Goal: Task Accomplishment & Management: Use online tool/utility

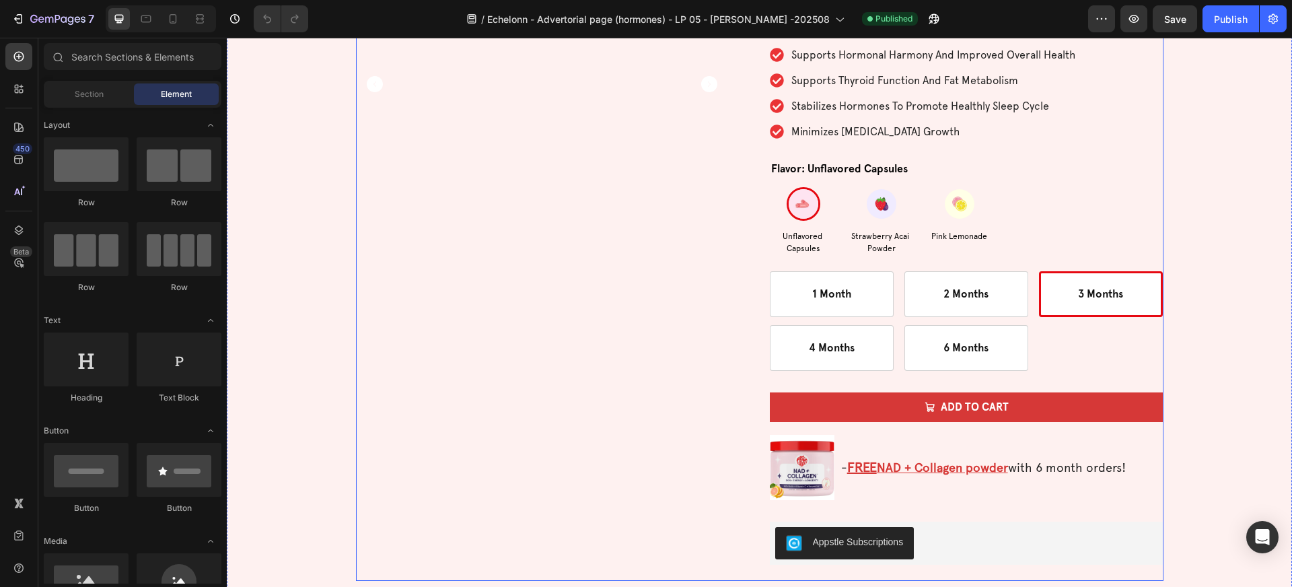
scroll to position [4149, 0]
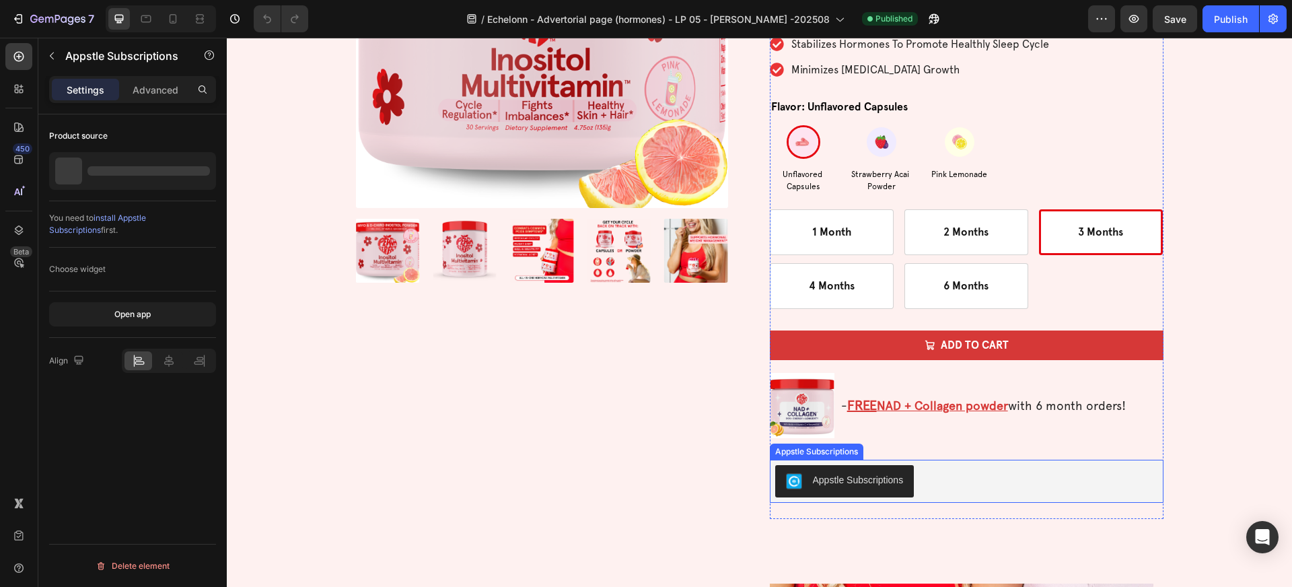
click at [834, 488] on div "Appstle Subscriptions" at bounding box center [845, 481] width 118 height 16
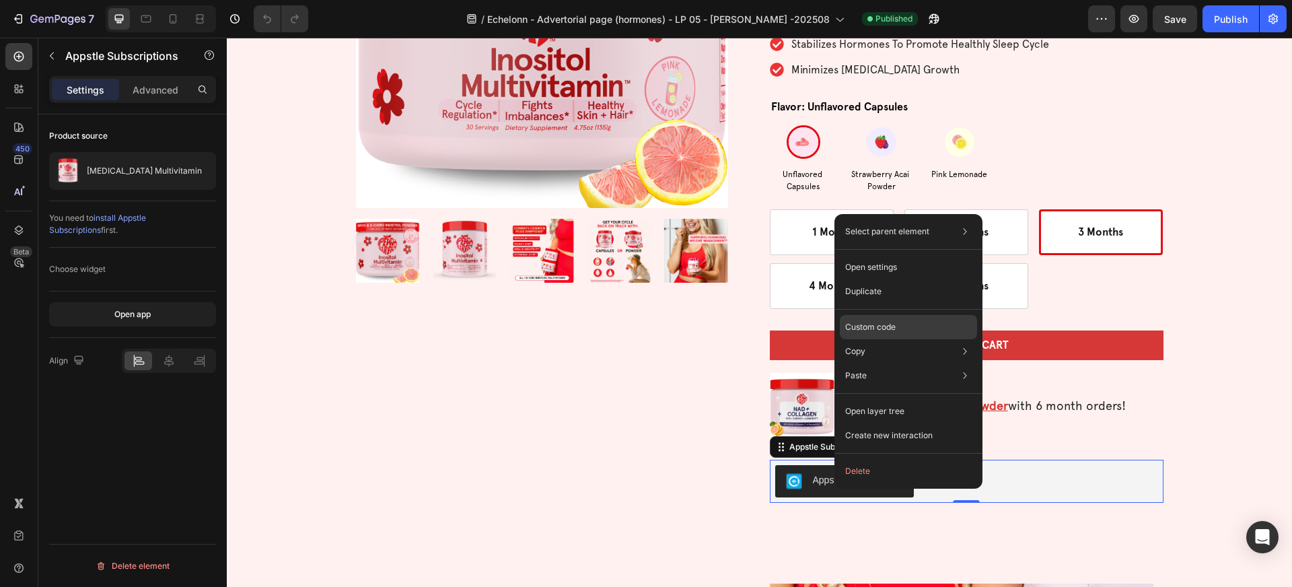
click at [890, 325] on p "Custom code" at bounding box center [870, 327] width 50 height 12
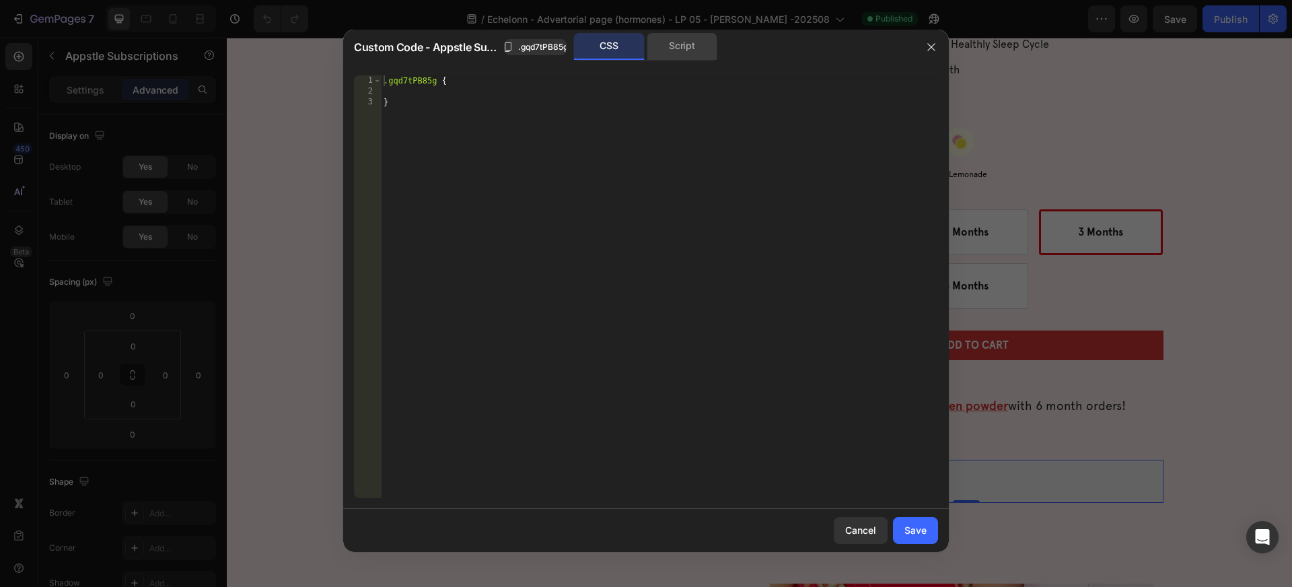
click at [681, 55] on div "Script" at bounding box center [681, 46] width 71 height 27
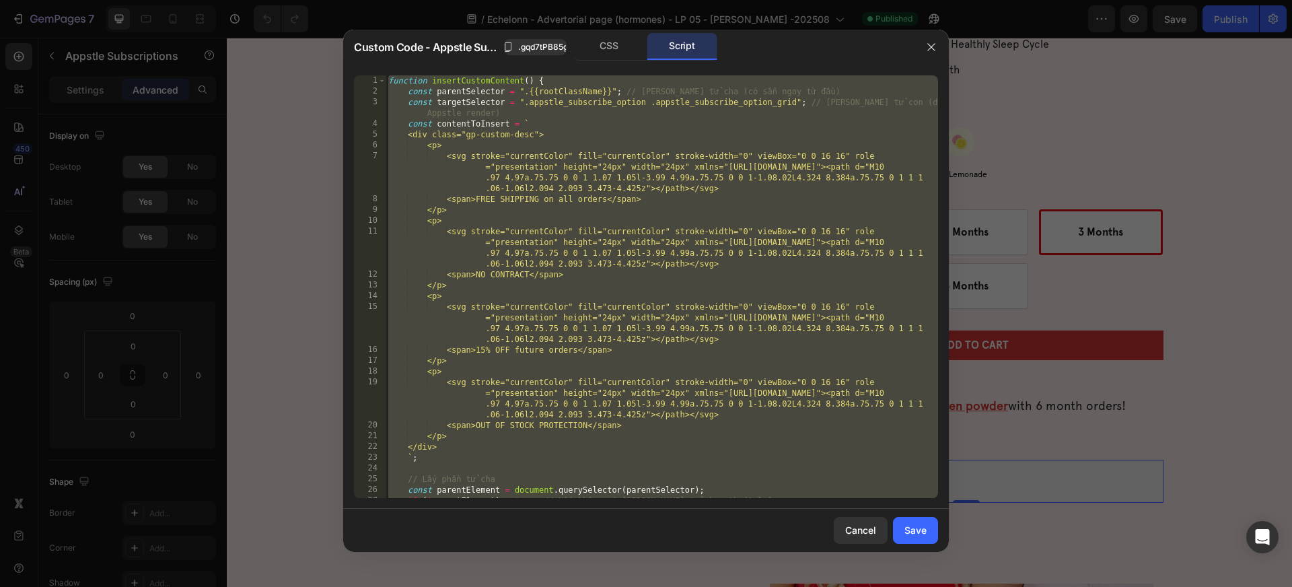
click at [629, 200] on div "function insertCustomContent ( ) { const parentSelector = ".{{rootClassName}}" …" at bounding box center [661, 297] width 552 height 444
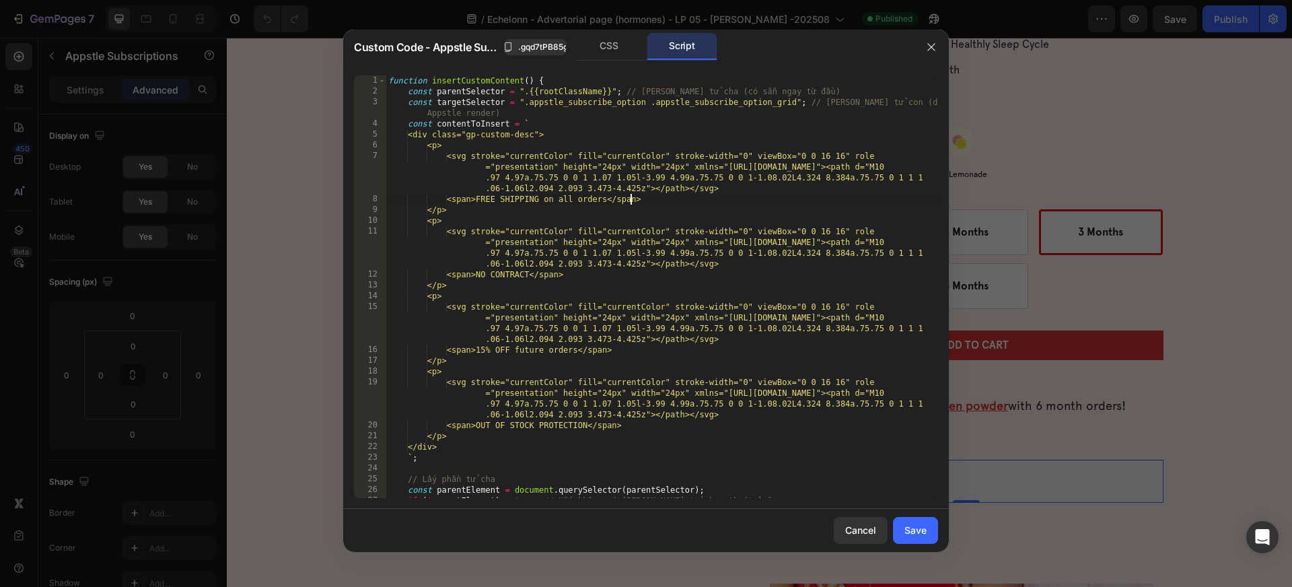
type textarea "window.addEventListener("gp:product-change-variant", insertCustomContent);"
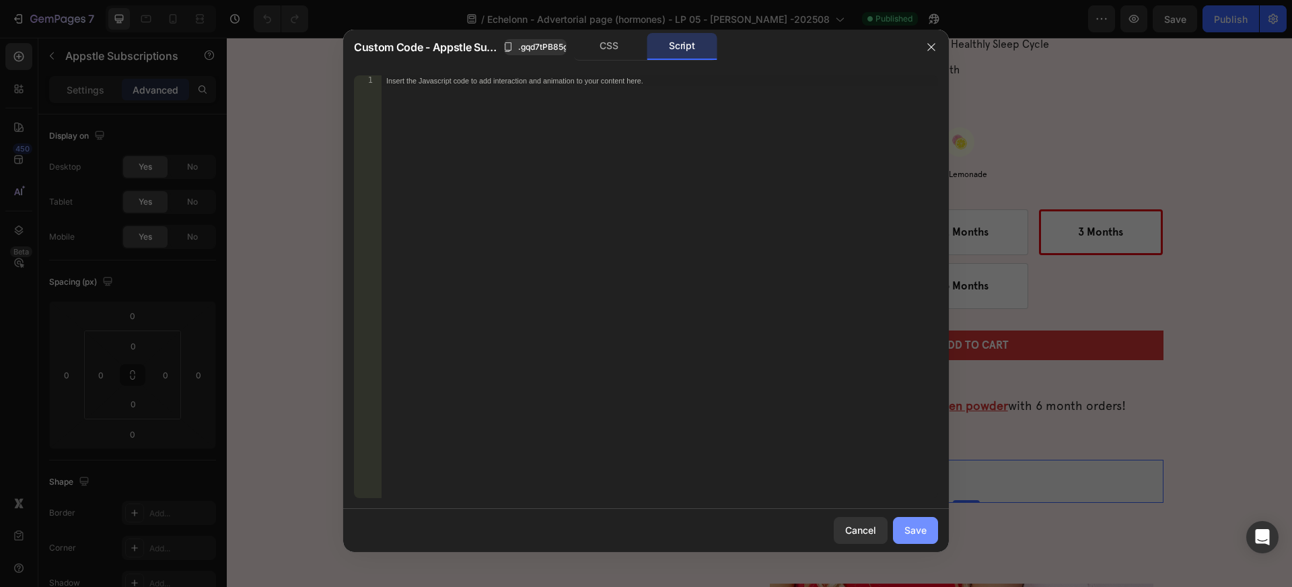
click at [916, 527] on div "Save" at bounding box center [915, 530] width 22 height 14
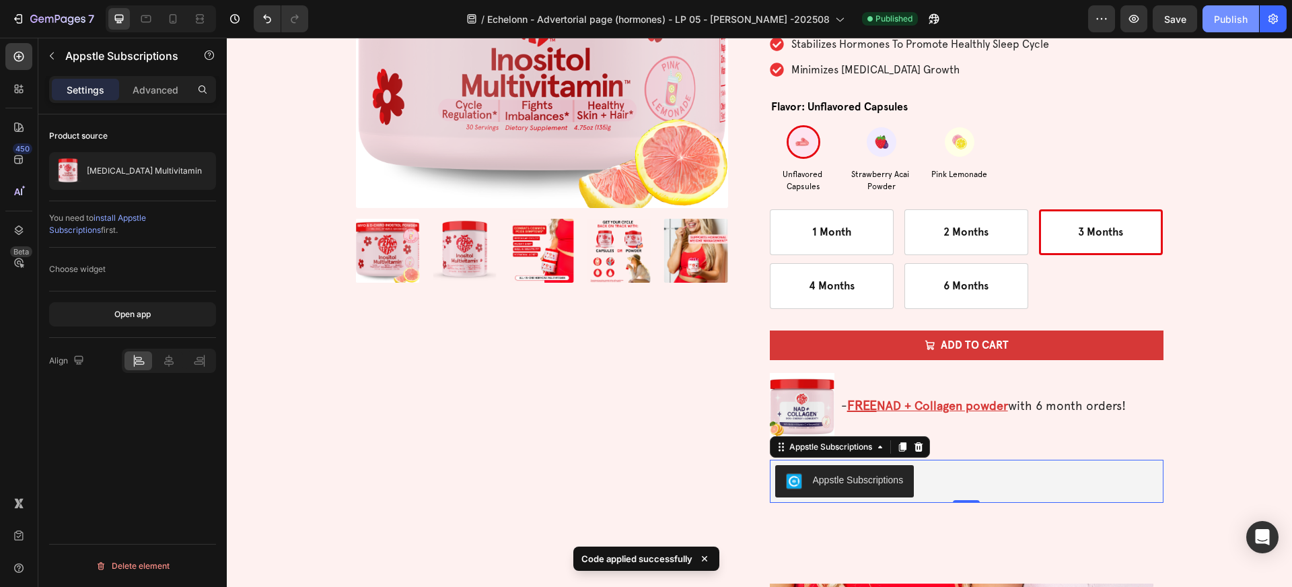
click at [1225, 19] on div "Publish" at bounding box center [1231, 19] width 34 height 14
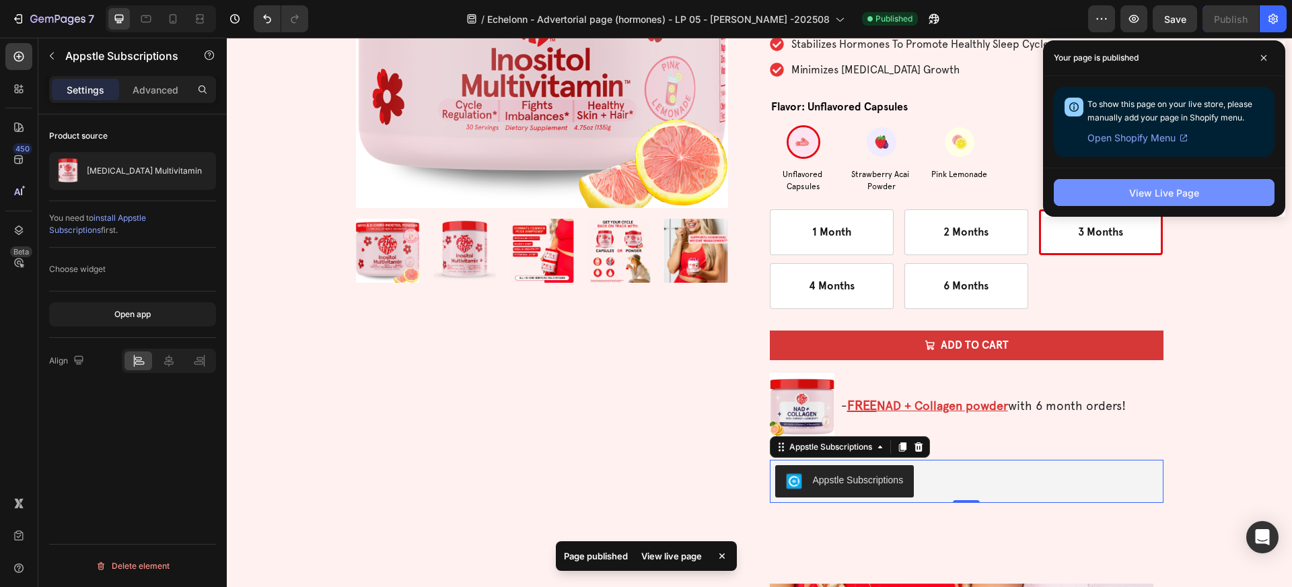
click at [1189, 192] on div "View Live Page" at bounding box center [1164, 193] width 70 height 14
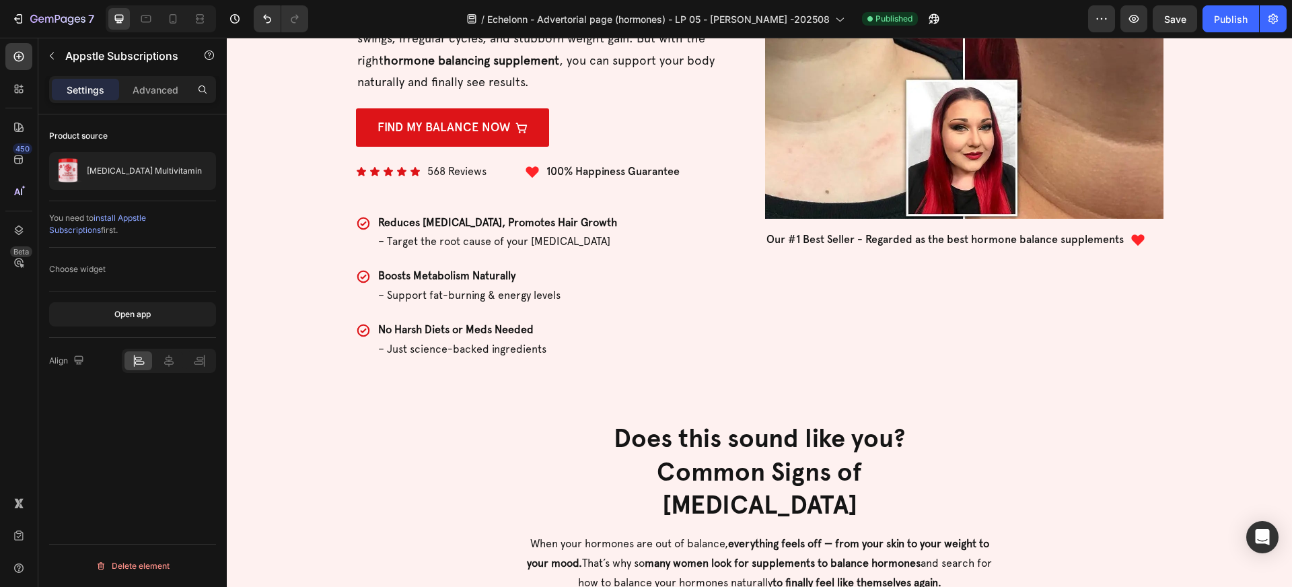
scroll to position [291, 0]
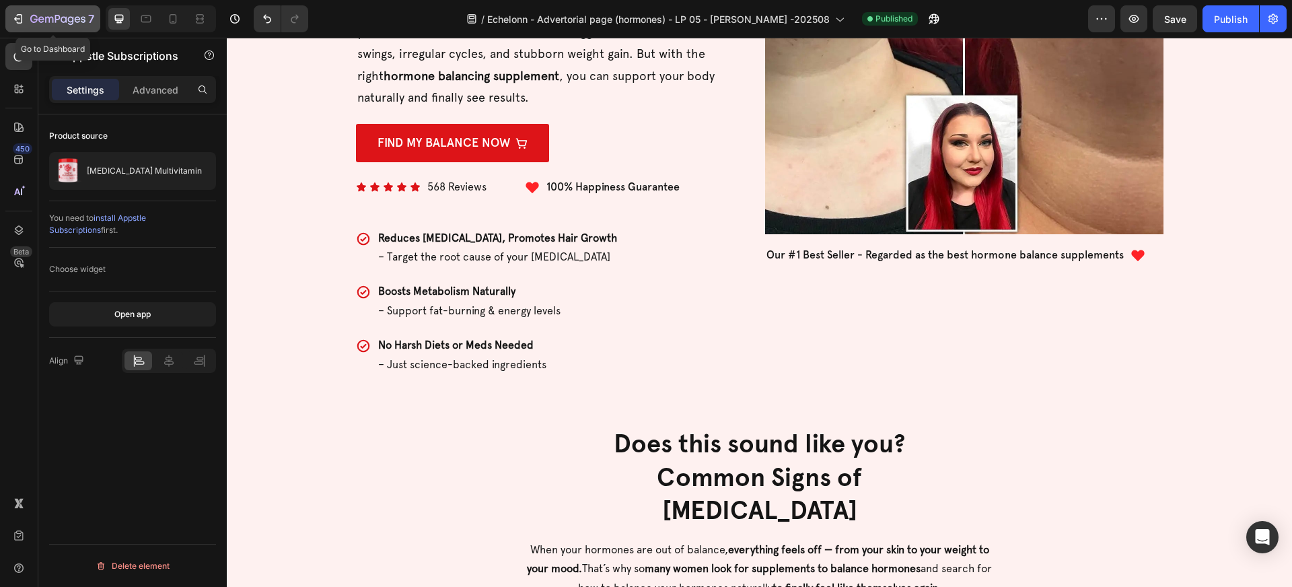
click at [42, 20] on icon "button" at bounding box center [41, 19] width 6 height 6
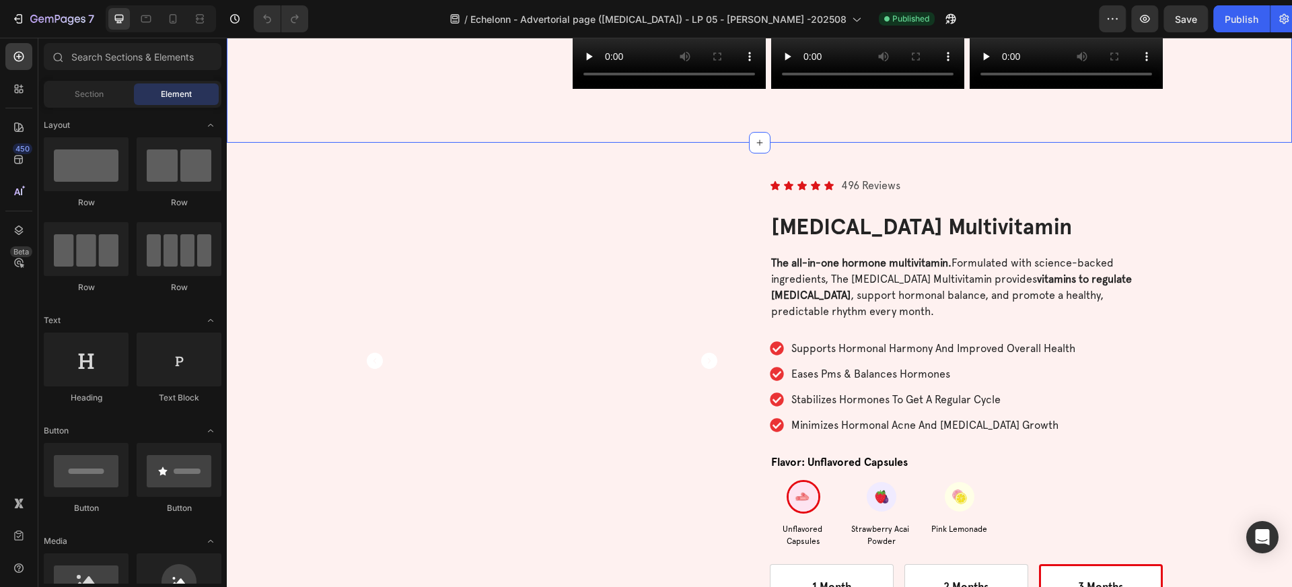
scroll to position [3514, 0]
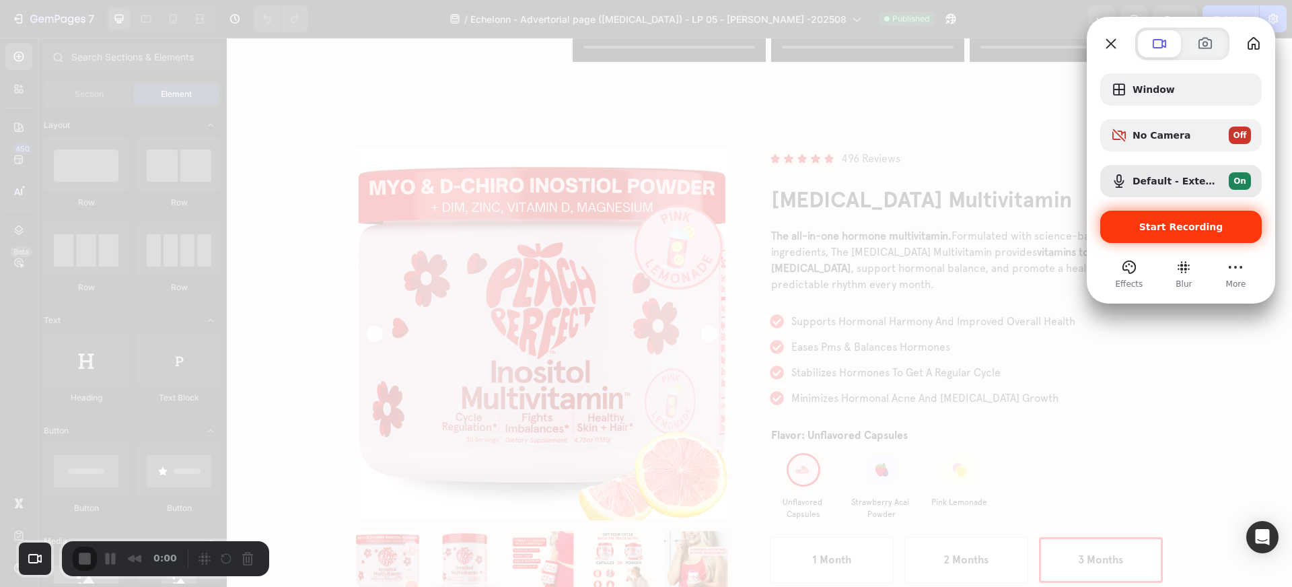
click at [1176, 225] on span "Start Recording" at bounding box center [1181, 226] width 84 height 11
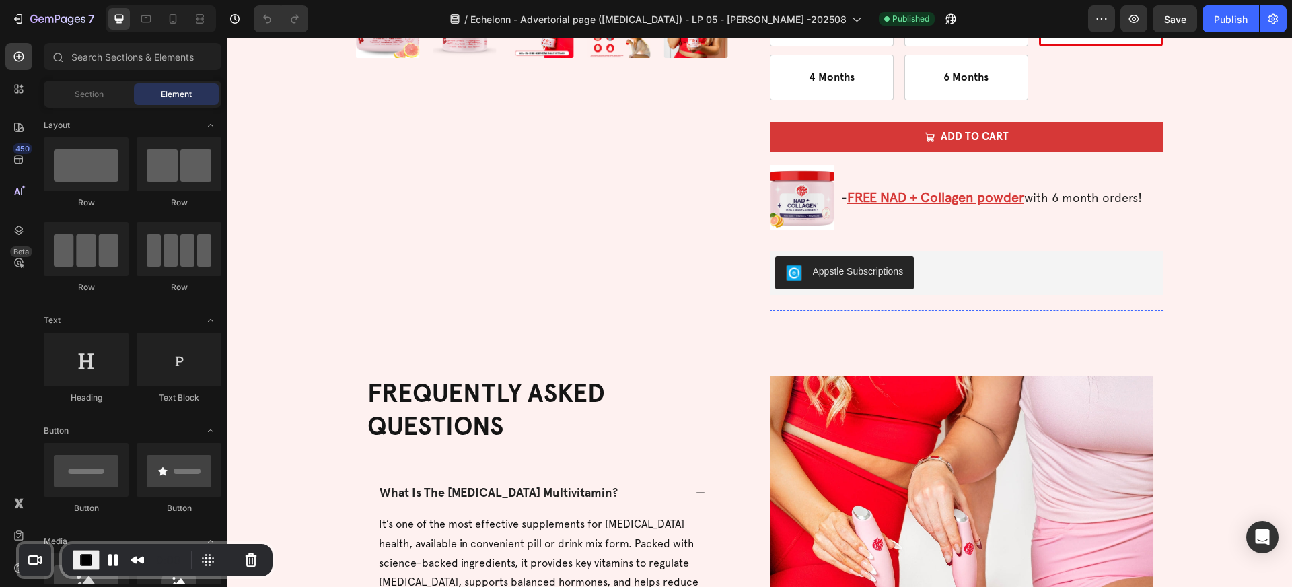
scroll to position [4079, 0]
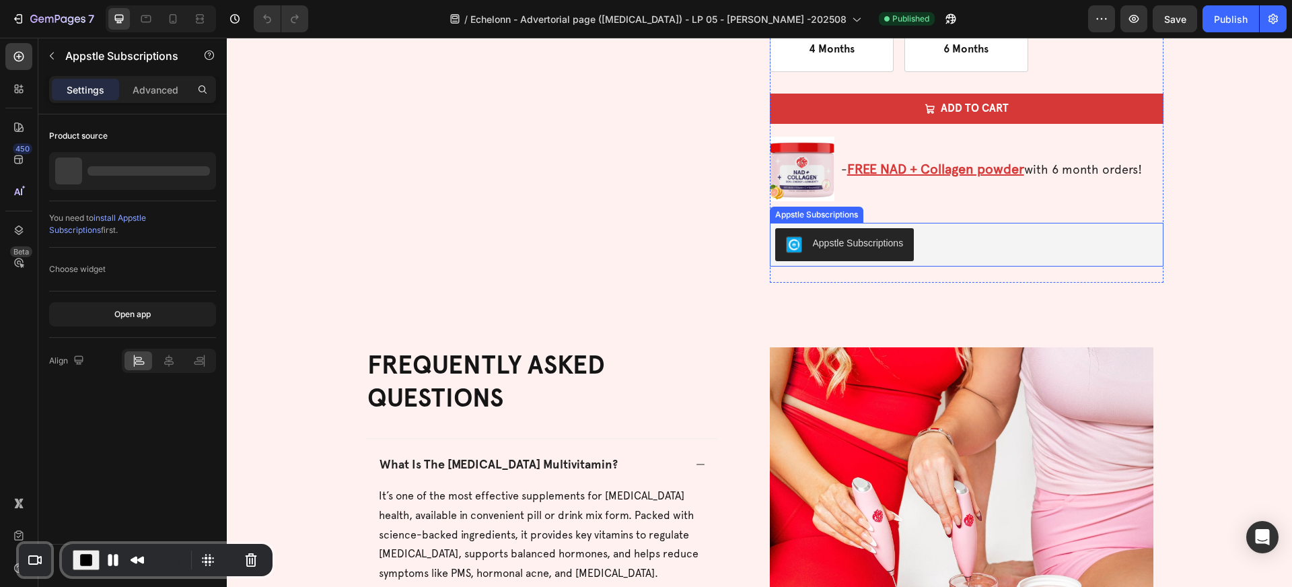
click at [851, 244] on div "Appstle Subscriptions" at bounding box center [858, 243] width 91 height 14
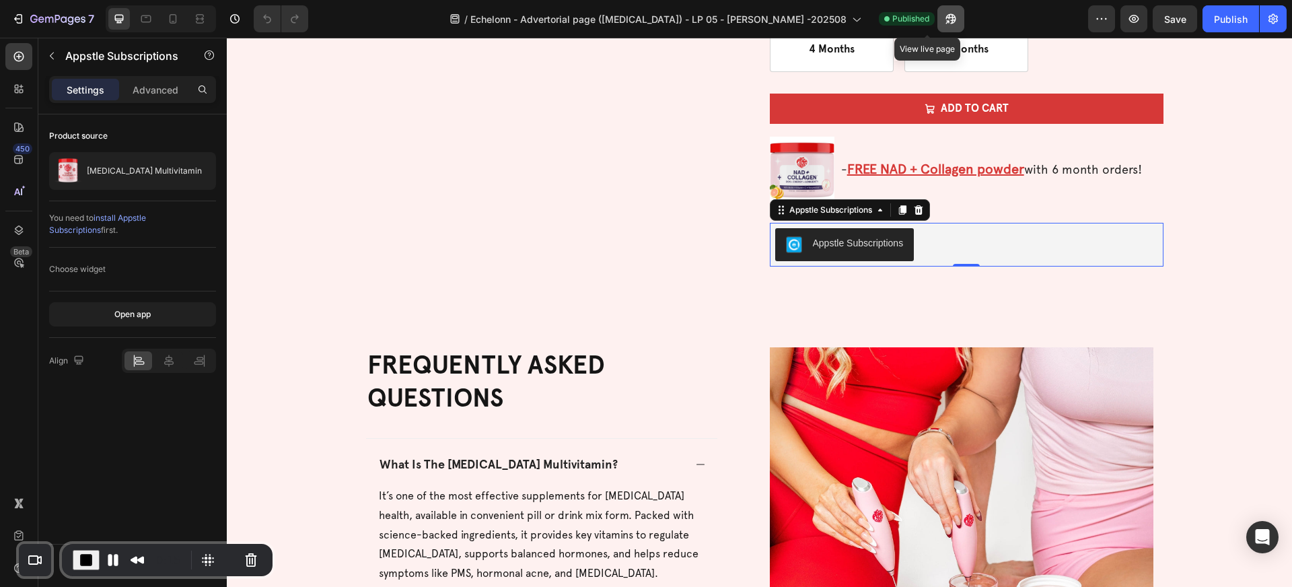
click at [944, 19] on icon "button" at bounding box center [950, 18] width 13 height 13
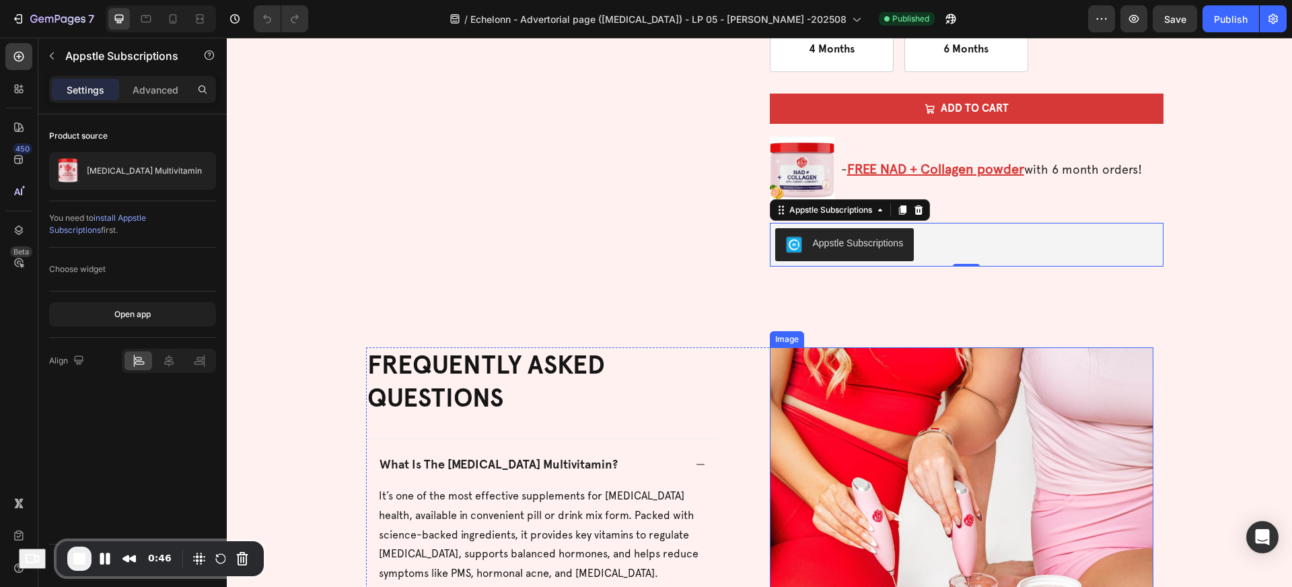
scroll to position [4077, 0]
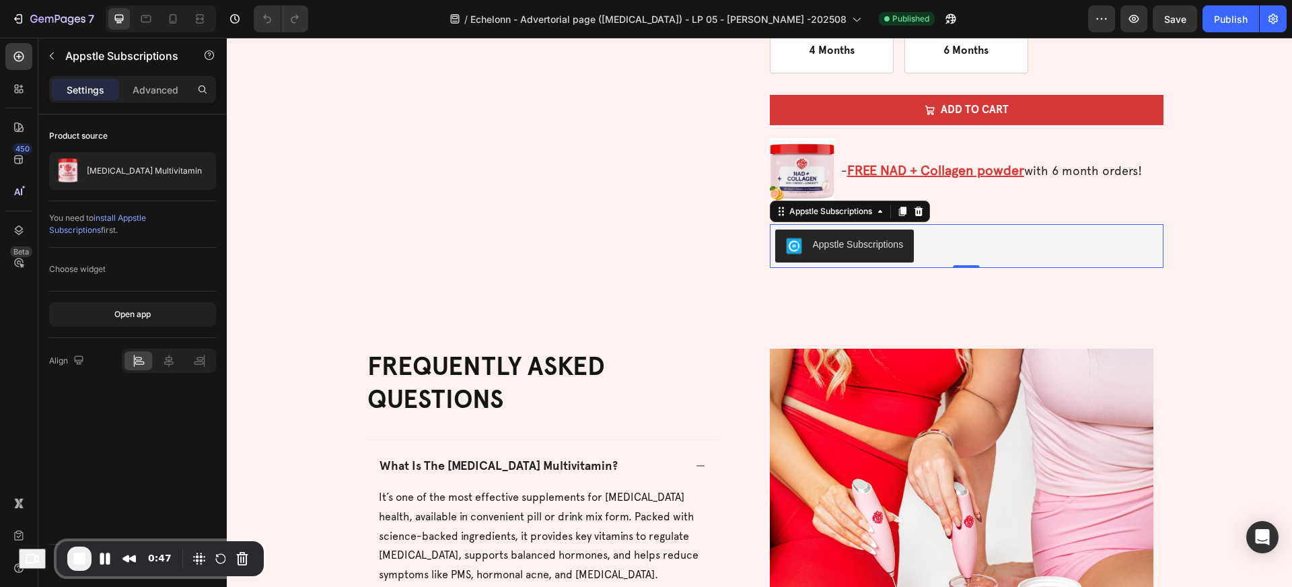
click at [857, 246] on div "Appstle Subscriptions" at bounding box center [858, 244] width 91 height 14
click at [834, 248] on div "Appstle Subscriptions" at bounding box center [858, 244] width 91 height 14
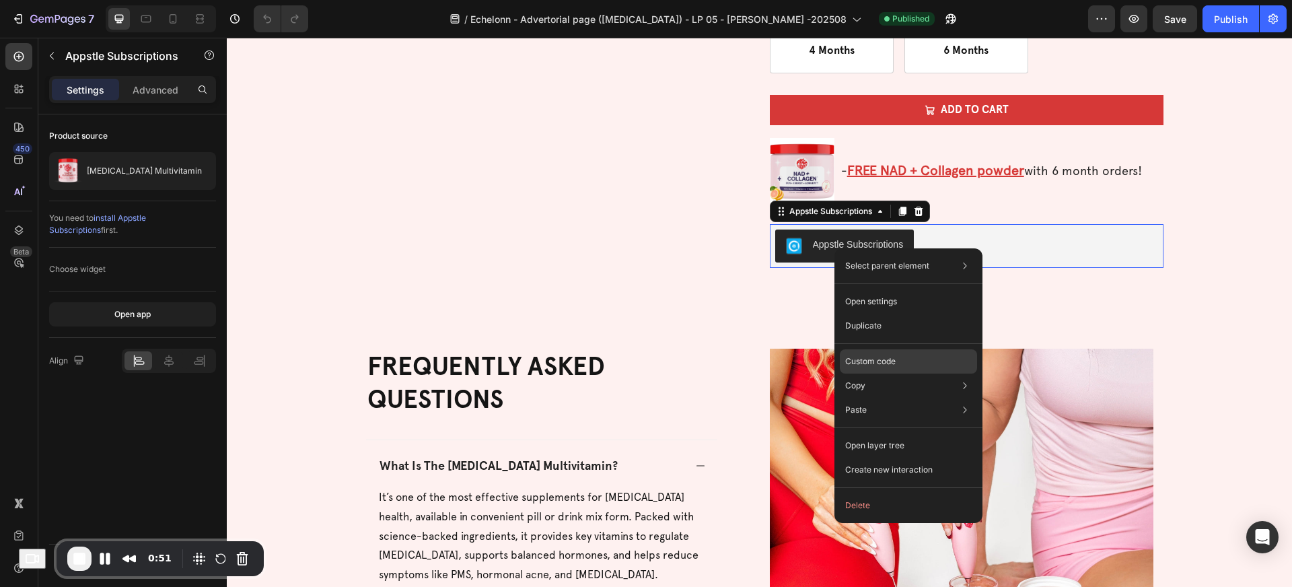
click at [883, 365] on p "Custom code" at bounding box center [870, 361] width 50 height 12
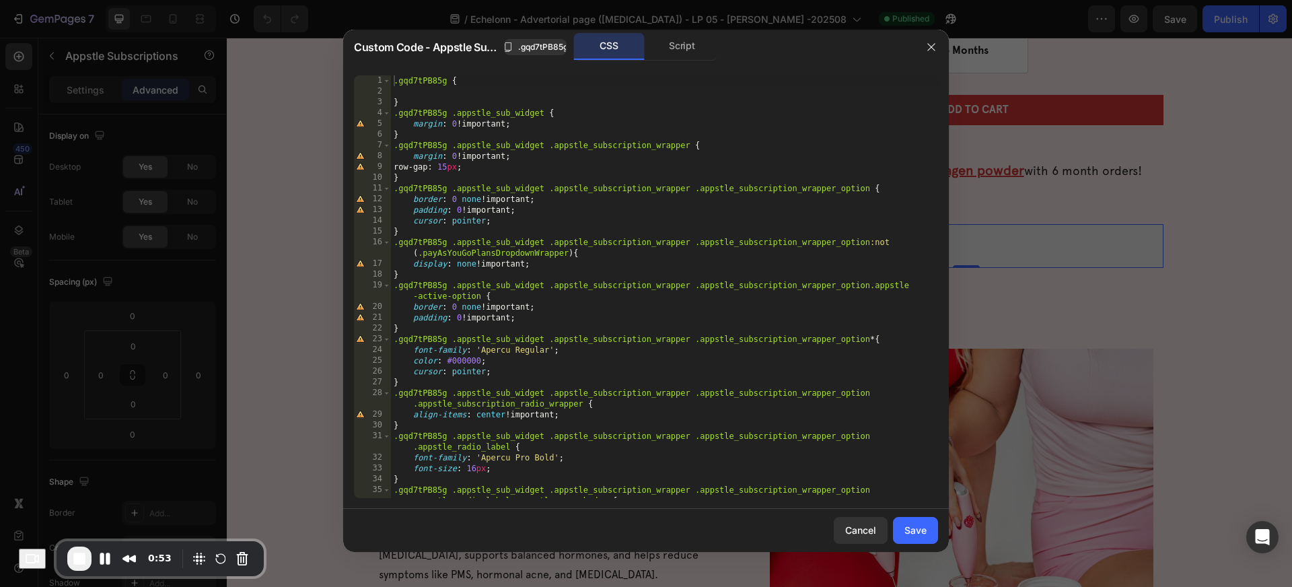
click at [416, 89] on div ".gqd7tPB85g { } .gqd7tPB85g .appstle_sub_widget { margin : 0 !important ; } .gq…" at bounding box center [664, 297] width 547 height 444
type textarea "}"
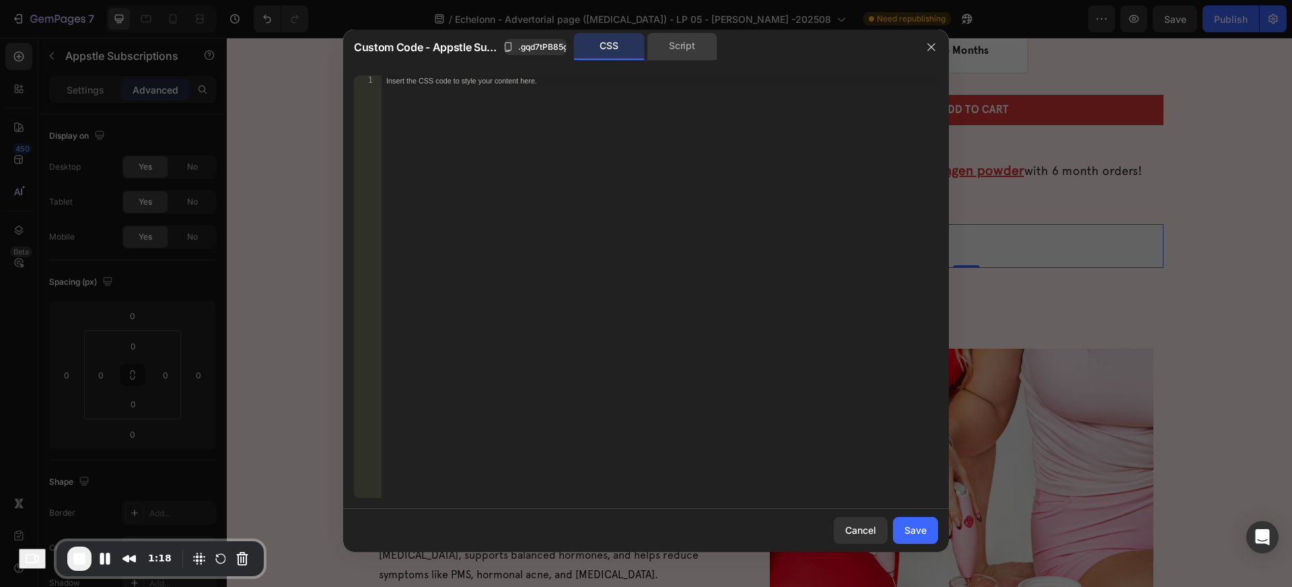
click at [681, 47] on div "Script" at bounding box center [681, 46] width 71 height 27
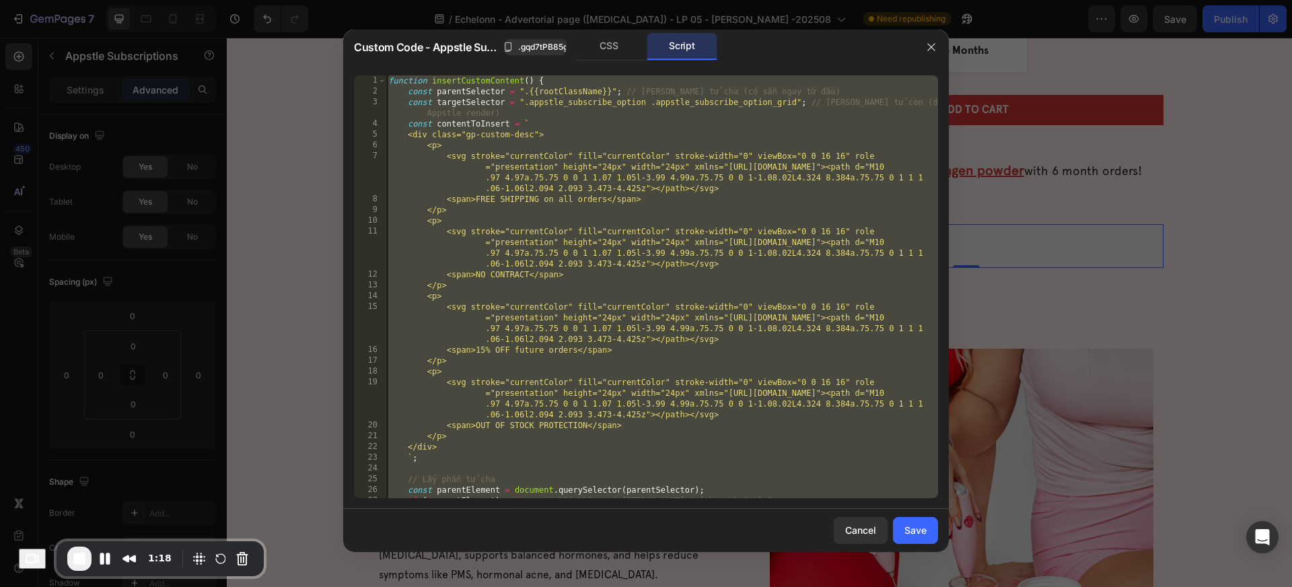
click at [527, 112] on div "function insertCustomContent ( ) { const parentSelector = ".{{rootClassName}}" …" at bounding box center [661, 297] width 552 height 444
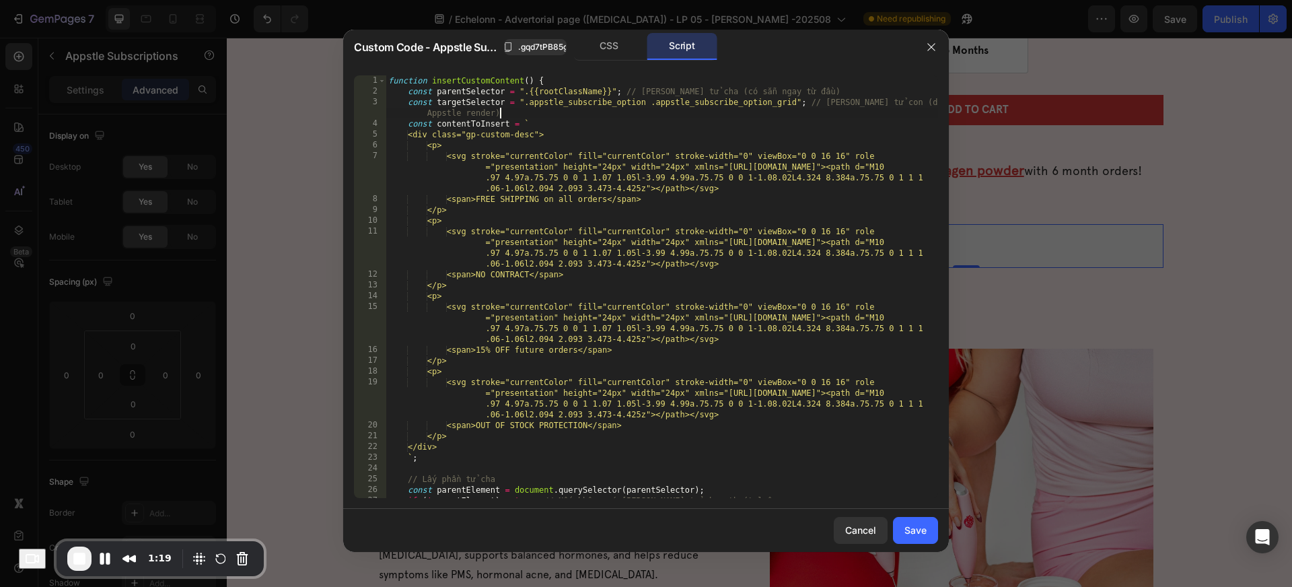
click at [527, 112] on div "function insertCustomContent ( ) { const parentSelector = ".{{rootClassName}}" …" at bounding box center [661, 297] width 552 height 444
type textarea "window.addEventListener("gp:product-change-variant", insertCustomContent);"
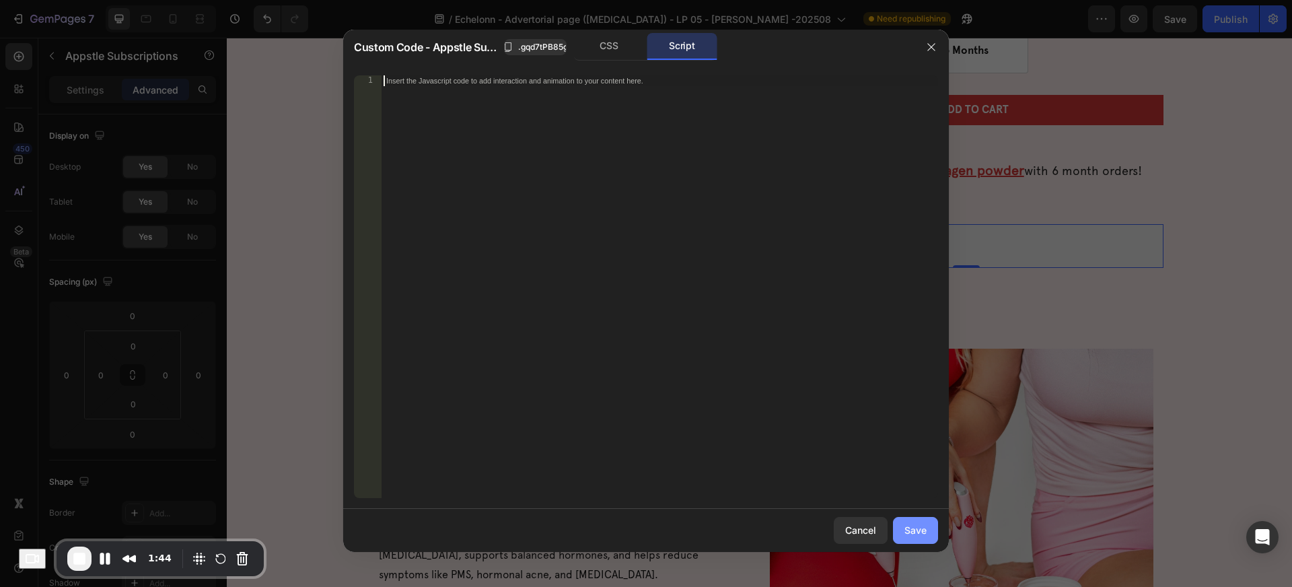
click at [916, 528] on div "Save" at bounding box center [915, 530] width 22 height 14
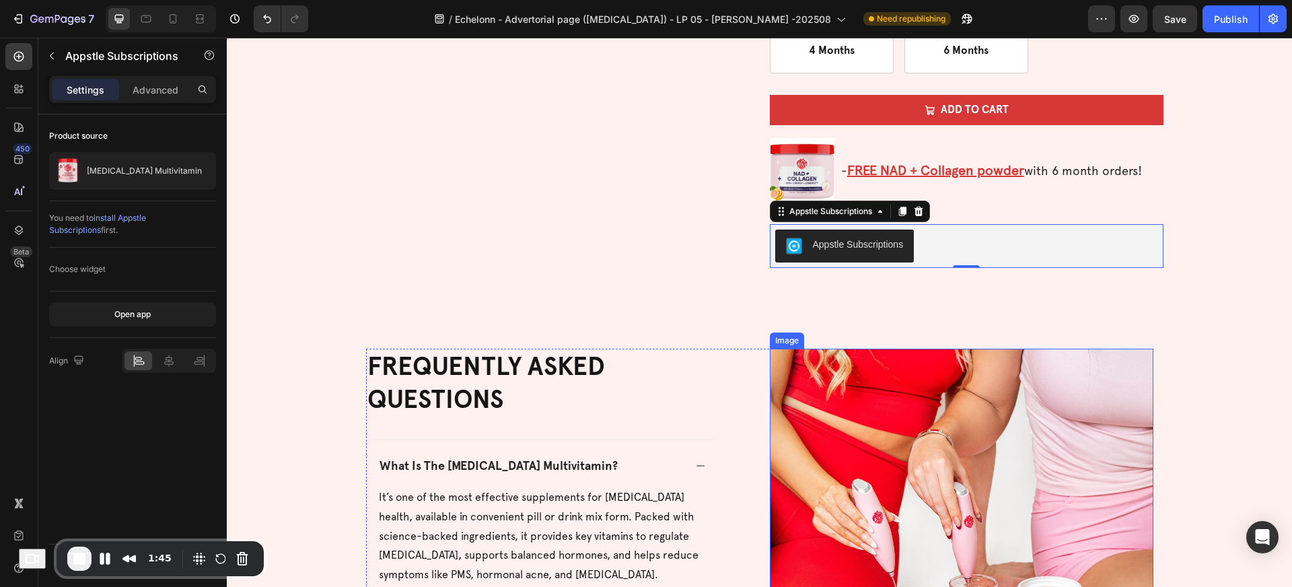
scroll to position [4083, 0]
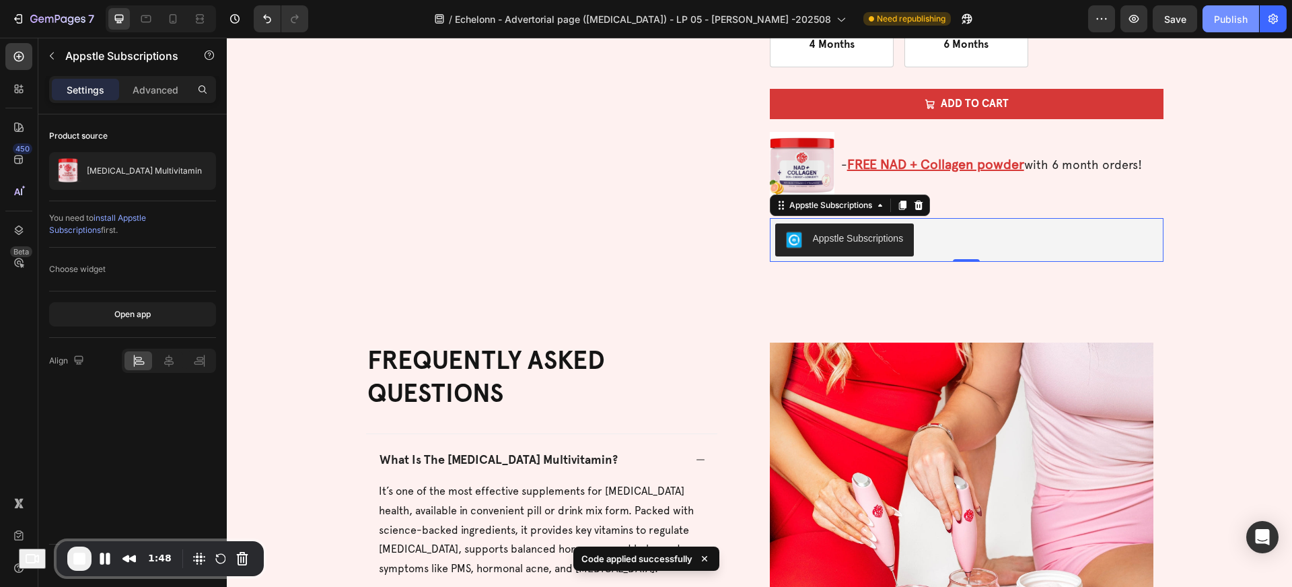
click at [1236, 24] on div "Publish" at bounding box center [1231, 19] width 34 height 14
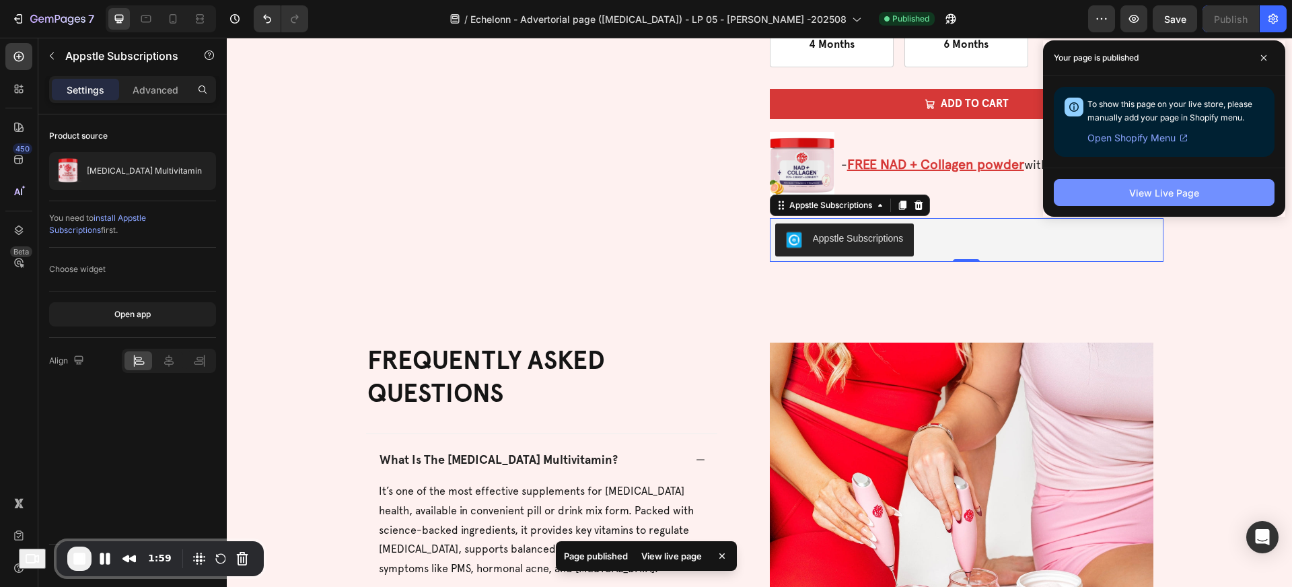
click at [1181, 199] on div "View Live Page" at bounding box center [1164, 193] width 70 height 14
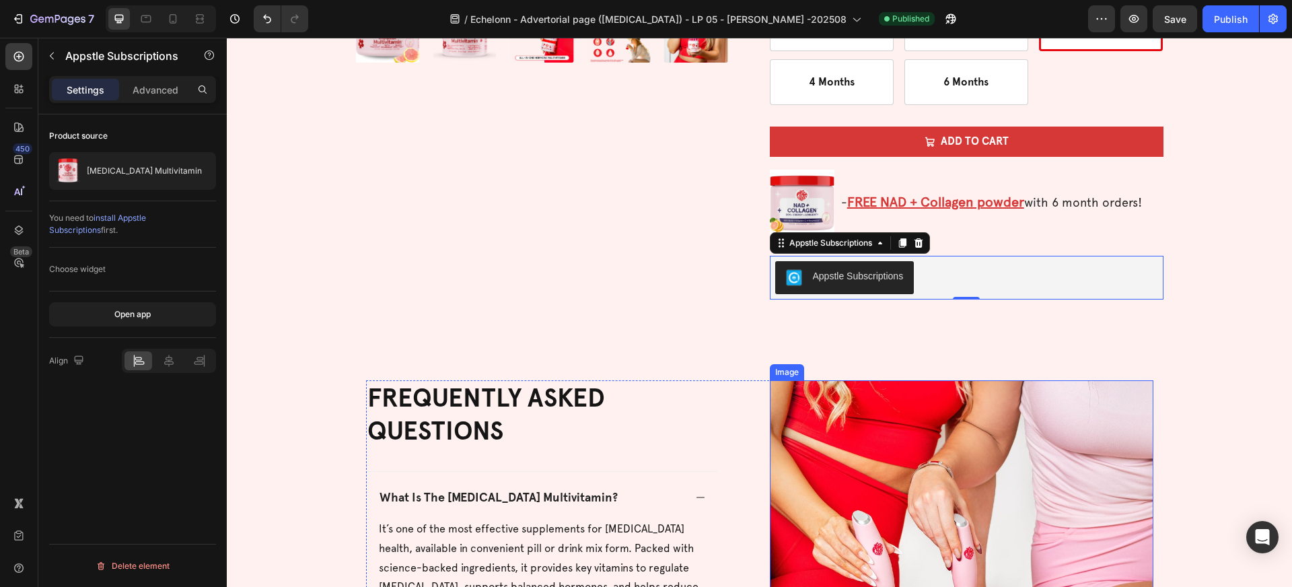
scroll to position [4042, 0]
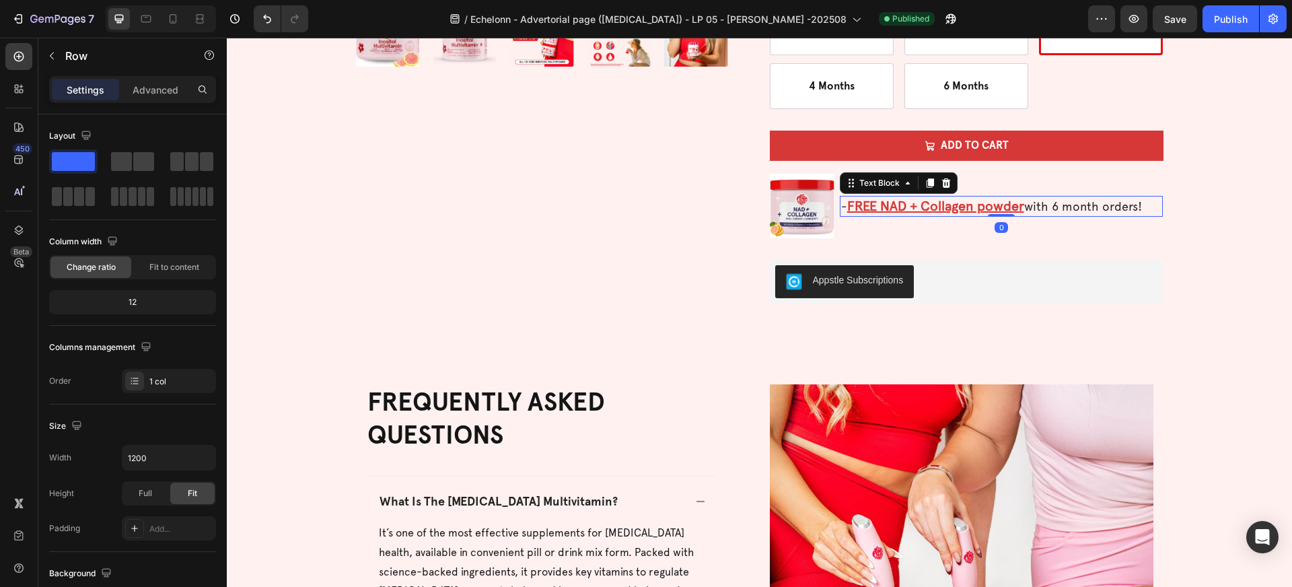
click at [1024, 204] on u "FREE NAD + Collagen powder" at bounding box center [935, 206] width 177 height 16
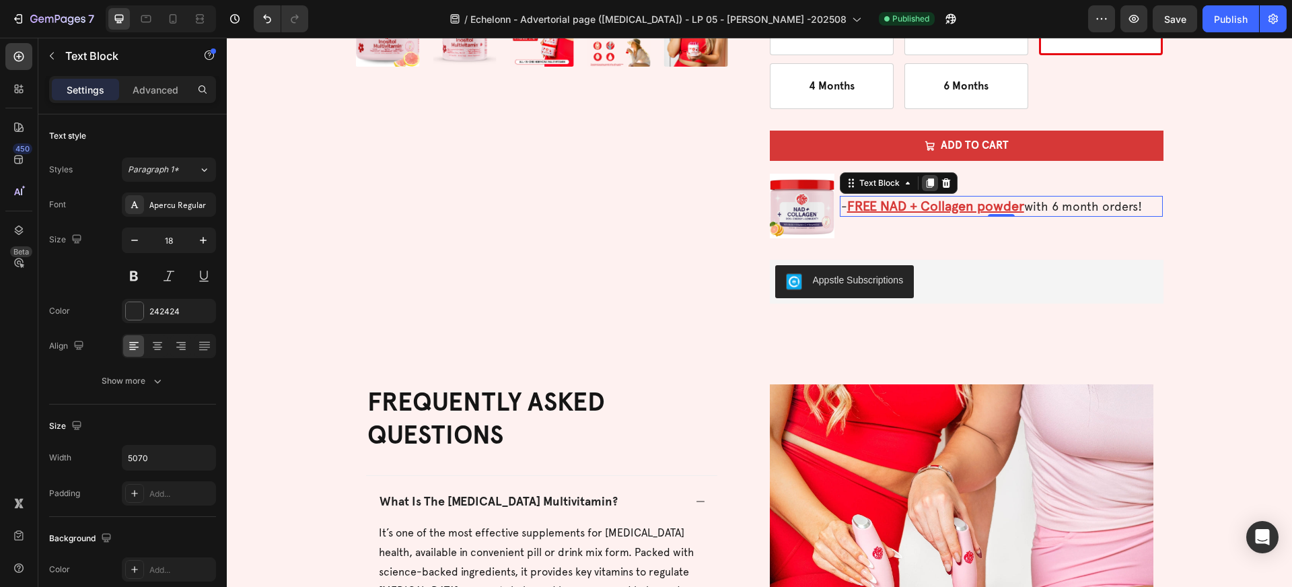
click at [934, 184] on icon at bounding box center [929, 183] width 11 height 11
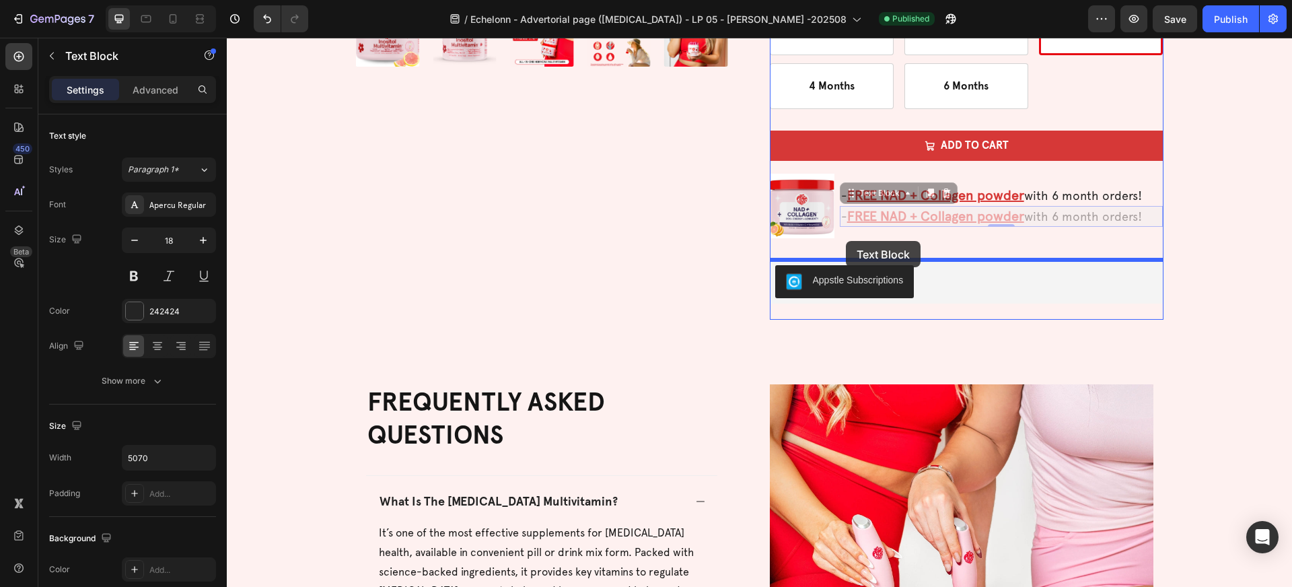
drag, startPoint x: 898, startPoint y: 196, endPoint x: 846, endPoint y: 241, distance: 68.2
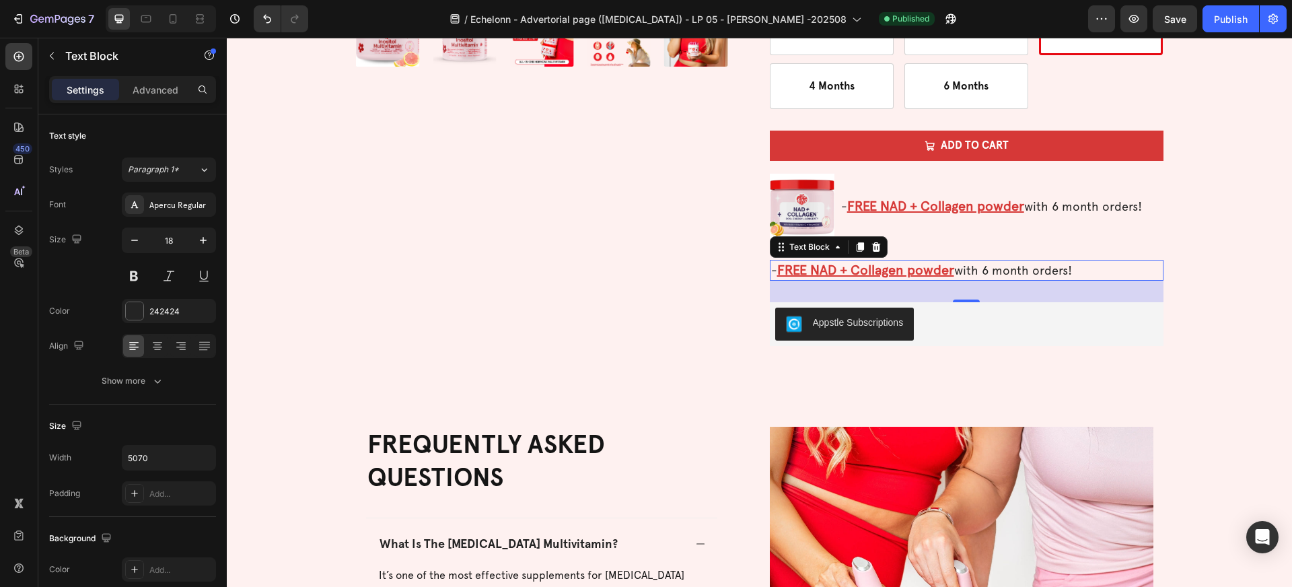
click at [852, 271] on u "FREE NAD + Collagen powder" at bounding box center [865, 270] width 177 height 16
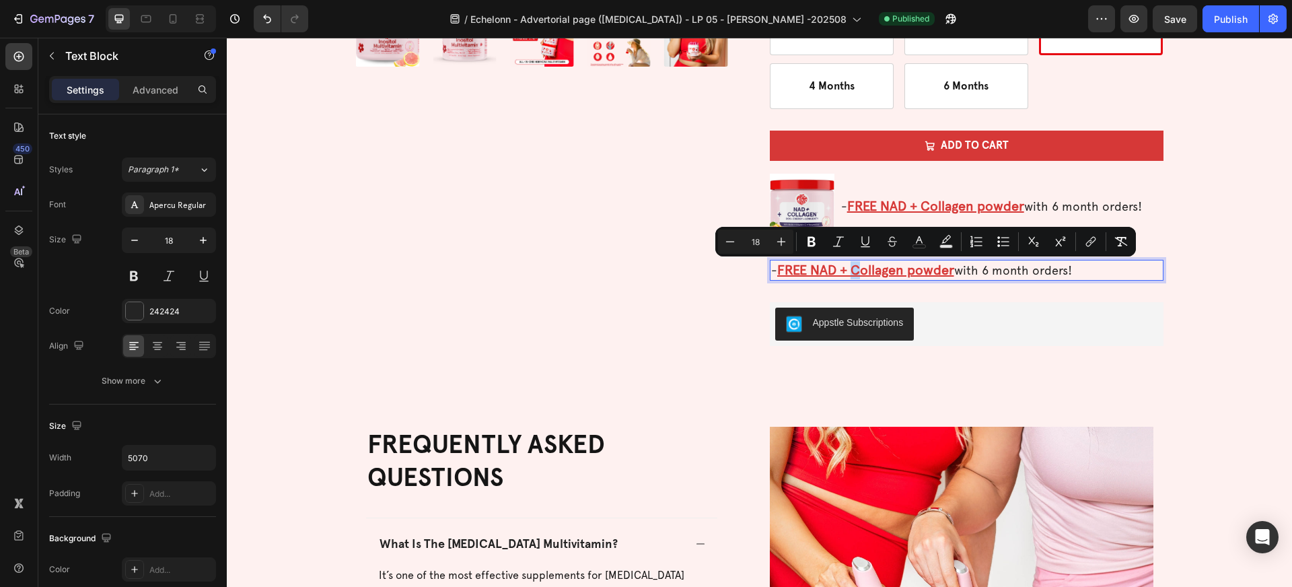
click at [959, 270] on p "- FREE NAD + Collagen powder with 6 month orders!" at bounding box center [966, 270] width 391 height 18
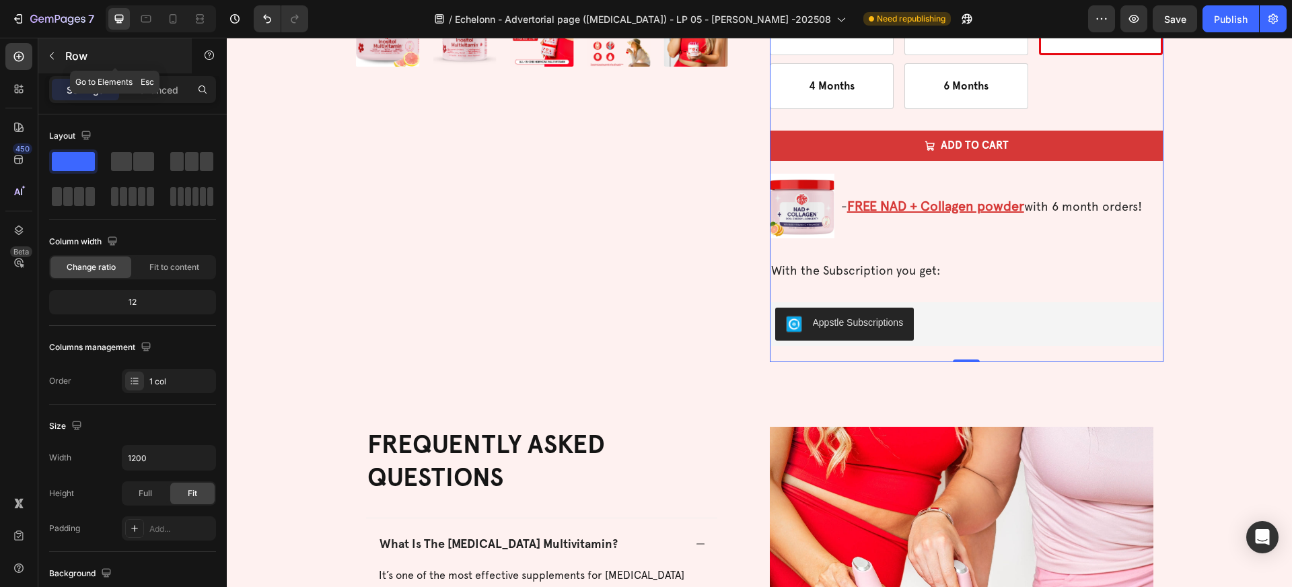
click at [57, 59] on icon "button" at bounding box center [51, 55] width 11 height 11
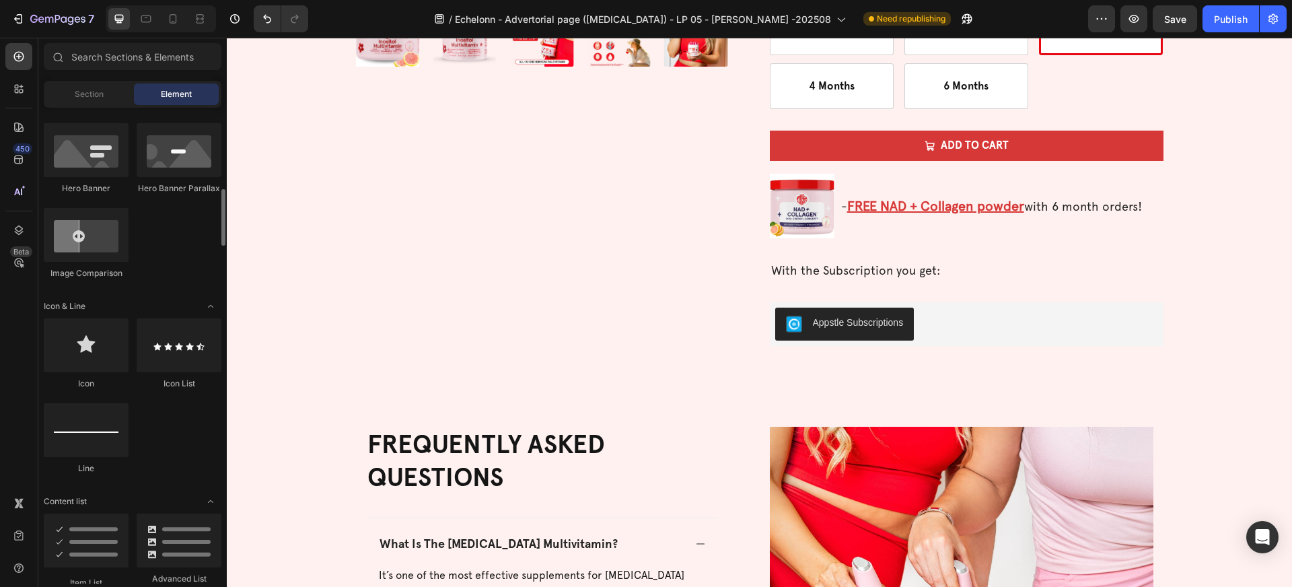
scroll to position [698, 0]
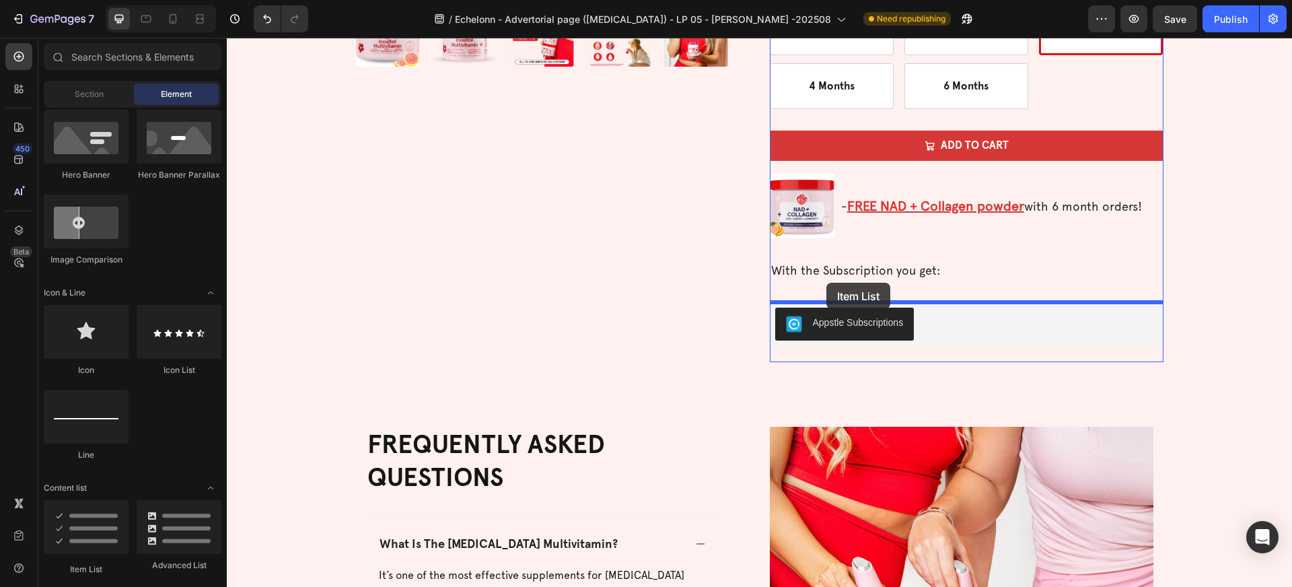
drag, startPoint x: 307, startPoint y: 581, endPoint x: 825, endPoint y: 283, distance: 598.2
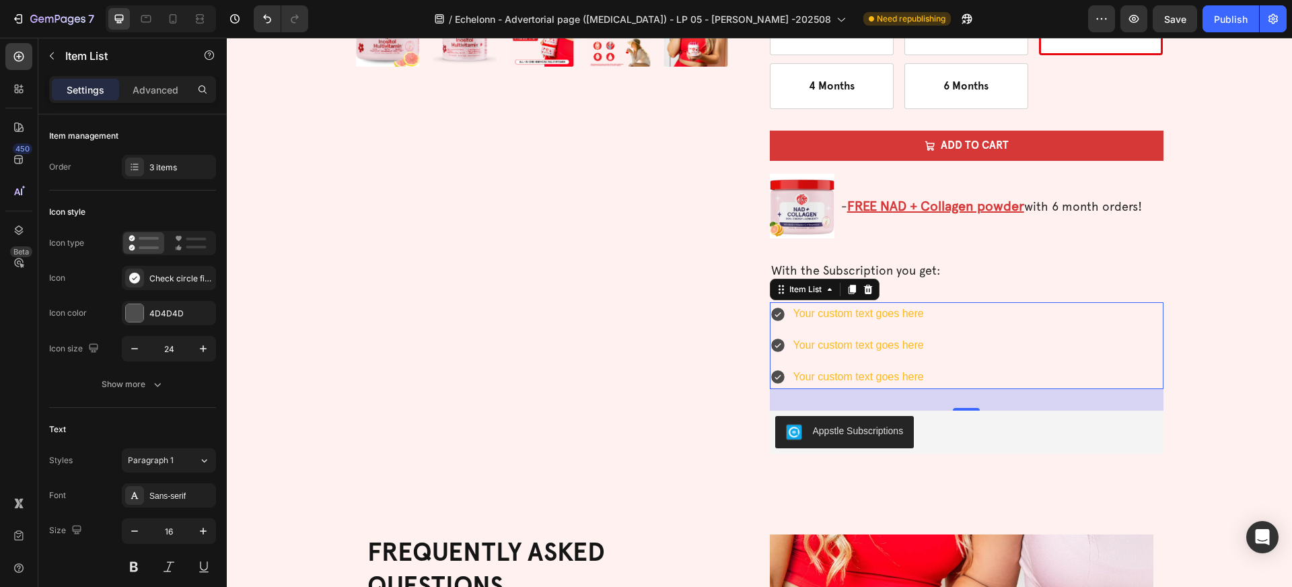
click at [896, 313] on div "Your custom text goes here" at bounding box center [858, 314] width 135 height 24
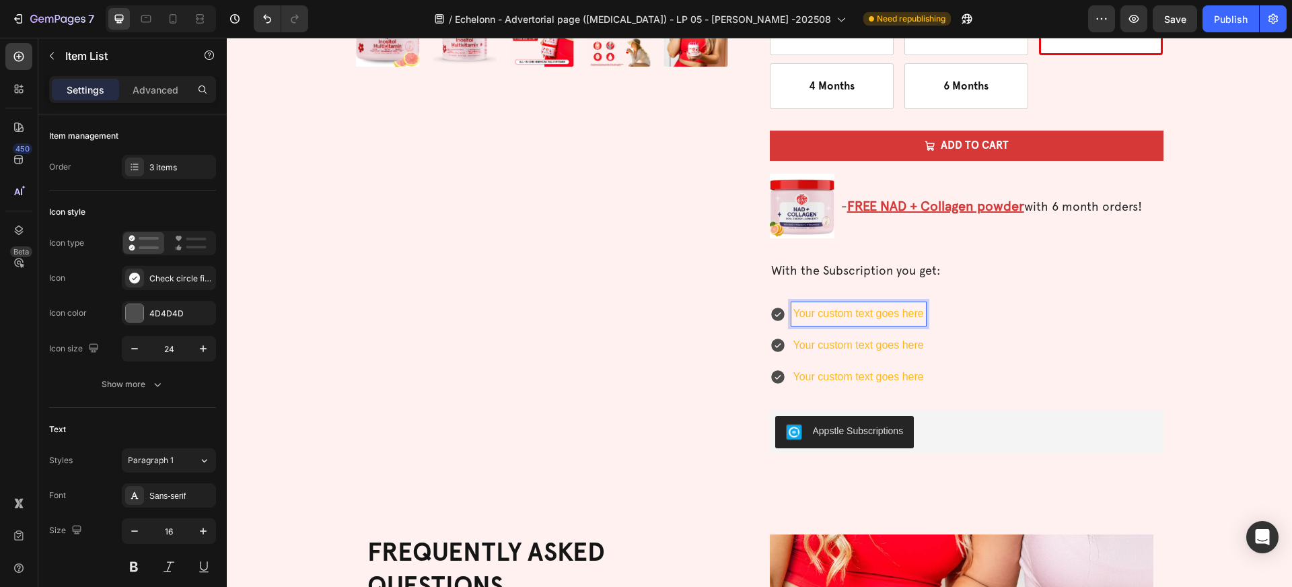
click at [896, 313] on p "Your custom text goes here" at bounding box center [858, 314] width 131 height 20
click at [875, 311] on p "FREE shipping on all orders" at bounding box center [860, 314] width 134 height 20
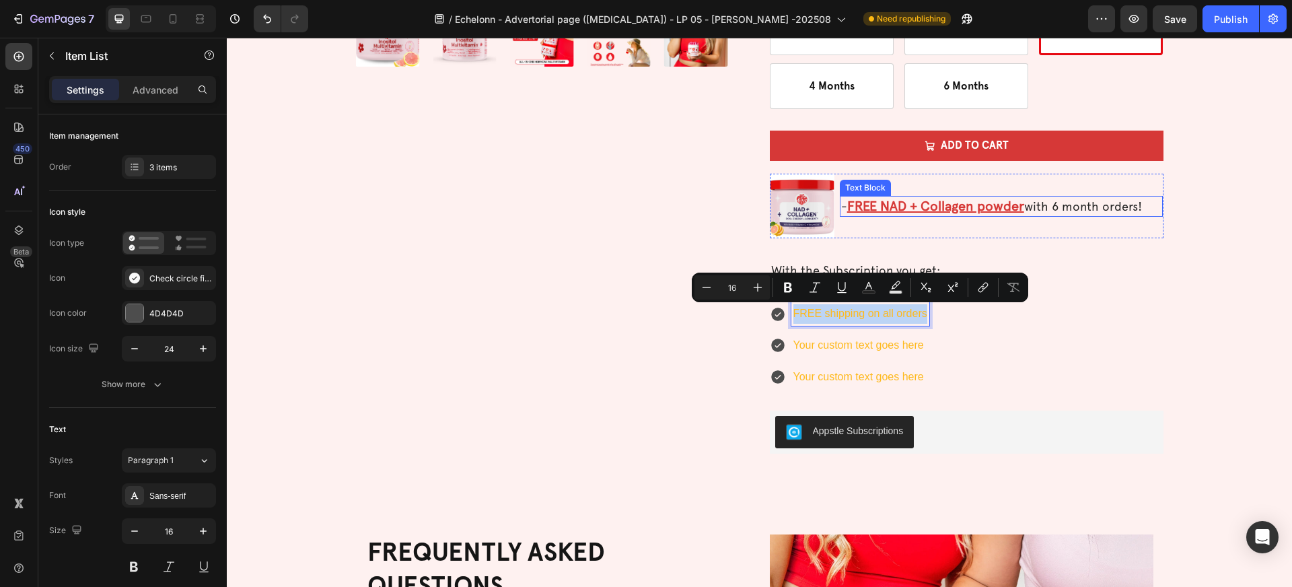
click at [1061, 199] on p "- FREE NAD + Collagen powder with 6 month orders!" at bounding box center [1001, 206] width 321 height 18
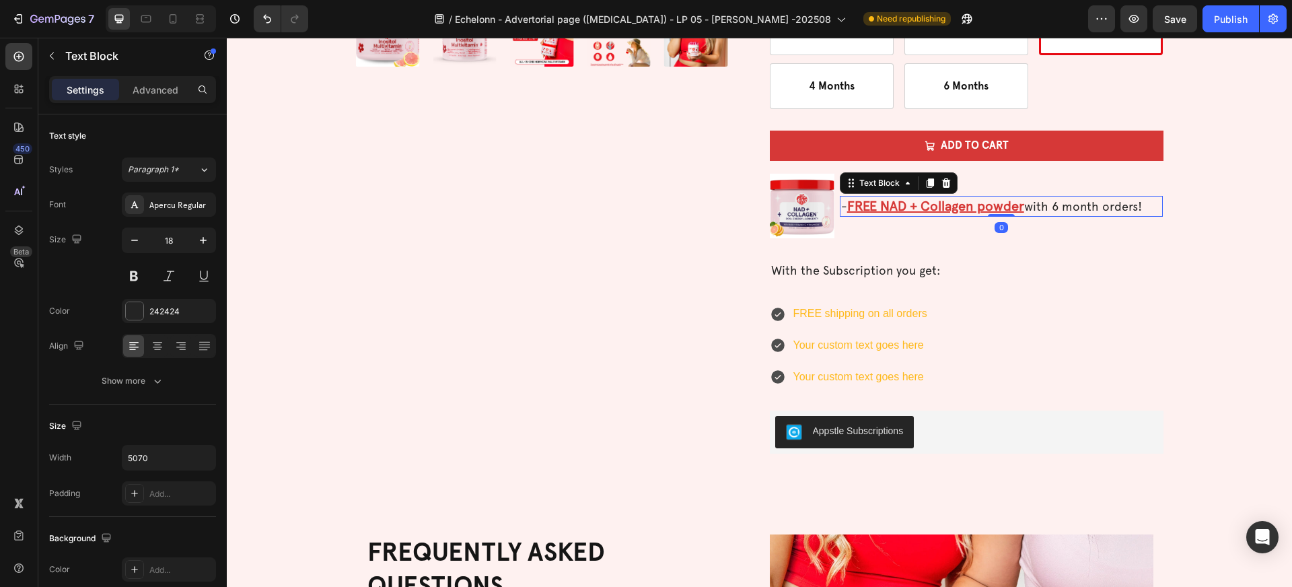
click at [1068, 204] on p "- FREE NAD + Collagen powder with 6 month orders!" at bounding box center [1001, 206] width 321 height 18
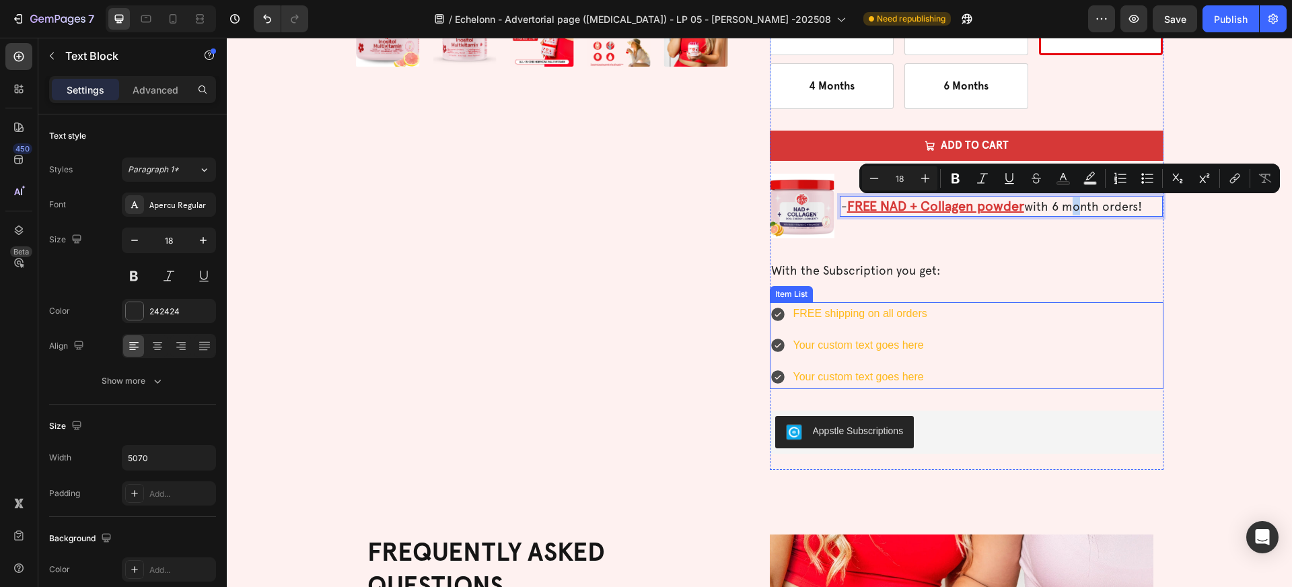
click at [895, 315] on p "FREE shipping on all orders" at bounding box center [860, 314] width 134 height 20
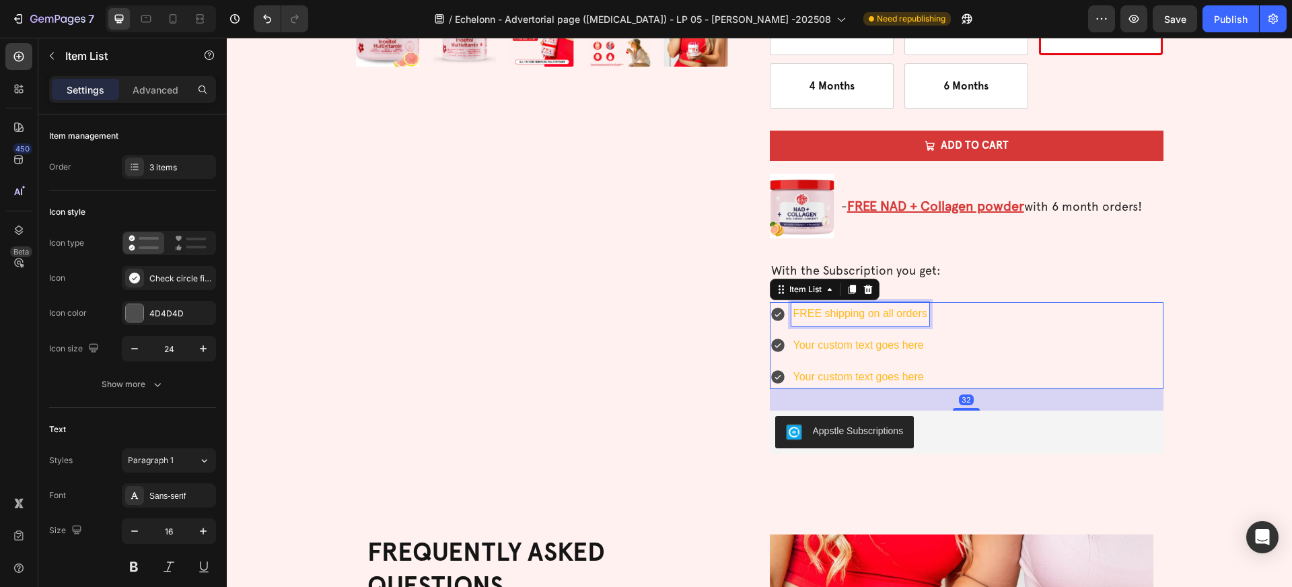
click at [895, 315] on p "FREE shipping on all orders" at bounding box center [860, 314] width 134 height 20
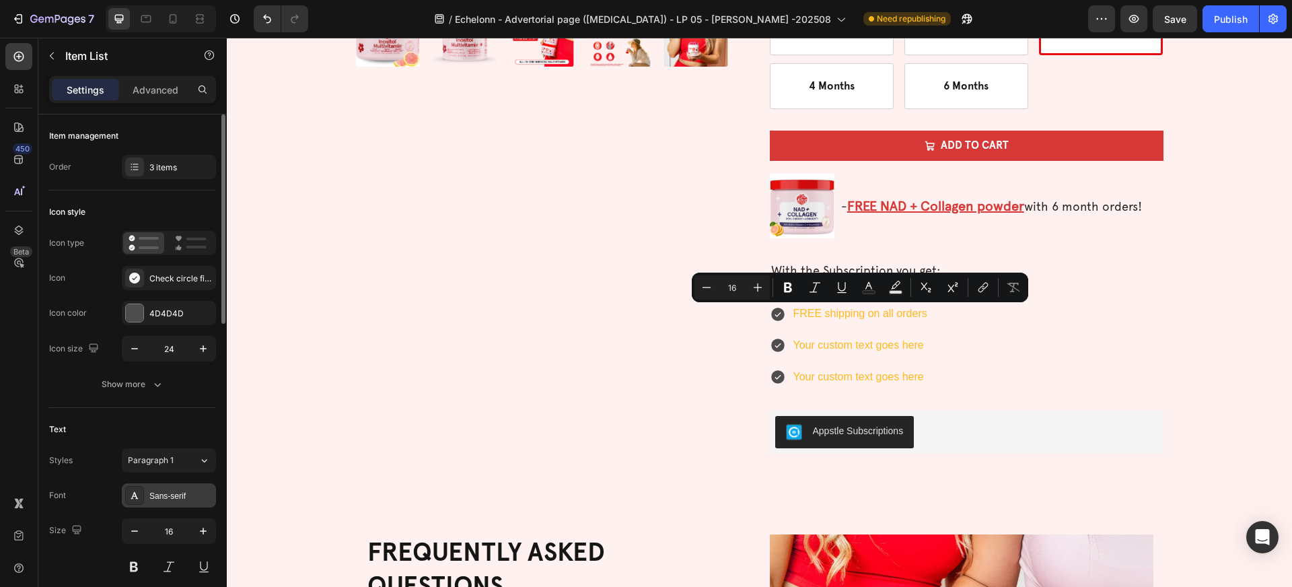
click at [182, 490] on div "Sans-serif" at bounding box center [180, 496] width 63 height 12
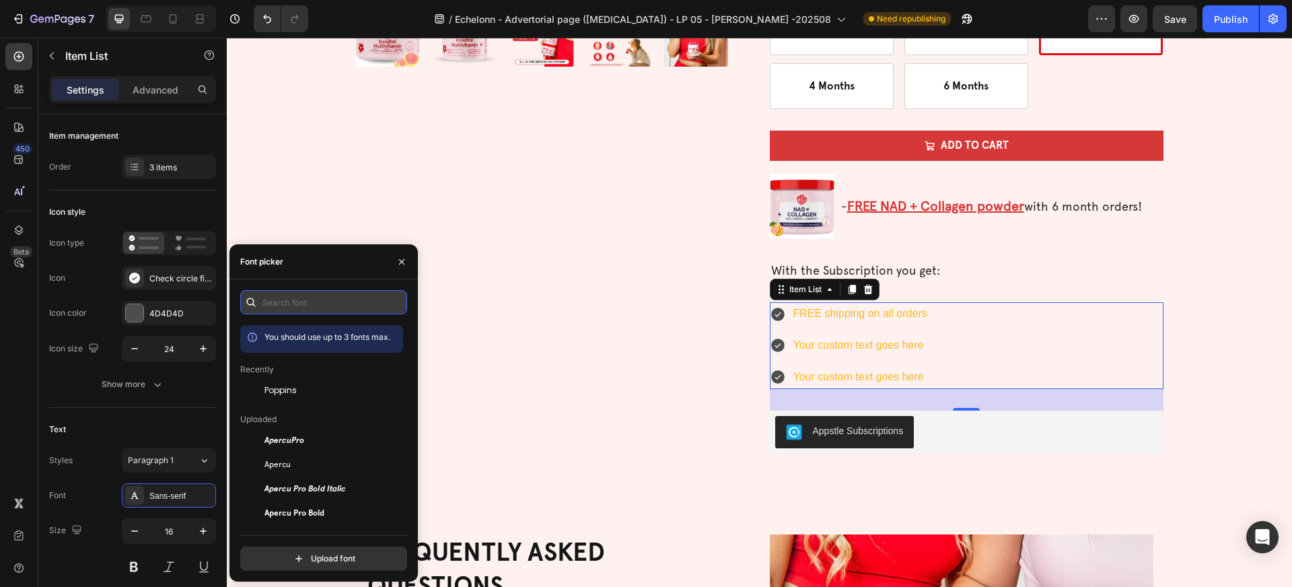
click at [276, 307] on input "text" at bounding box center [323, 302] width 167 height 24
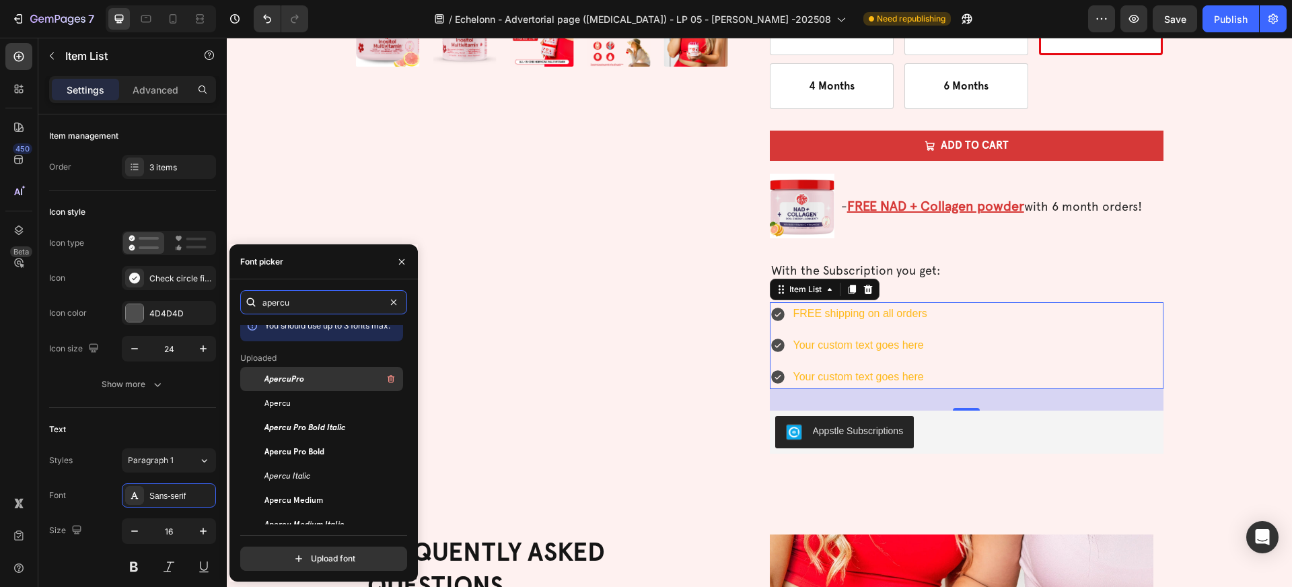
scroll to position [0, 0]
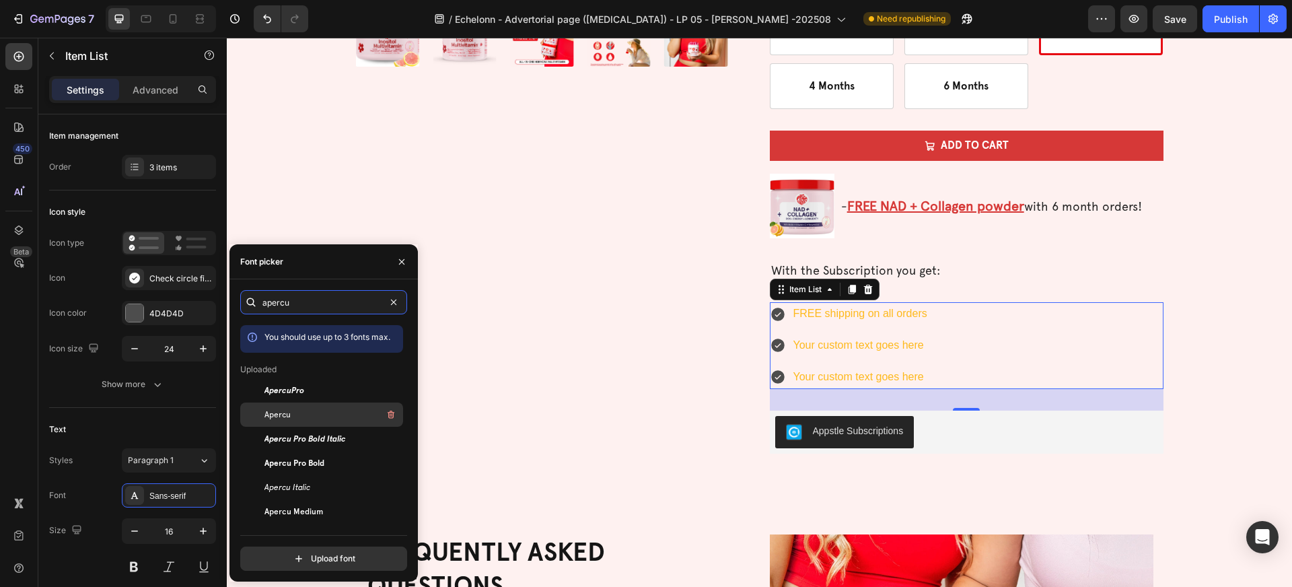
type input "apercu"
click at [321, 414] on div "Apercu" at bounding box center [332, 414] width 136 height 16
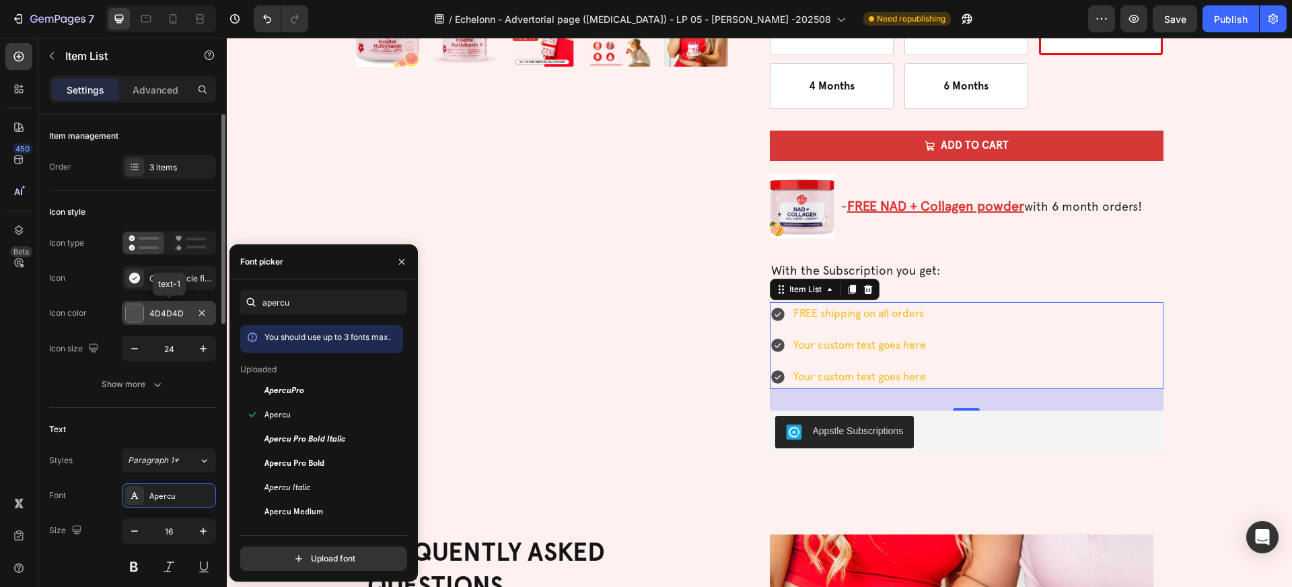
click at [137, 313] on div at bounding box center [134, 312] width 17 height 17
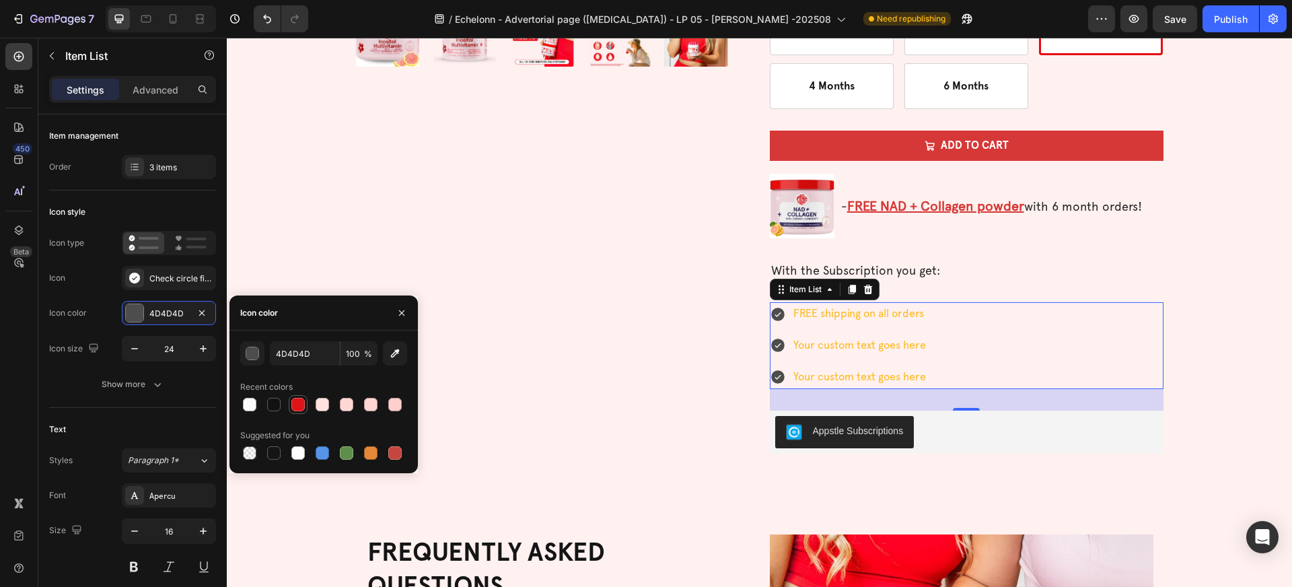
click at [299, 404] on div at bounding box center [297, 404] width 13 height 13
type input "DD1418"
click at [137, 347] on icon "button" at bounding box center [134, 348] width 13 height 13
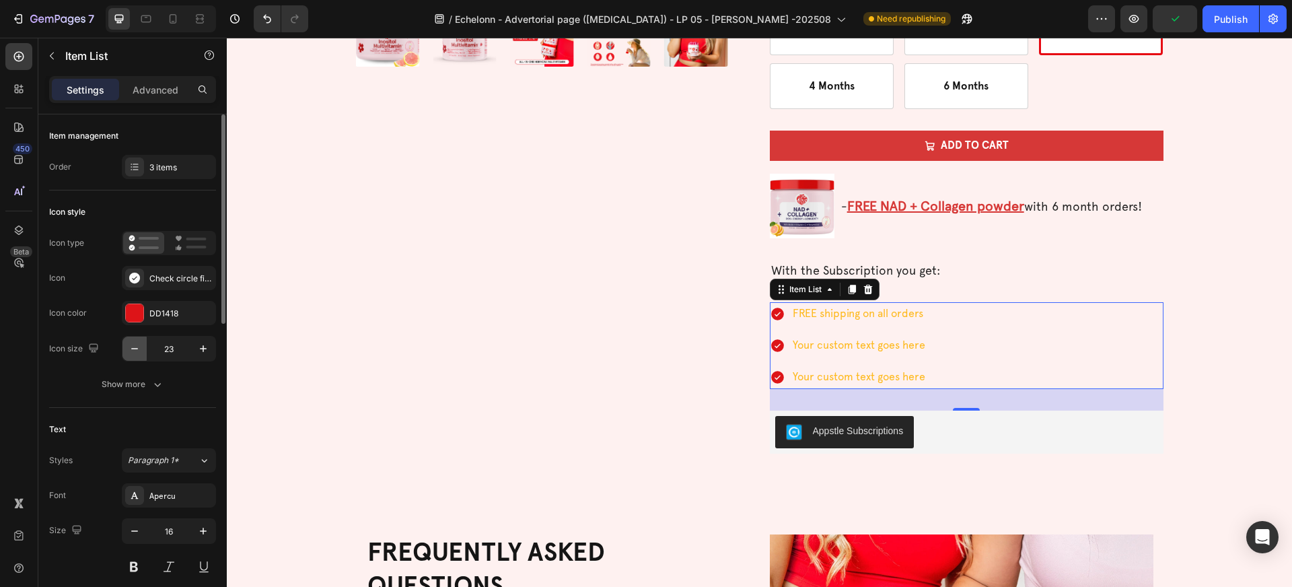
click at [137, 347] on icon "button" at bounding box center [134, 348] width 13 height 13
type input "19"
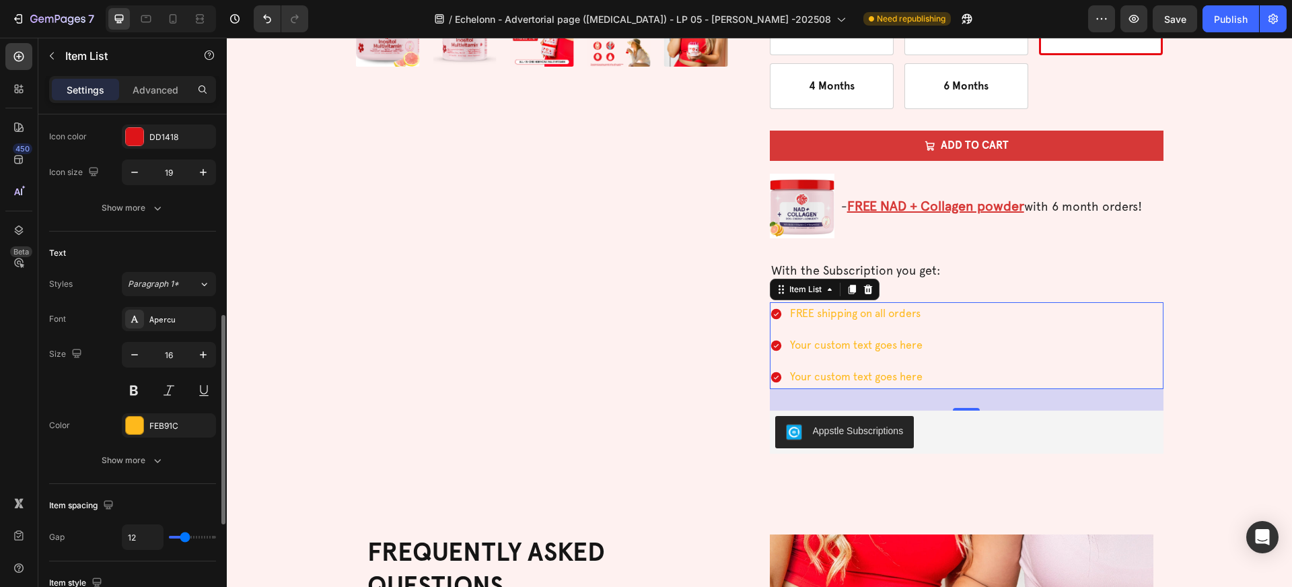
scroll to position [281, 0]
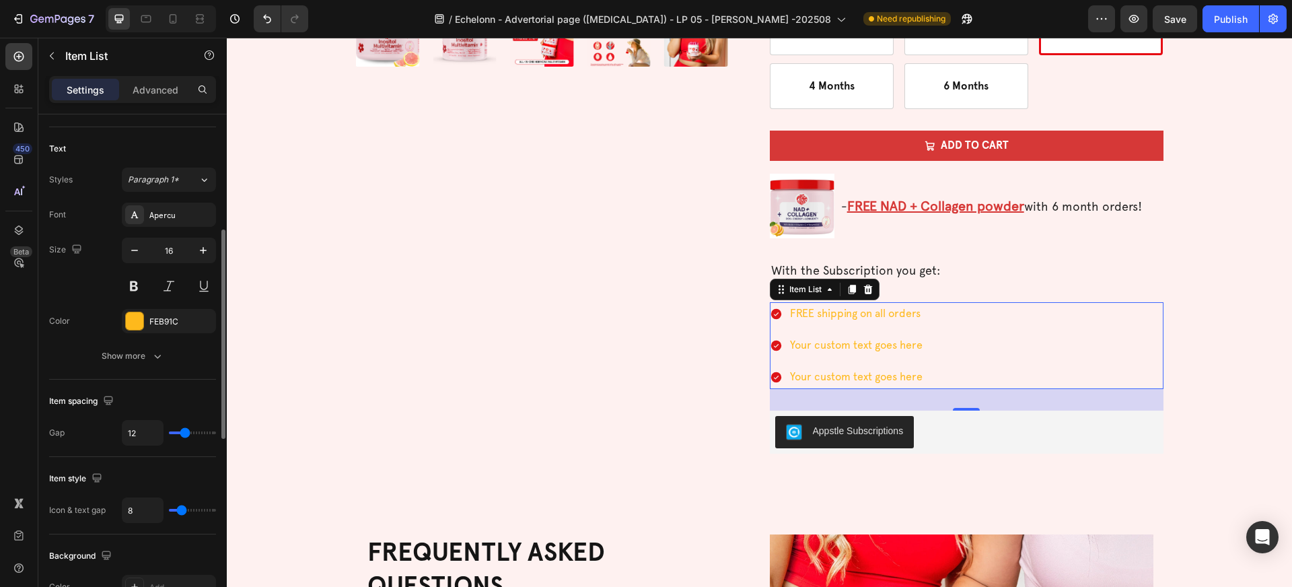
type input "7"
type input "6"
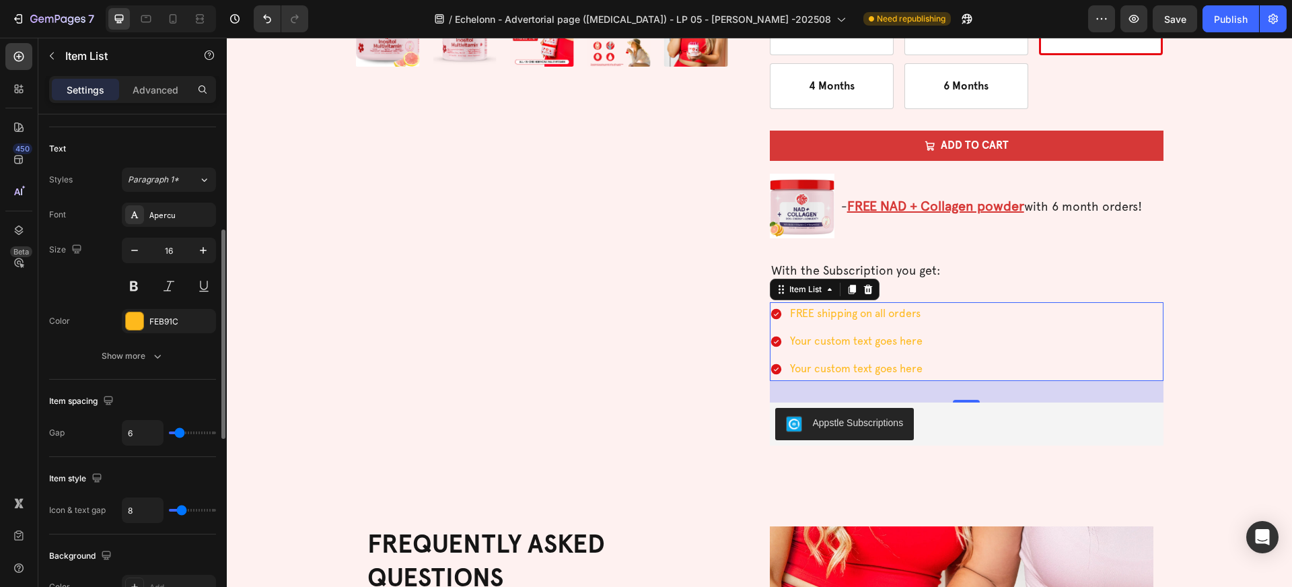
type input "5"
type input "4"
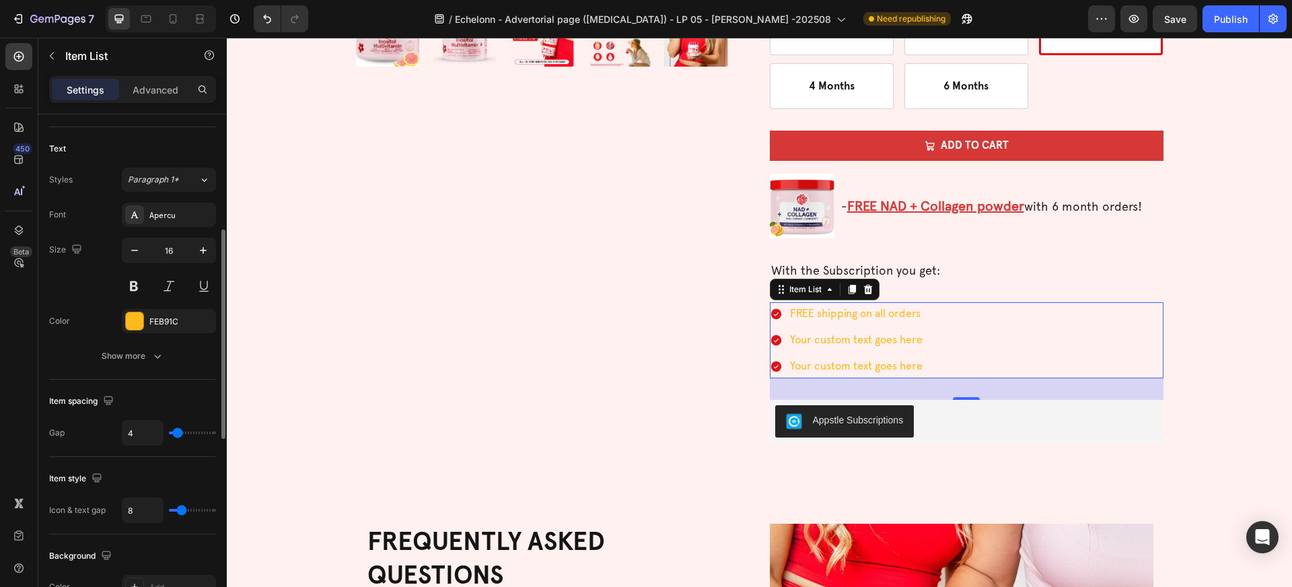
type input "5"
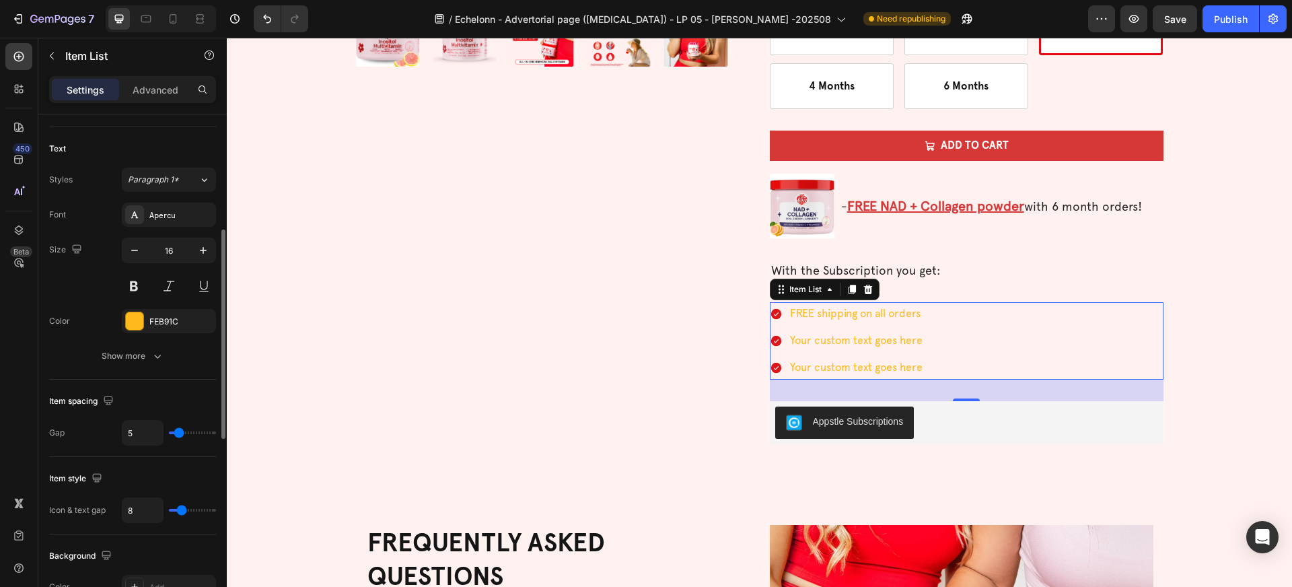
type input "4"
type input "3"
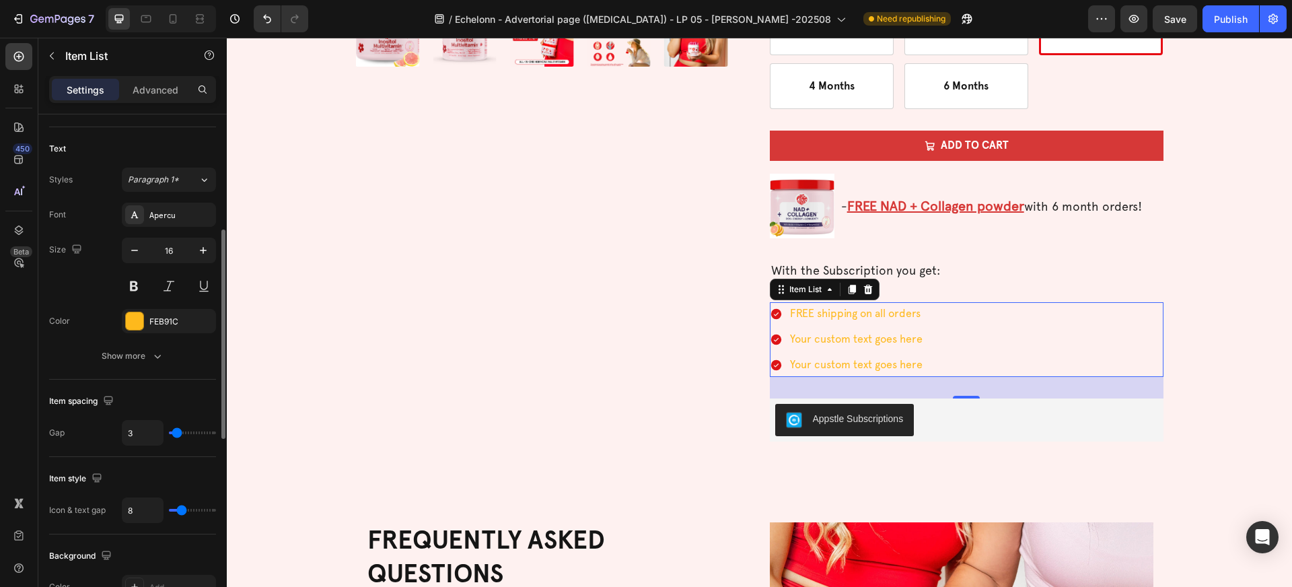
type input "2"
type input "1"
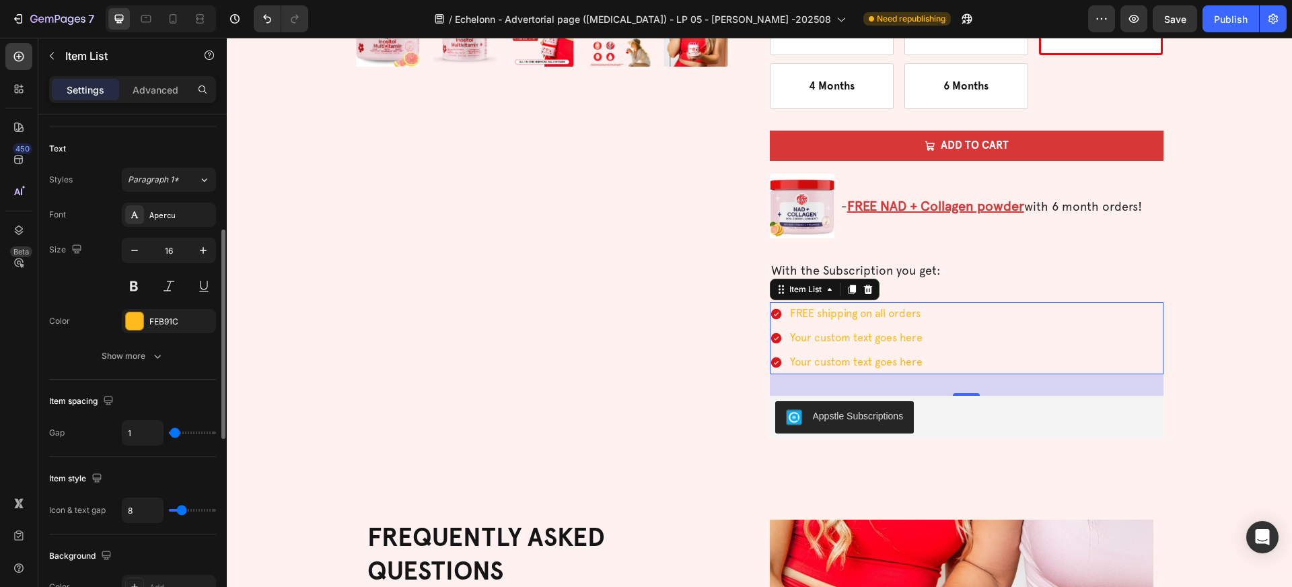
type input "0"
drag, startPoint x: 182, startPoint y: 433, endPoint x: 170, endPoint y: 433, distance: 11.4
type input "0"
click at [170, 433] on input "range" at bounding box center [192, 432] width 47 height 3
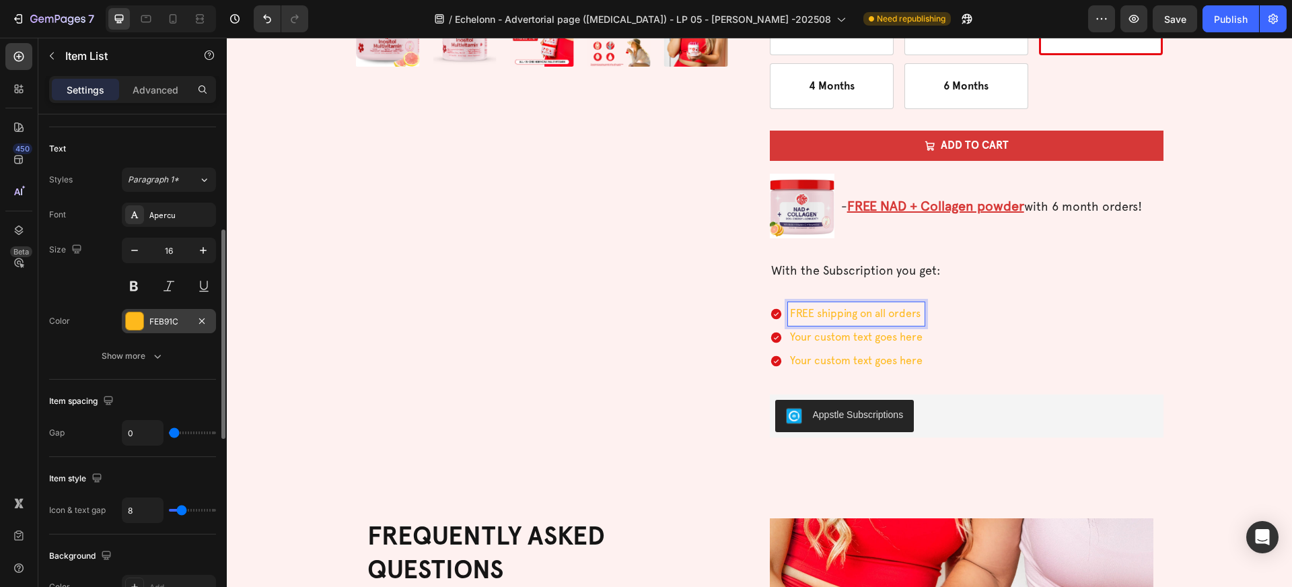
click at [130, 320] on div at bounding box center [134, 320] width 17 height 17
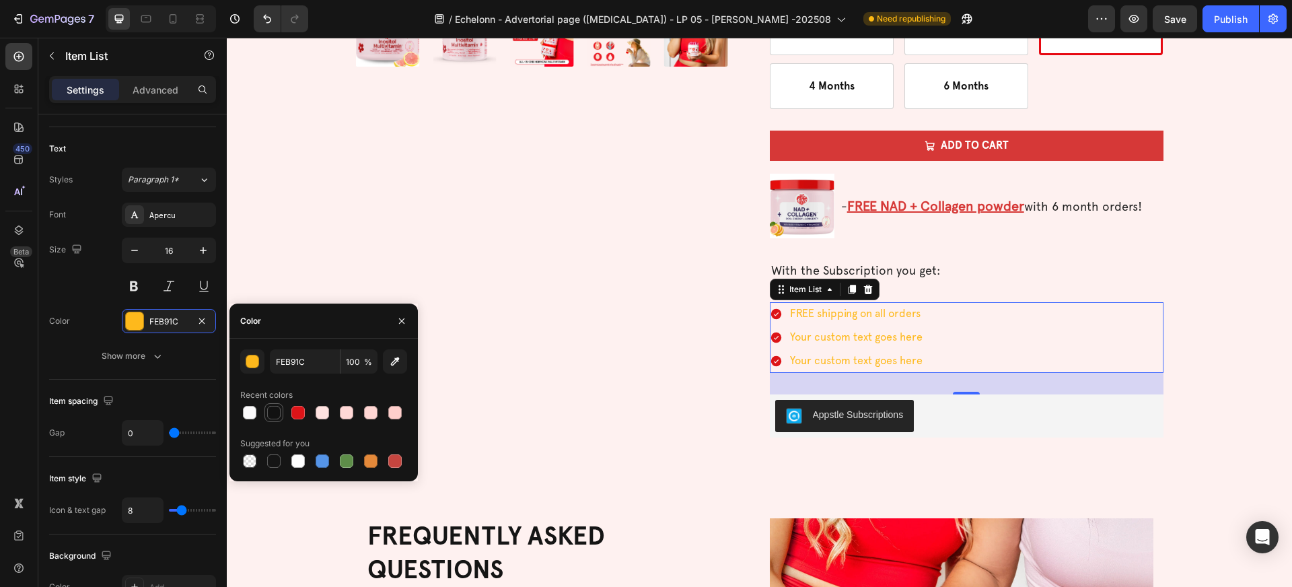
click at [274, 411] on div at bounding box center [273, 412] width 13 height 13
type input "121212"
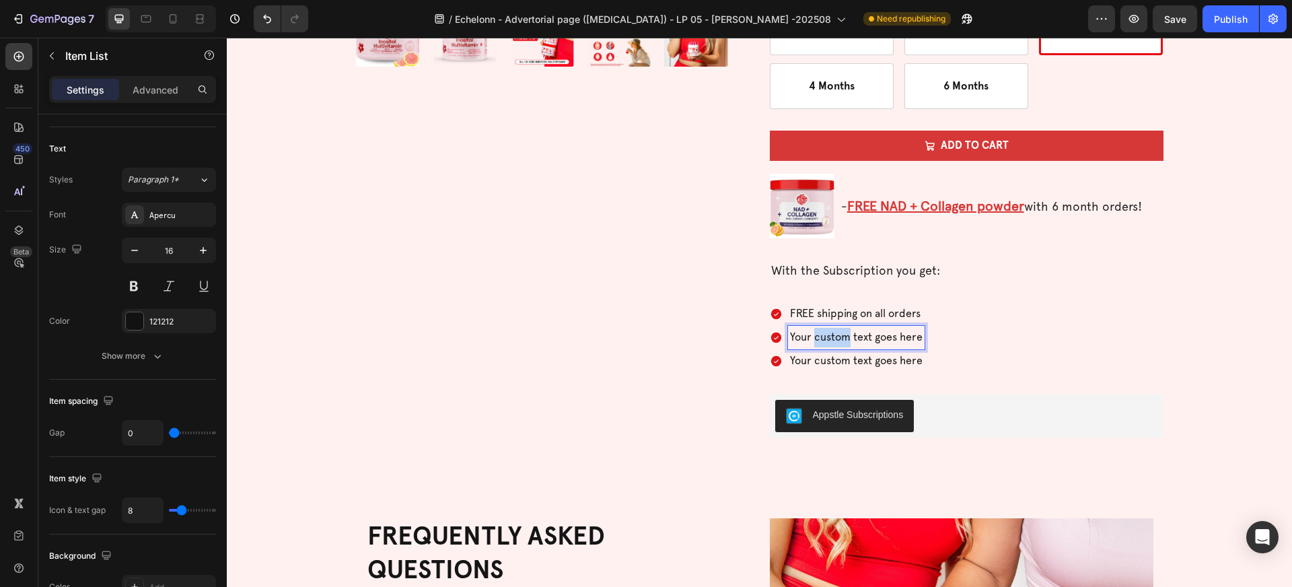
click at [844, 342] on p "Your custom text goes here" at bounding box center [856, 338] width 133 height 20
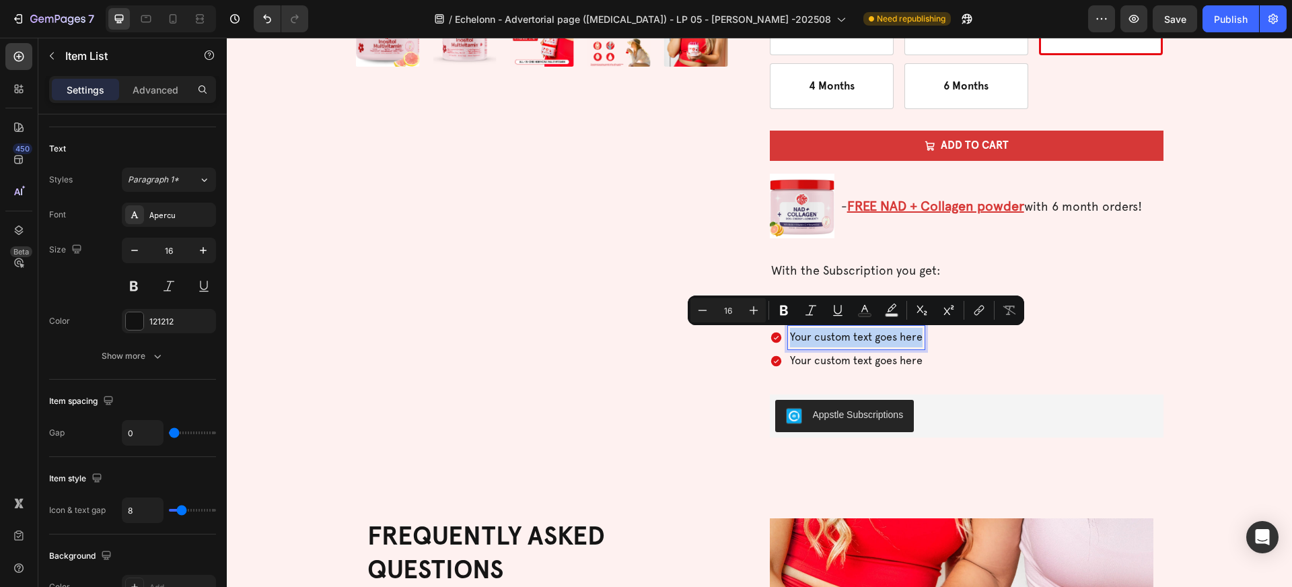
click at [961, 332] on div "FREE shipping on all orders Your custom text goes here Your custom text goes he…" at bounding box center [967, 337] width 394 height 70
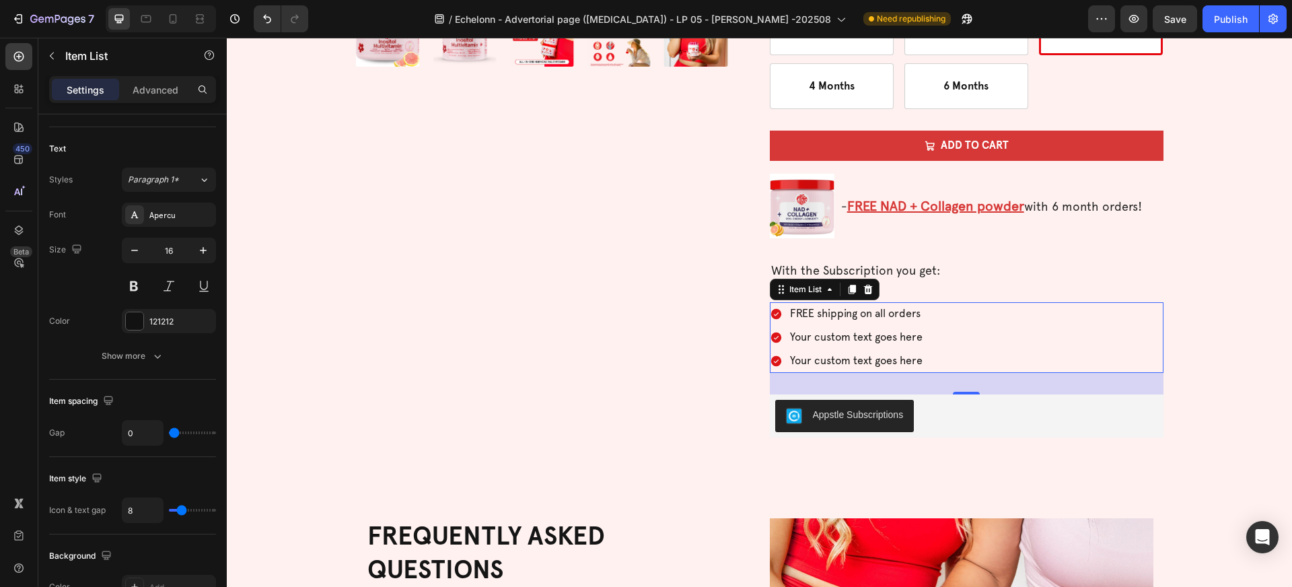
click at [826, 311] on p "FREE shipping on all orders" at bounding box center [856, 314] width 133 height 20
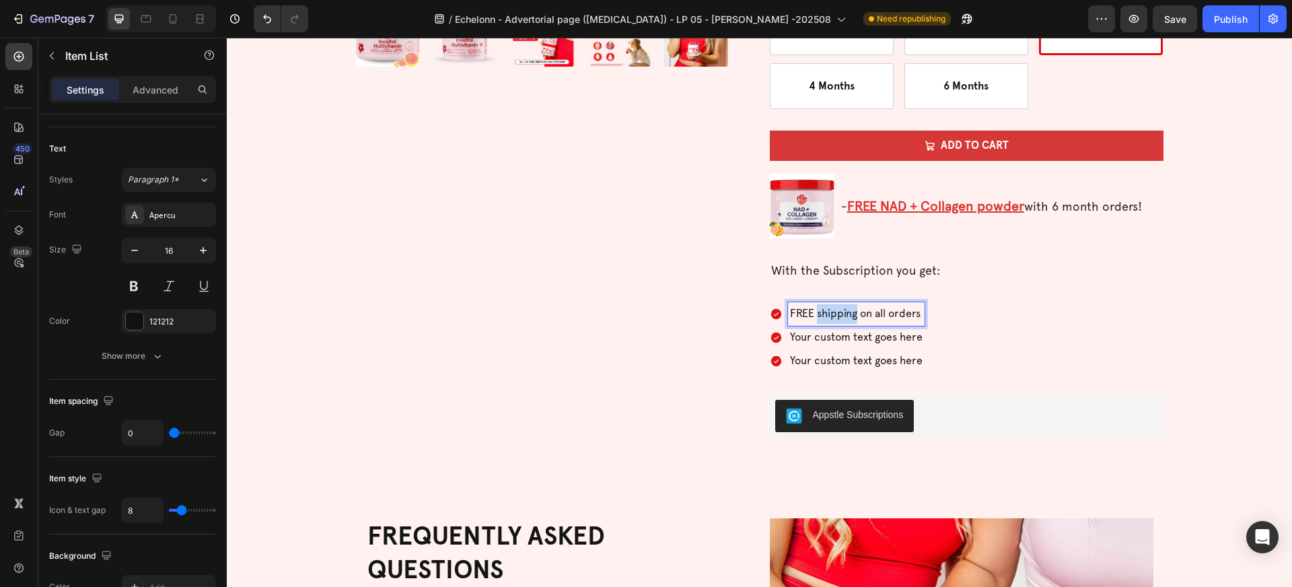
click at [826, 311] on p "FREE shipping on all orders" at bounding box center [856, 314] width 133 height 20
click at [832, 337] on p "Your custom text goes here" at bounding box center [858, 338] width 137 height 20
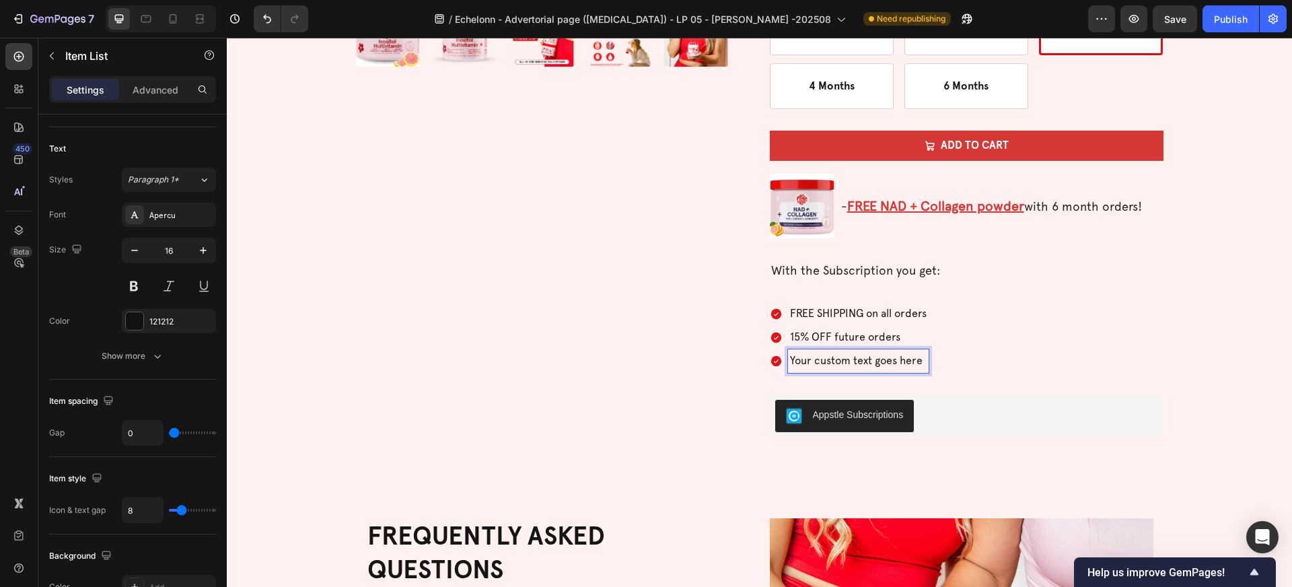
click at [840, 356] on p "Your custom text goes here" at bounding box center [858, 361] width 137 height 20
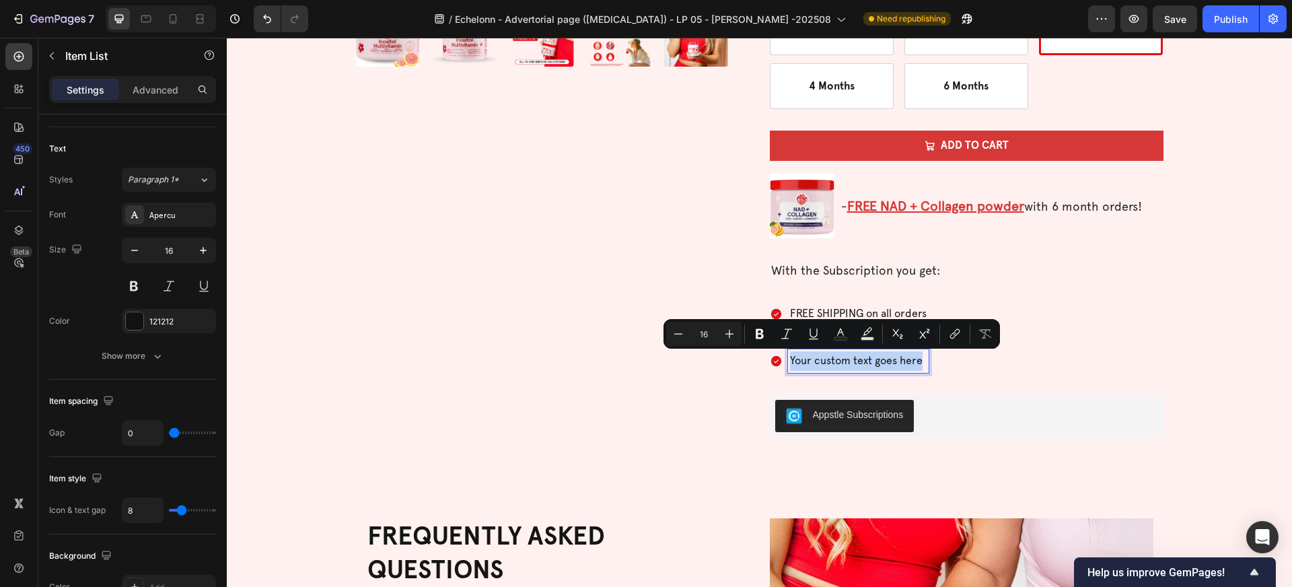
click at [840, 356] on p "Your custom text goes here" at bounding box center [858, 361] width 137 height 20
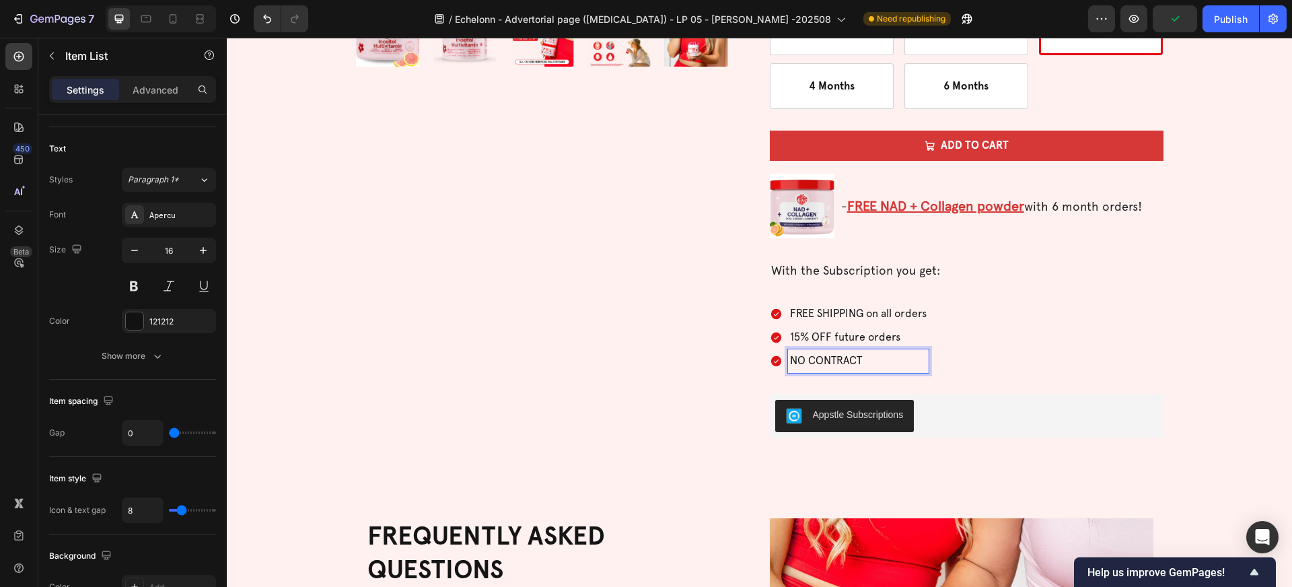
click at [926, 360] on div "NO CONTRACT" at bounding box center [858, 361] width 141 height 24
click at [936, 341] on div "FREE SHIPPING on all orders 15% OFF future orders NO CONTRACT" at bounding box center [967, 337] width 394 height 70
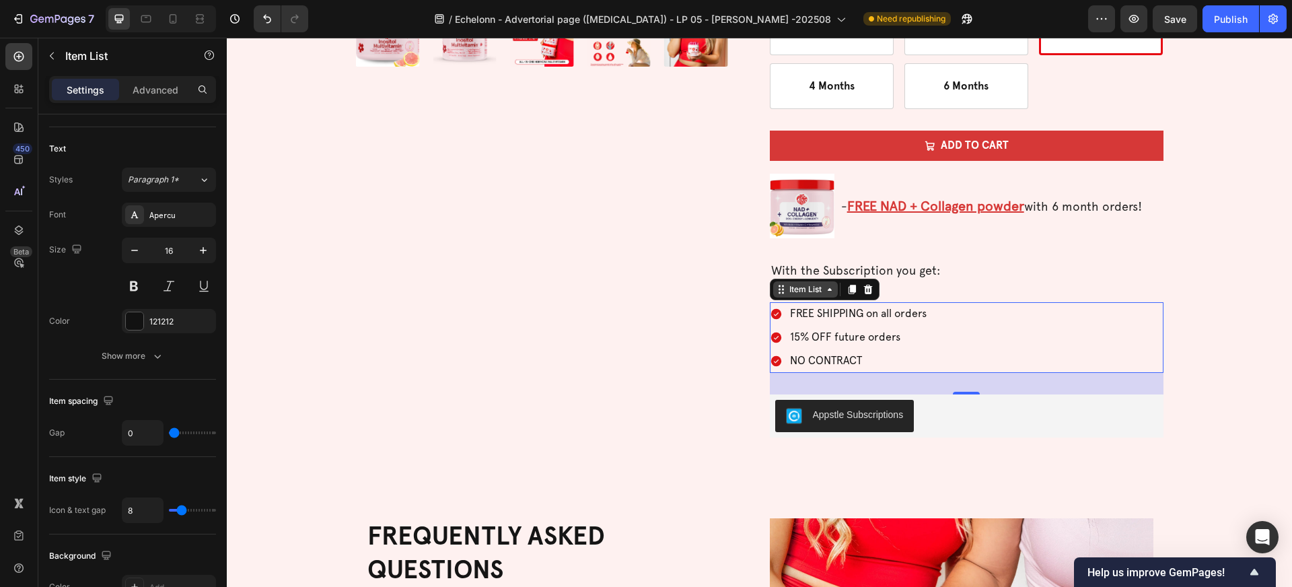
click at [816, 293] on div "Item List" at bounding box center [805, 289] width 38 height 12
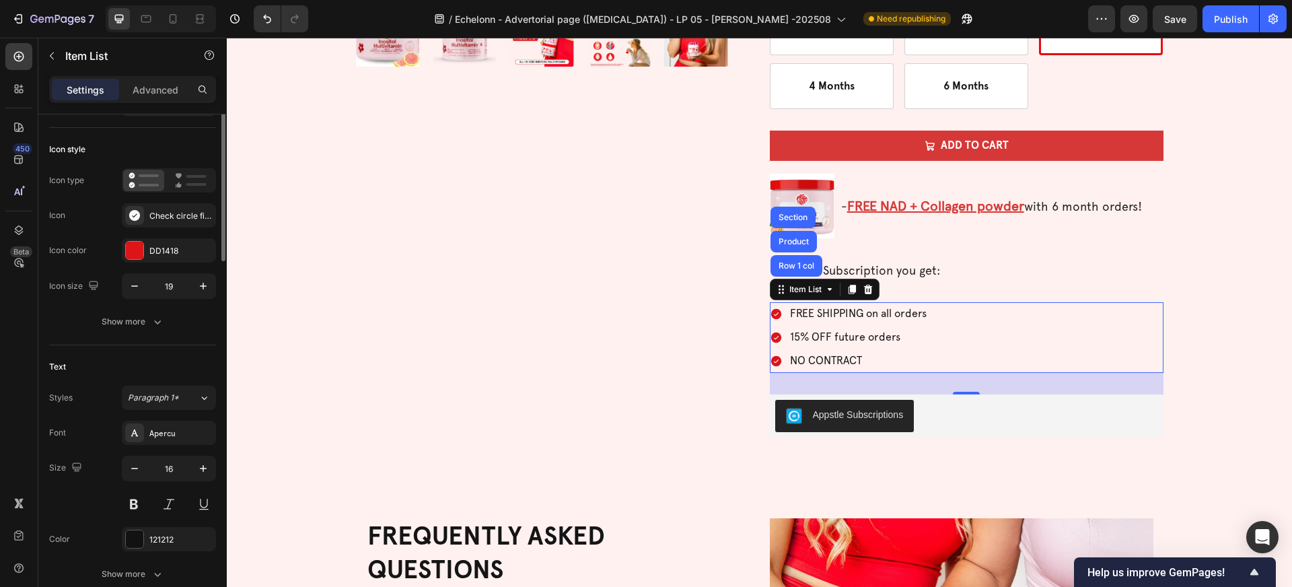
scroll to position [0, 0]
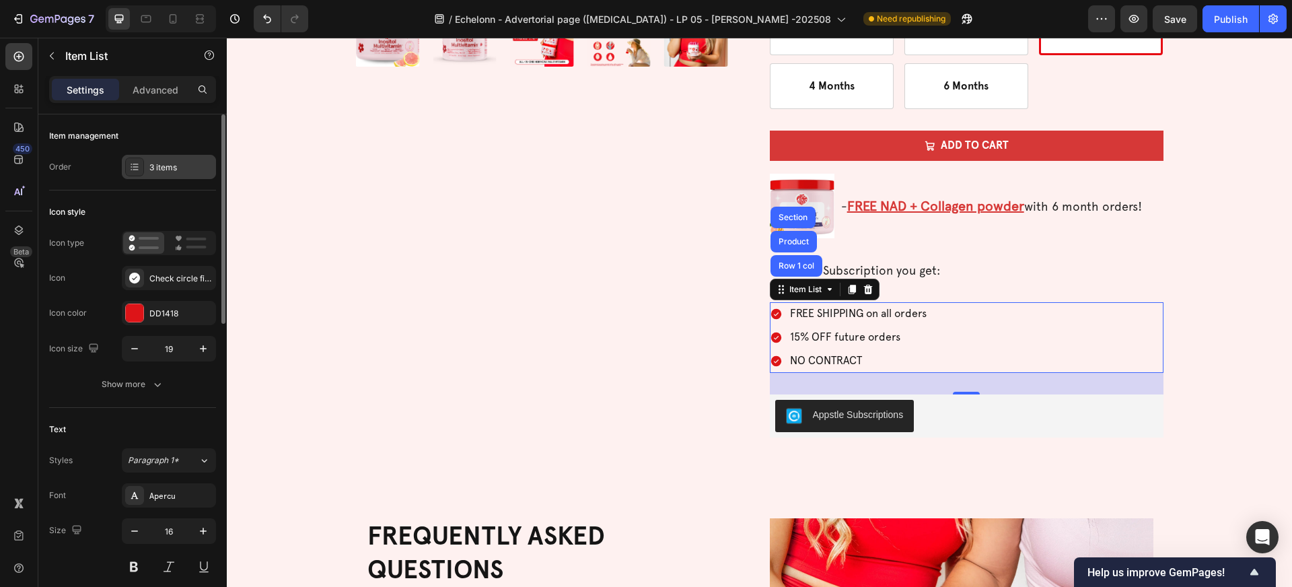
click at [180, 165] on div "3 items" at bounding box center [180, 167] width 63 height 12
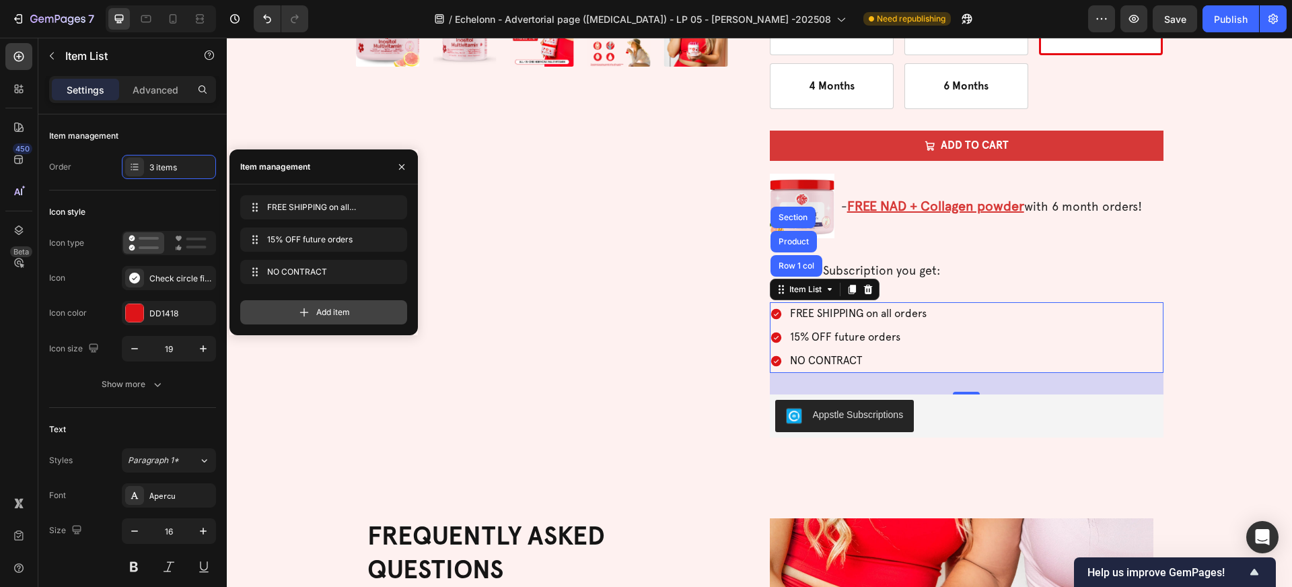
click at [307, 311] on icon at bounding box center [303, 311] width 13 height 13
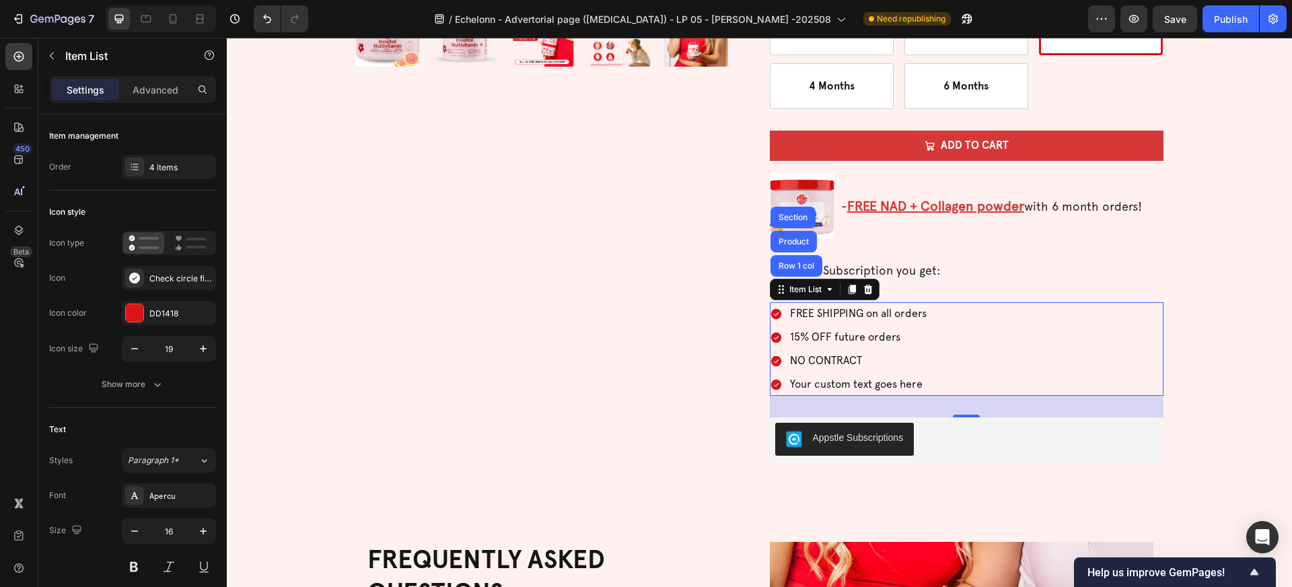
click at [840, 383] on div "Your custom text goes here" at bounding box center [858, 385] width 141 height 24
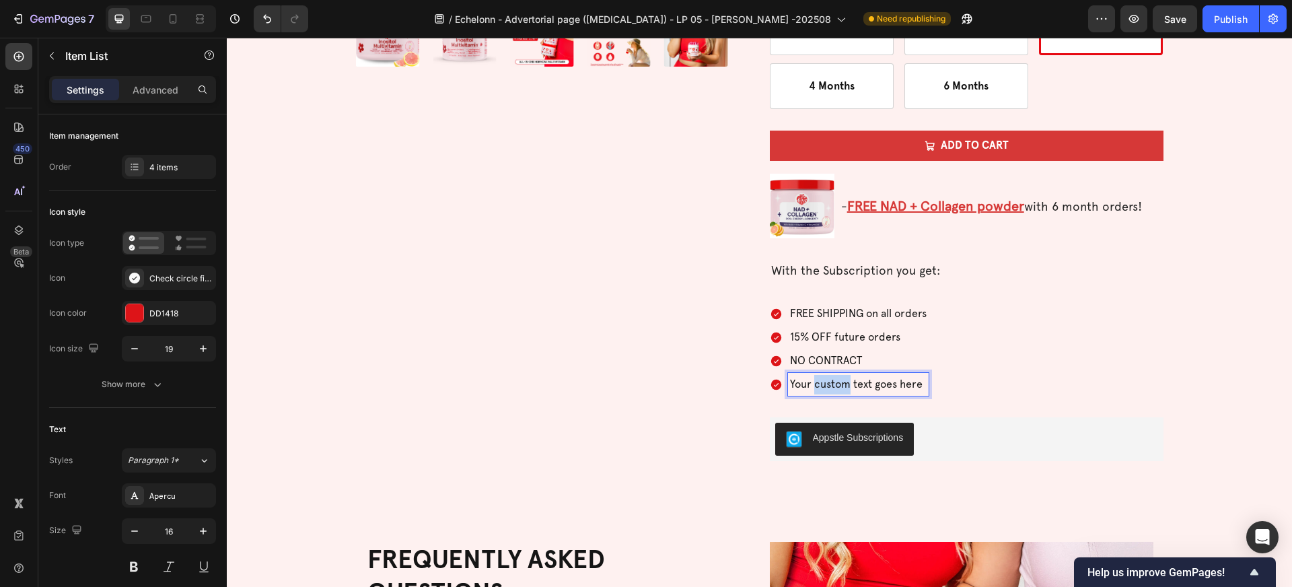
click at [840, 383] on p "Your custom text goes here" at bounding box center [858, 385] width 137 height 20
click at [1007, 375] on div "FREE SHIPPING on all orders 15% OFF future orders NO CONTRACT OUT OF STOCK PROT…" at bounding box center [967, 349] width 394 height 94
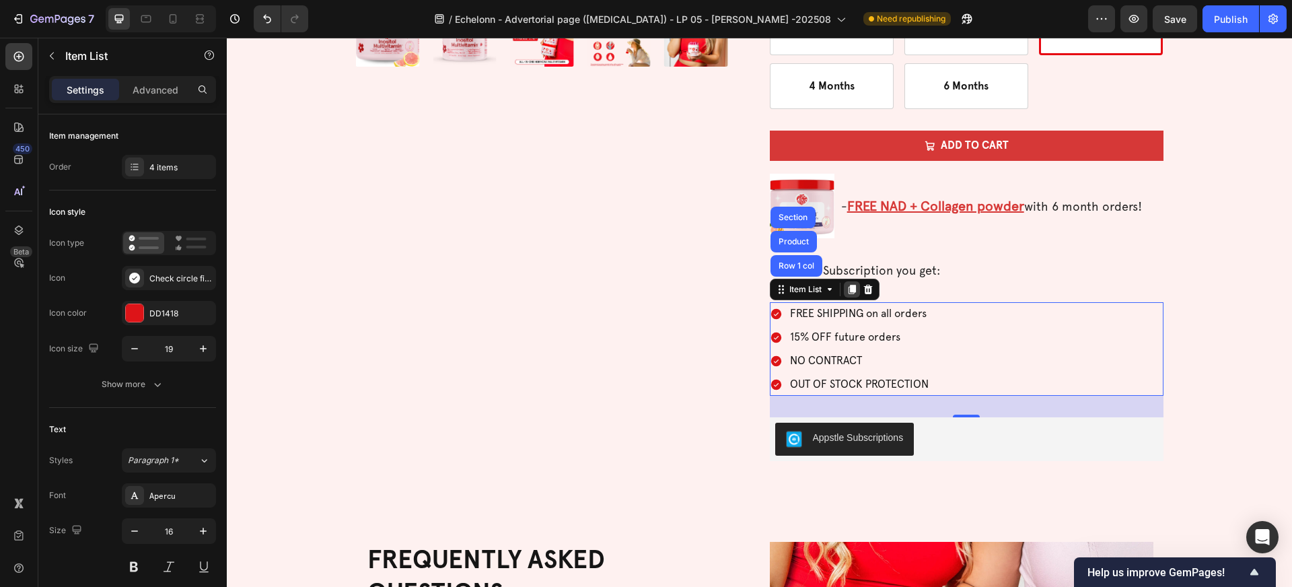
click at [852, 290] on icon at bounding box center [851, 289] width 7 height 9
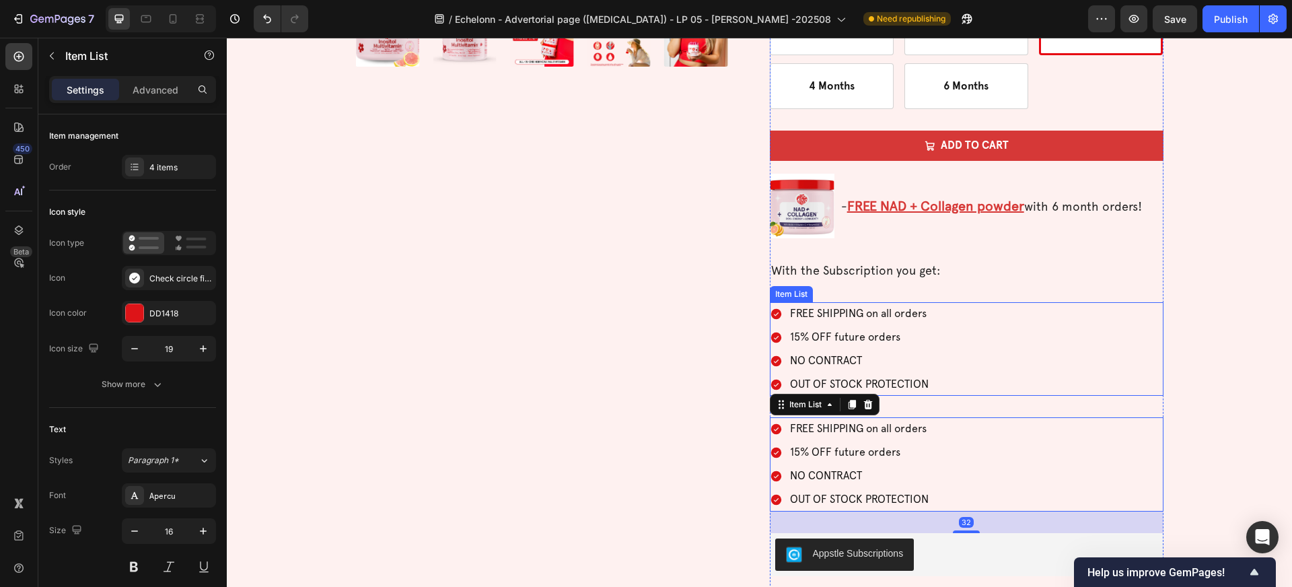
click at [968, 328] on div "FREE SHIPPING on all orders 15% OFF future orders NO CONTRACT OUT OF STOCK PROT…" at bounding box center [967, 349] width 394 height 94
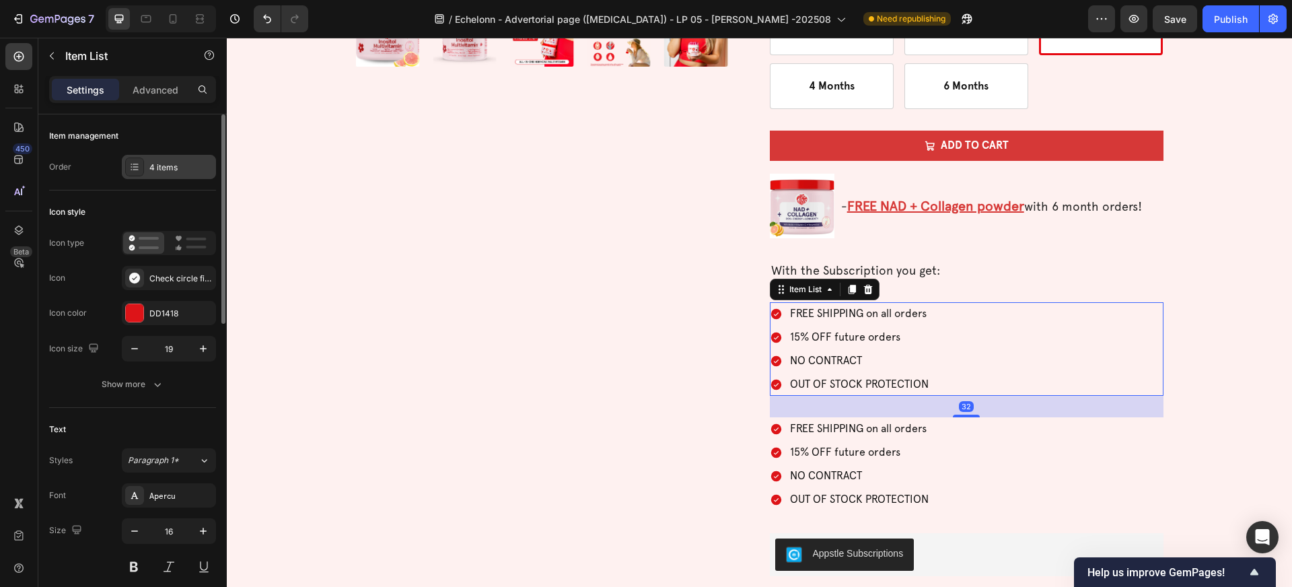
click at [193, 176] on div "4 items" at bounding box center [169, 167] width 94 height 24
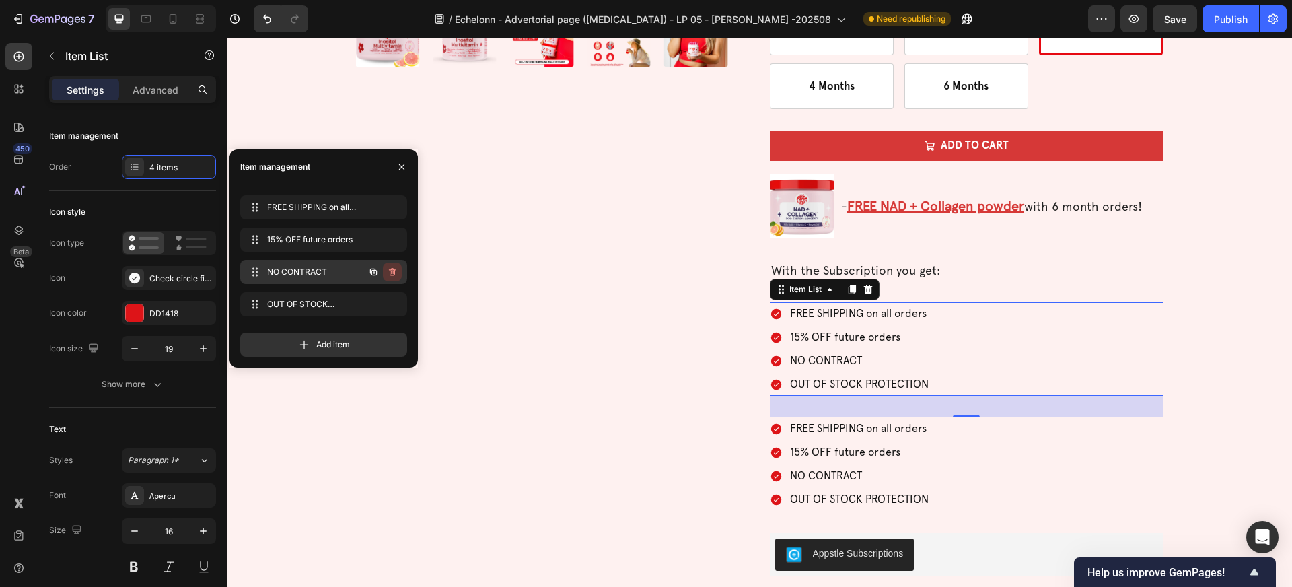
click at [396, 268] on icon "button" at bounding box center [392, 271] width 11 height 11
click at [393, 272] on div "Delete" at bounding box center [383, 272] width 25 height 12
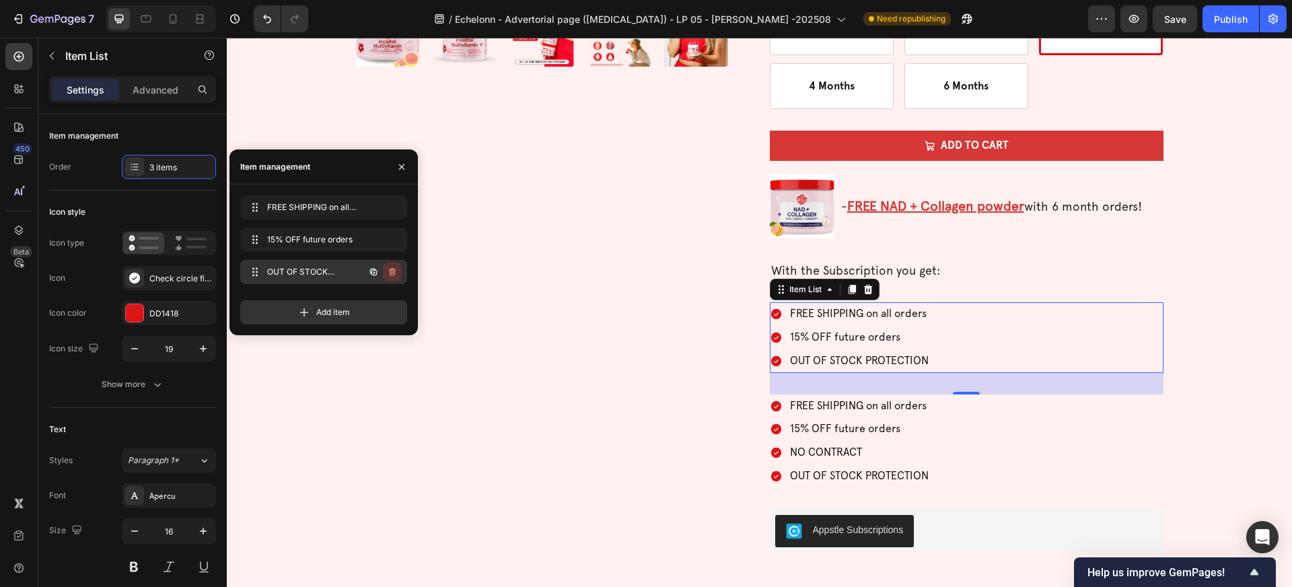
click at [392, 272] on icon "button" at bounding box center [391, 272] width 1 height 3
click at [392, 272] on div "Delete" at bounding box center [383, 272] width 25 height 12
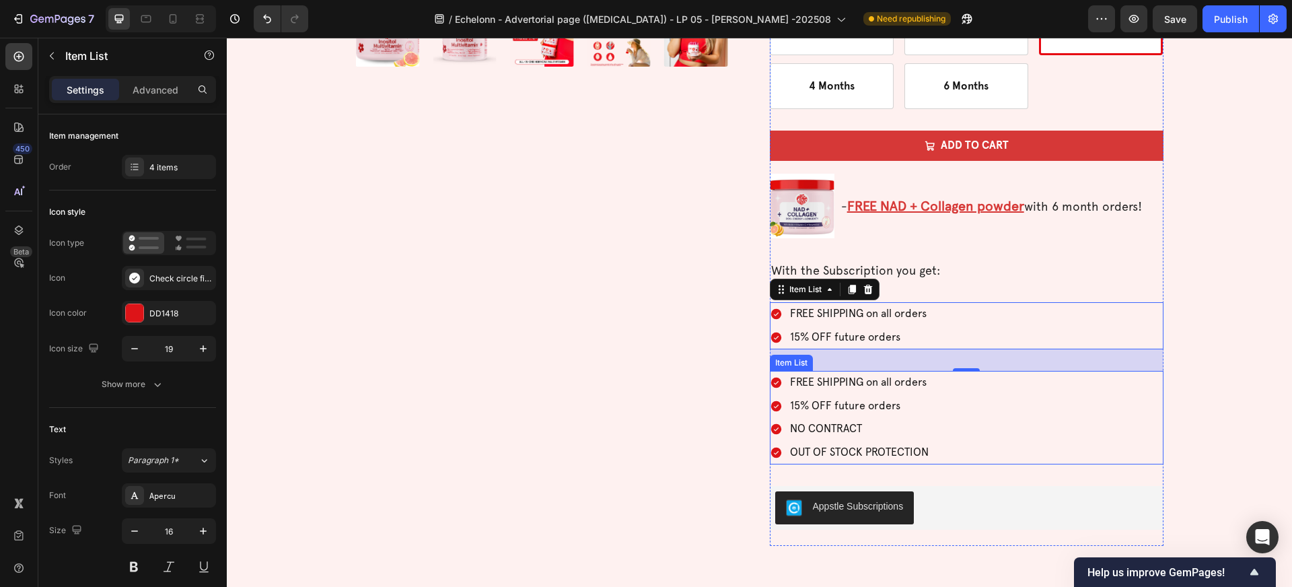
click at [973, 395] on div "FREE SHIPPING on all orders 15% OFF future orders NO CONTRACT OUT OF STOCK PROT…" at bounding box center [967, 418] width 394 height 94
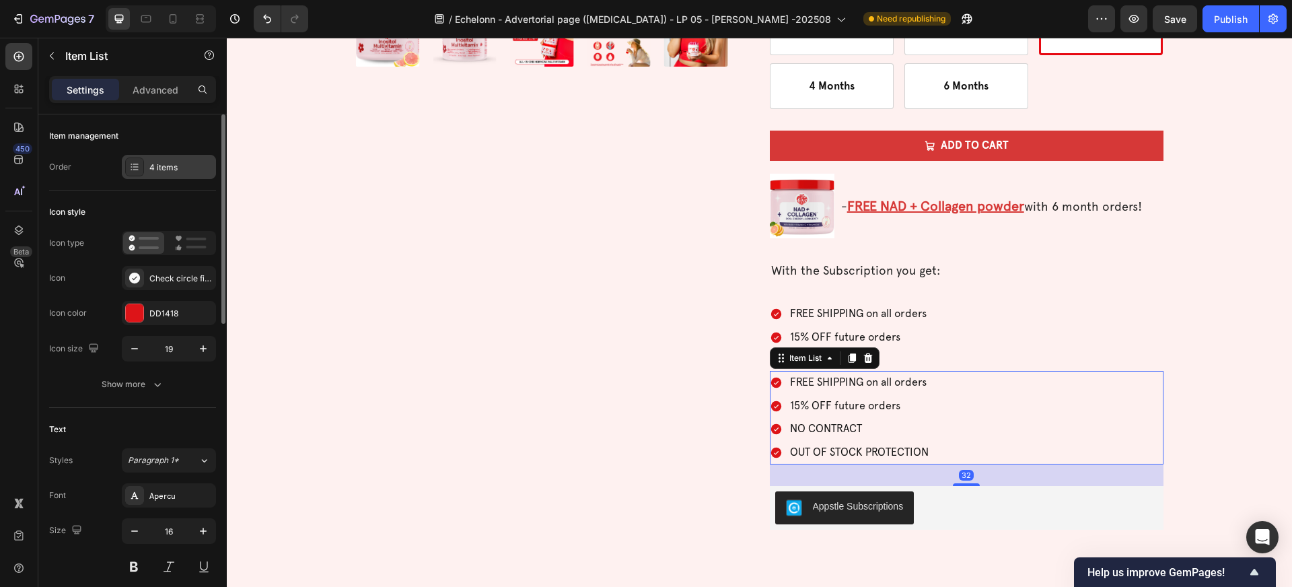
click at [164, 164] on div "4 items" at bounding box center [180, 167] width 63 height 12
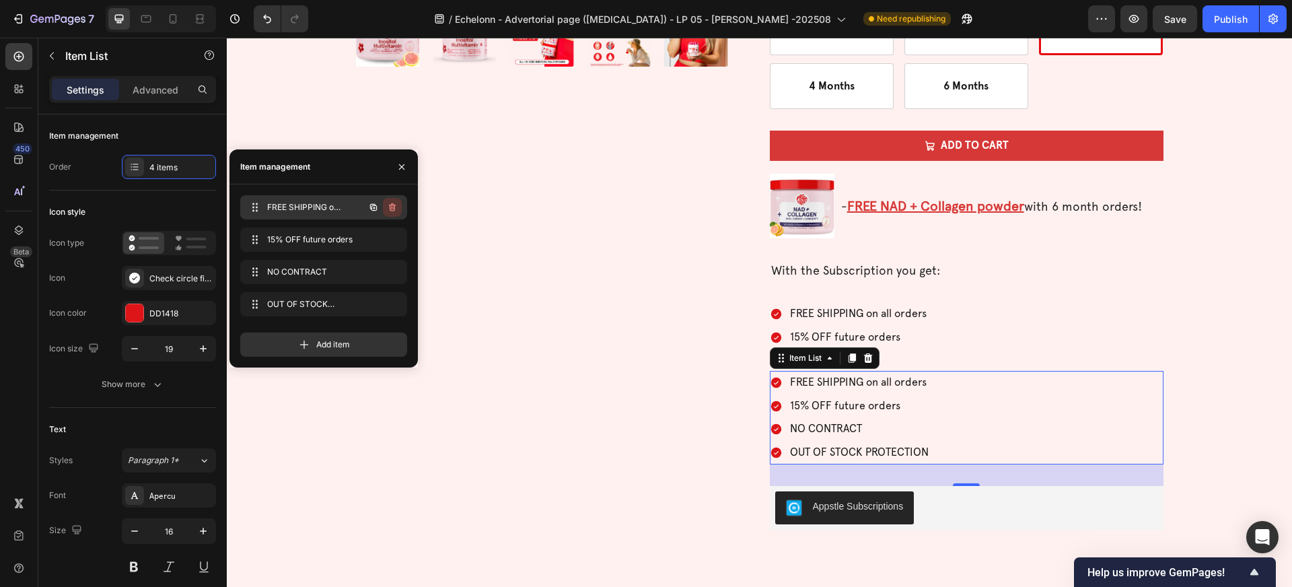
click at [392, 204] on icon "button" at bounding box center [392, 207] width 7 height 8
click at [392, 204] on div "Delete" at bounding box center [383, 207] width 25 height 12
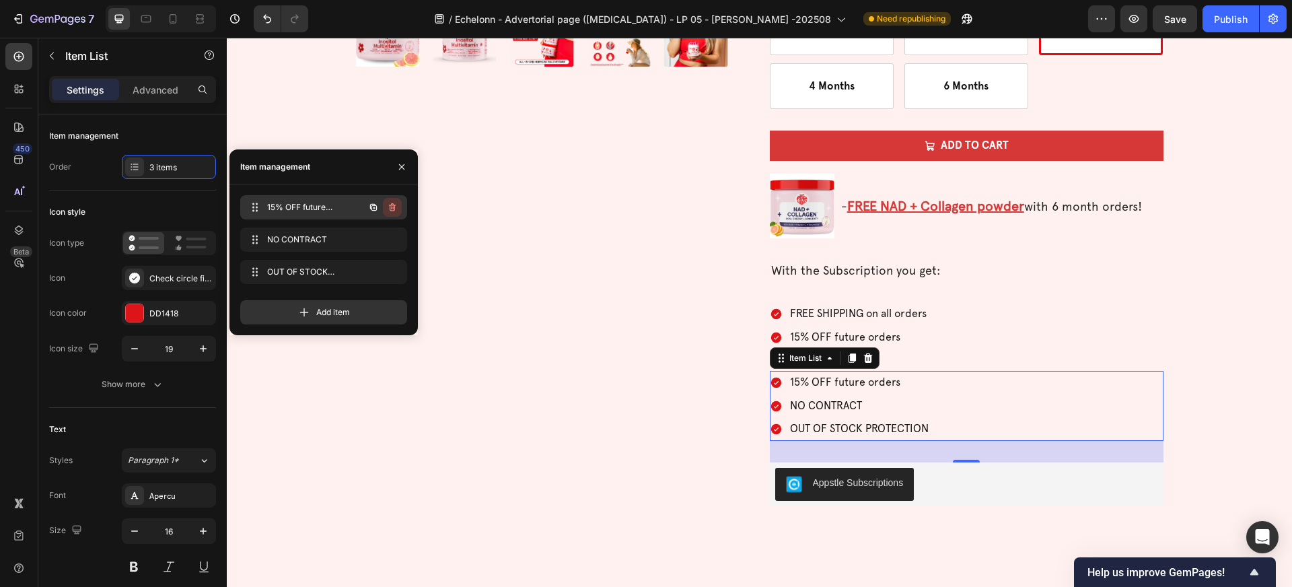
click at [392, 205] on icon "button" at bounding box center [392, 207] width 11 height 11
click at [392, 205] on div "Delete" at bounding box center [383, 207] width 25 height 12
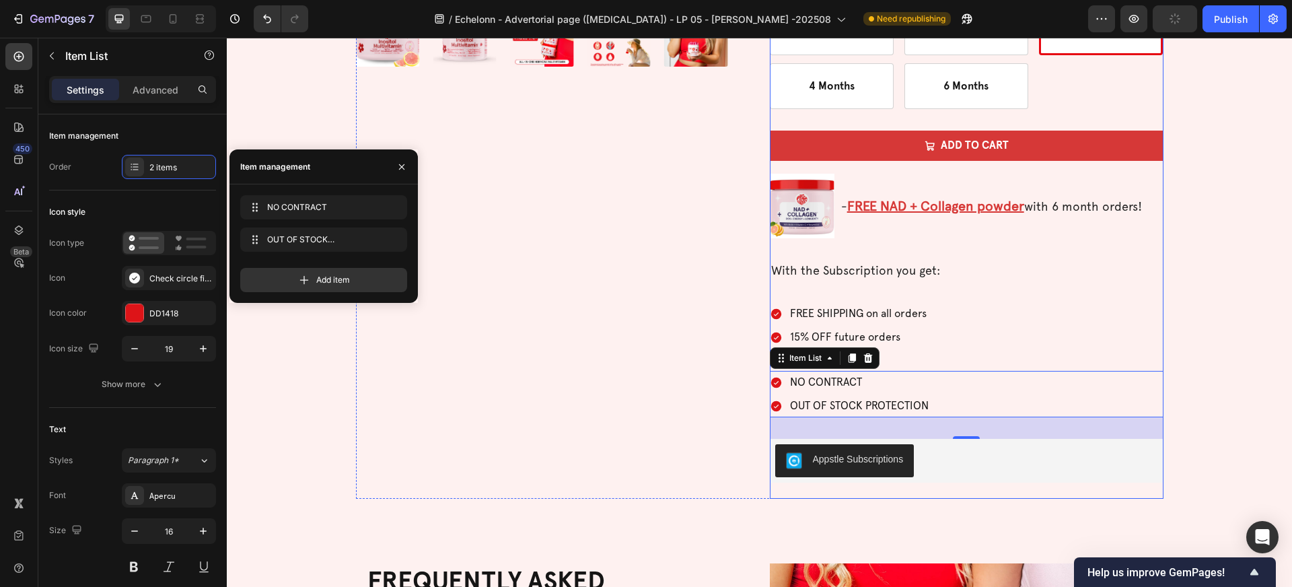
click at [802, 295] on div "Icon Icon Icon Icon Icon Icon List 496 Reviews Text Block Row Inositol Multivit…" at bounding box center [967, 60] width 394 height 878
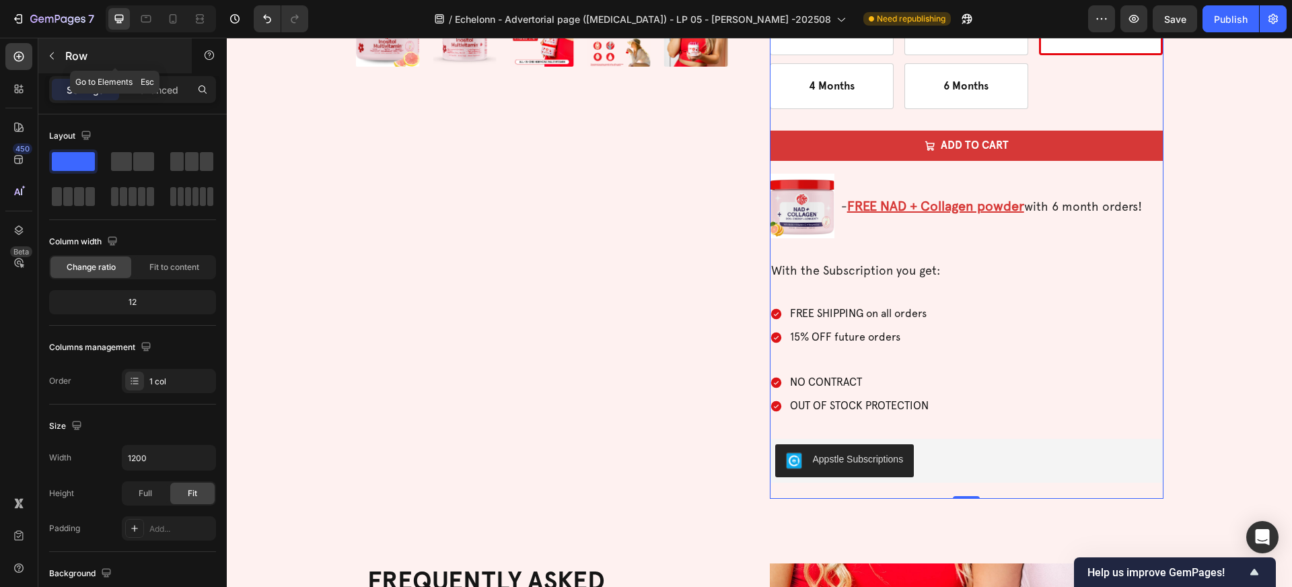
click at [57, 57] on button "button" at bounding box center [52, 56] width 22 height 22
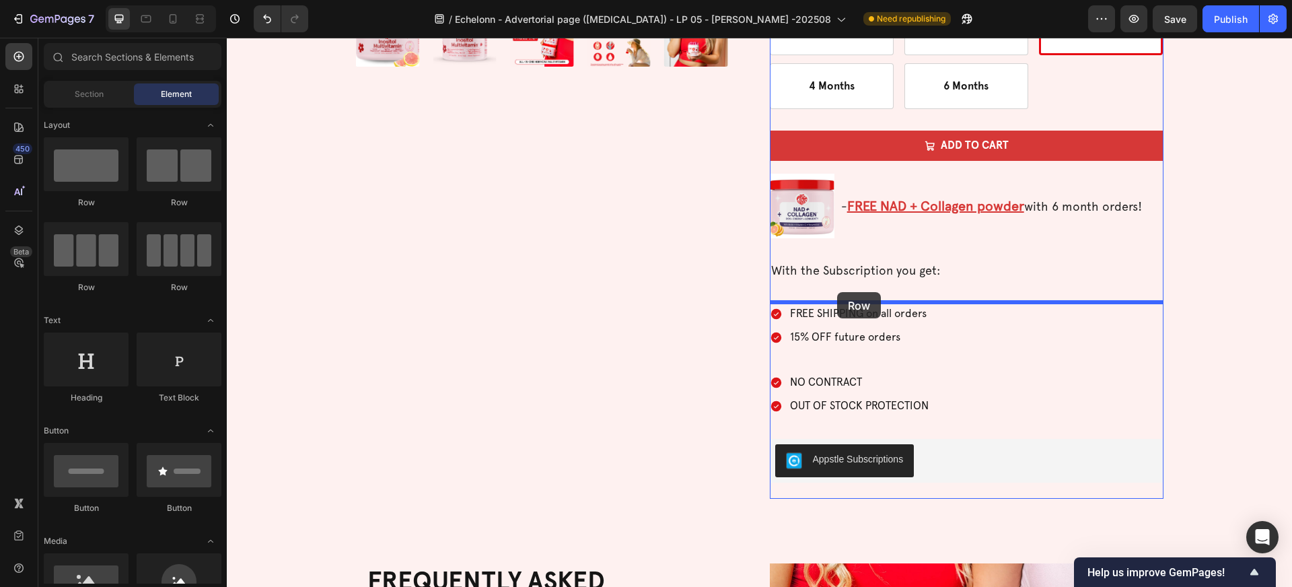
drag, startPoint x: 400, startPoint y: 212, endPoint x: 837, endPoint y: 292, distance: 443.9
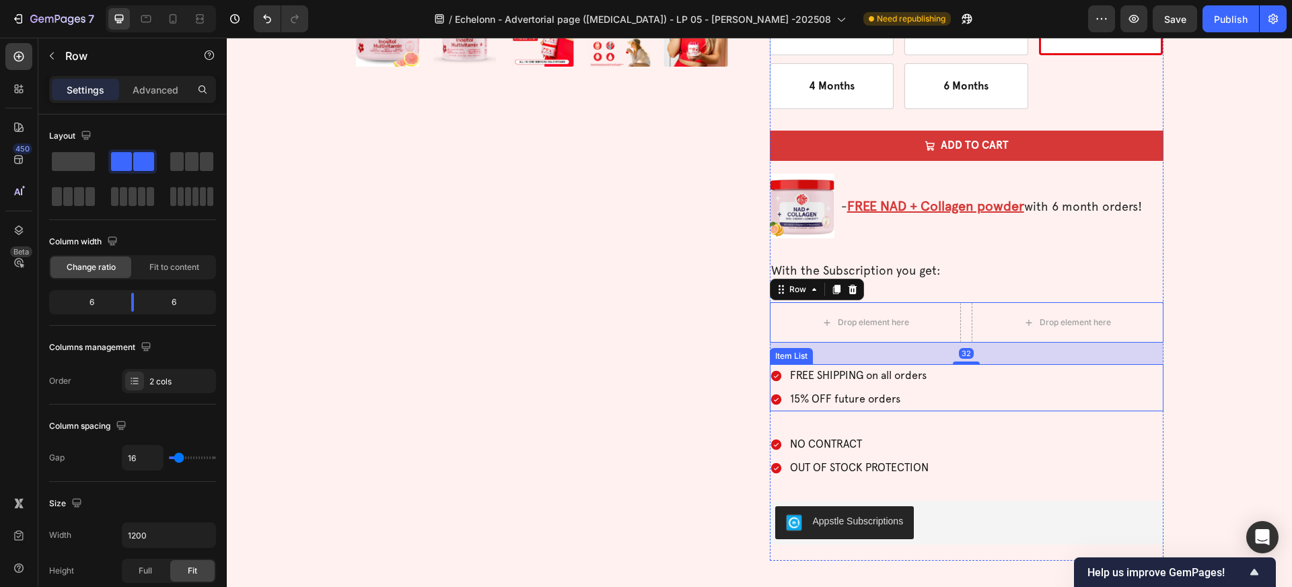
click at [794, 361] on div "Item List" at bounding box center [791, 356] width 43 height 16
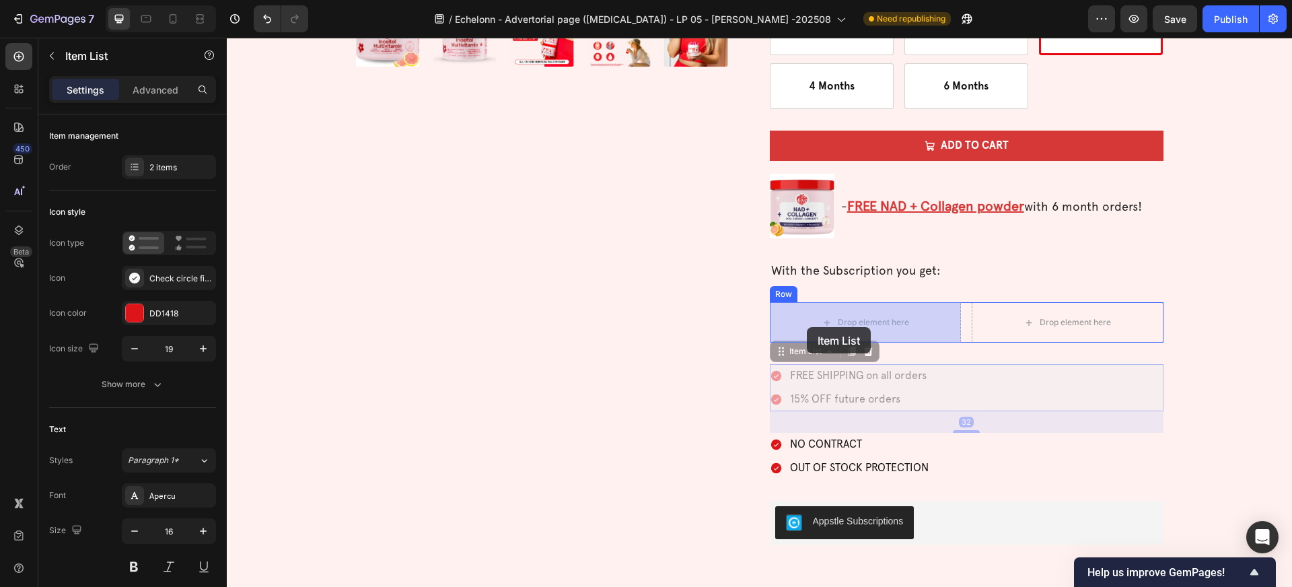
drag, startPoint x: 798, startPoint y: 354, endPoint x: 807, endPoint y: 327, distance: 28.3
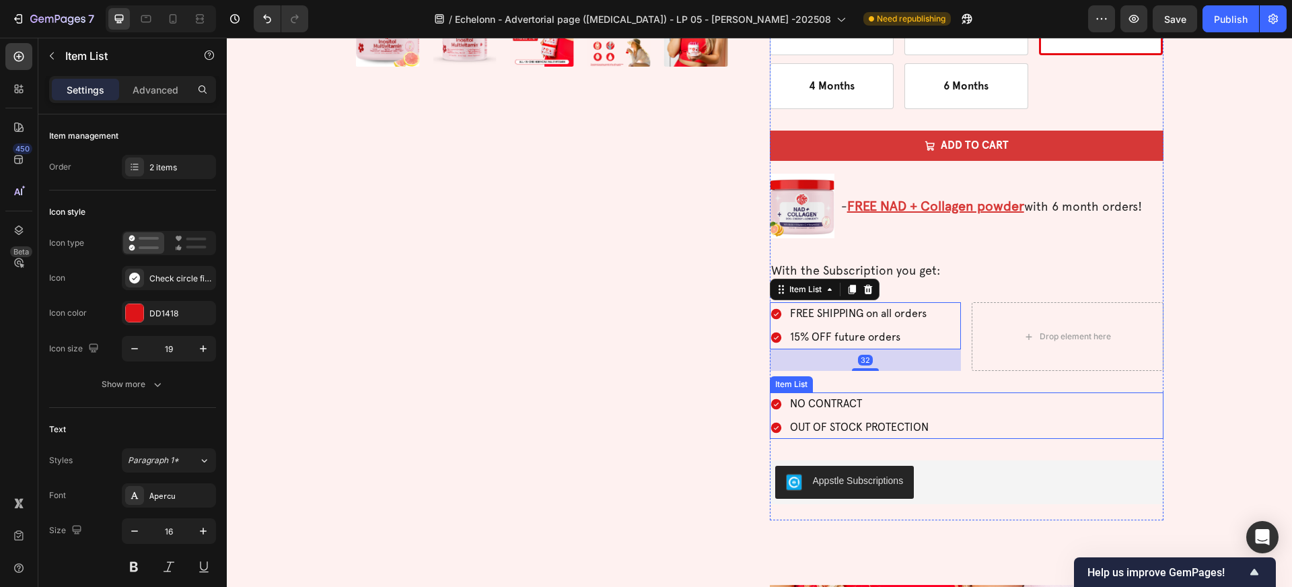
click at [811, 398] on p "NO CONTRACT" at bounding box center [859, 404] width 139 height 20
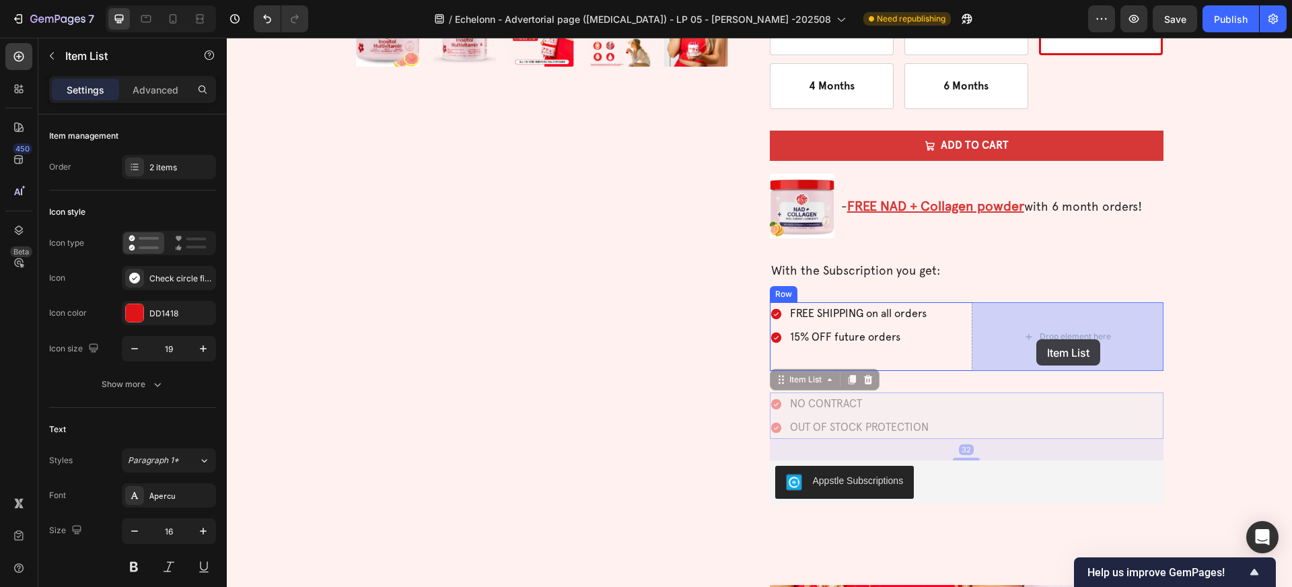
drag, startPoint x: 802, startPoint y: 385, endPoint x: 1035, endPoint y: 339, distance: 237.3
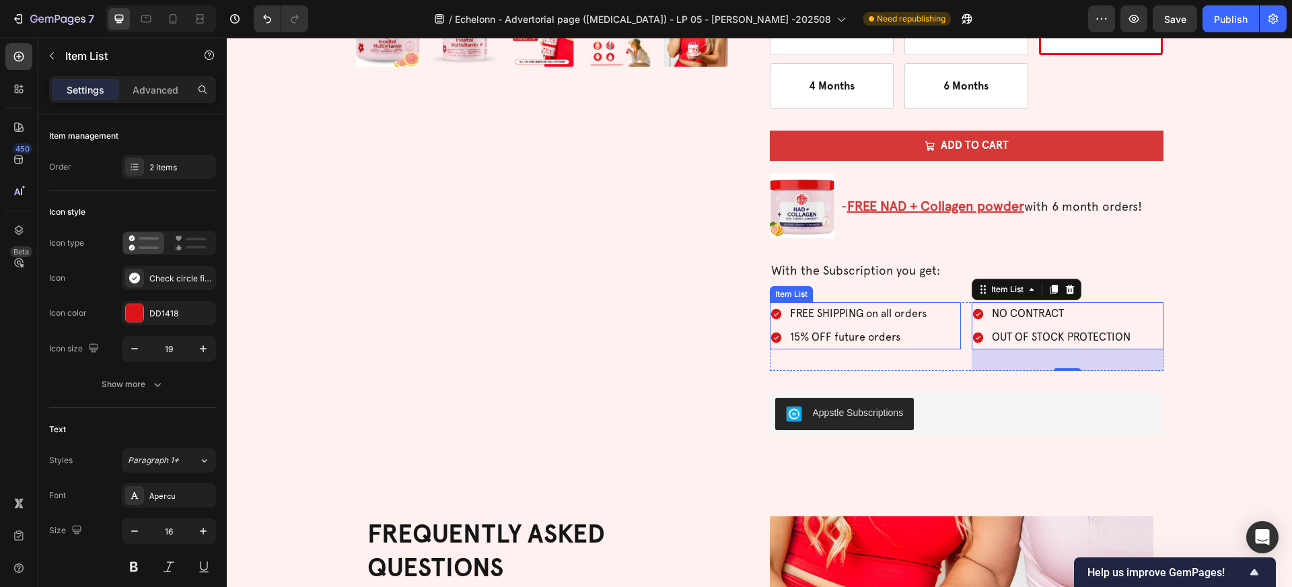
click at [948, 334] on div "FREE SHIPPING on all orders 15% OFF future orders" at bounding box center [866, 325] width 192 height 47
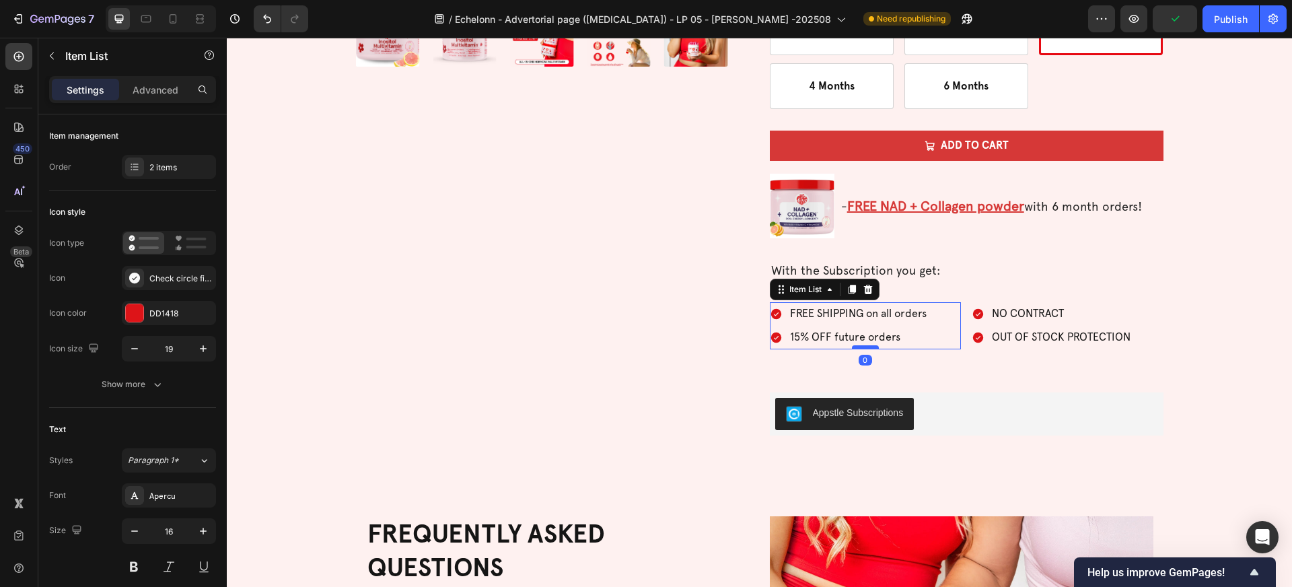
drag, startPoint x: 866, startPoint y: 369, endPoint x: 867, endPoint y: 347, distance: 21.6
click at [867, 347] on div at bounding box center [865, 347] width 27 height 4
type input "100%"
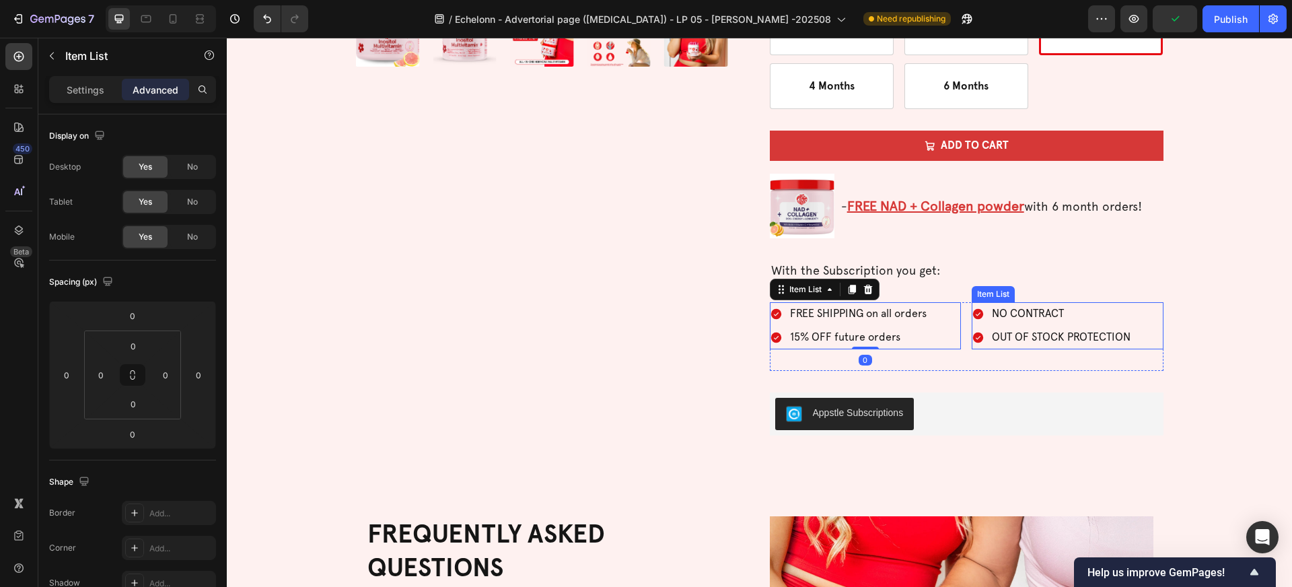
click at [1006, 330] on p "OUT OF STOCK PROTECTION" at bounding box center [1061, 338] width 139 height 20
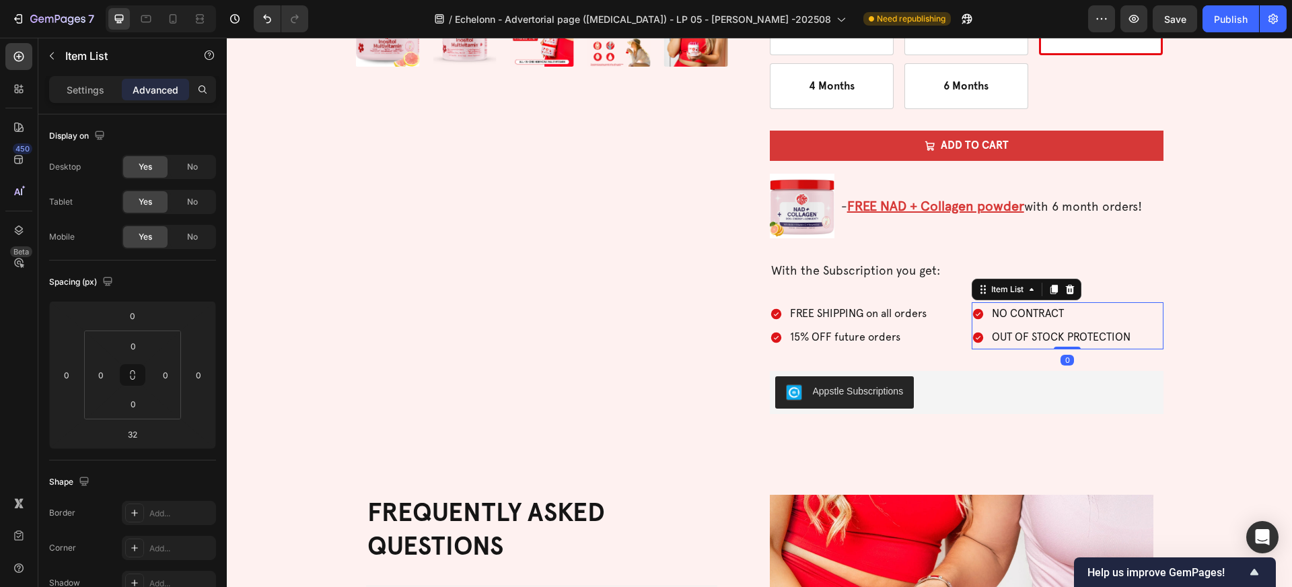
drag, startPoint x: 1065, startPoint y: 368, endPoint x: 1064, endPoint y: 339, distance: 29.0
click at [1064, 339] on div "NO CONTRACT OUT OF STOCK PROTECTION Item List 0" at bounding box center [1067, 325] width 192 height 47
type input "0"
click at [740, 289] on div "Product Images" at bounding box center [553, 26] width 394 height 810
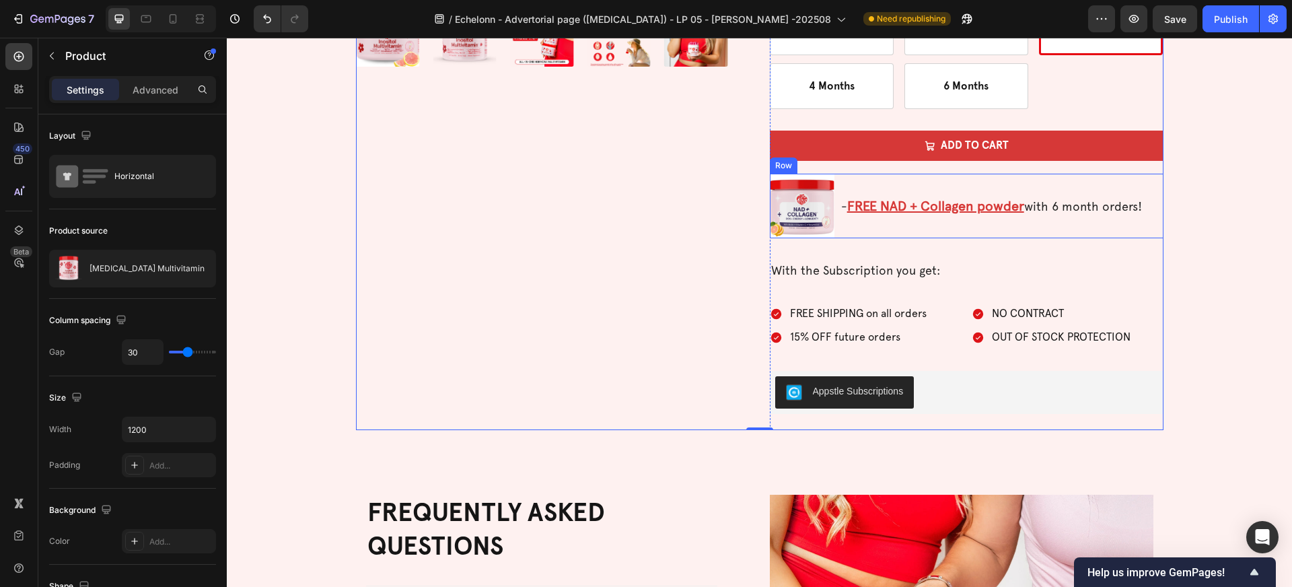
click at [856, 224] on div "- FREE NAD + Collagen powder with 6 month orders! Text Block" at bounding box center [1002, 206] width 324 height 65
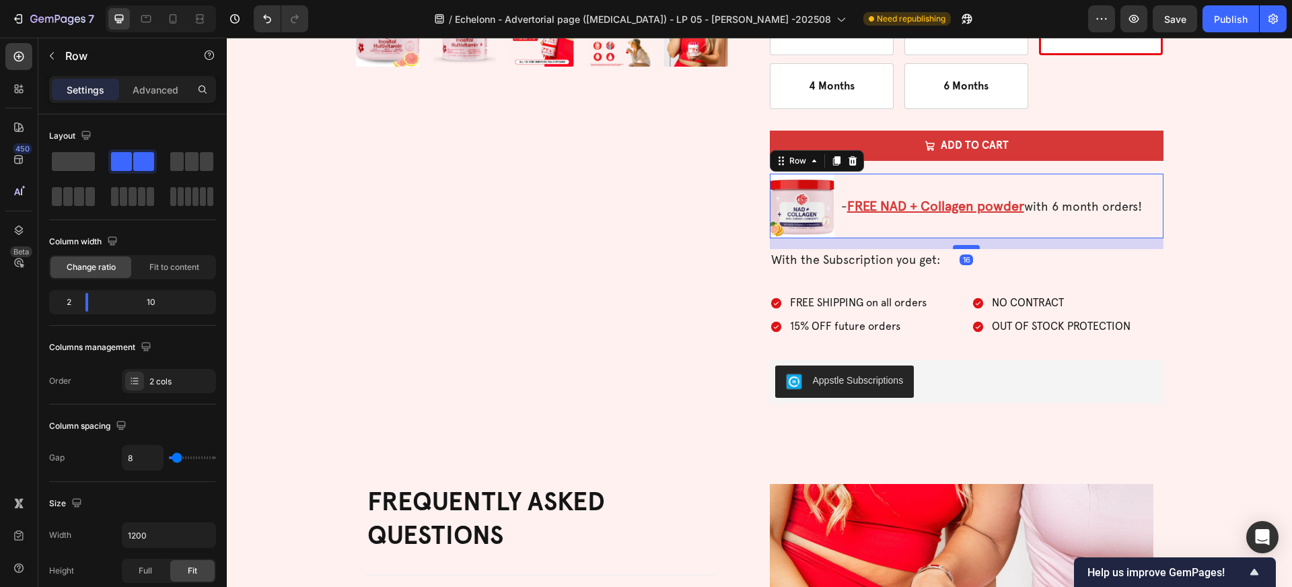
drag, startPoint x: 965, startPoint y: 258, endPoint x: 963, endPoint y: 247, distance: 10.8
click at [963, 247] on div at bounding box center [966, 247] width 27 height 4
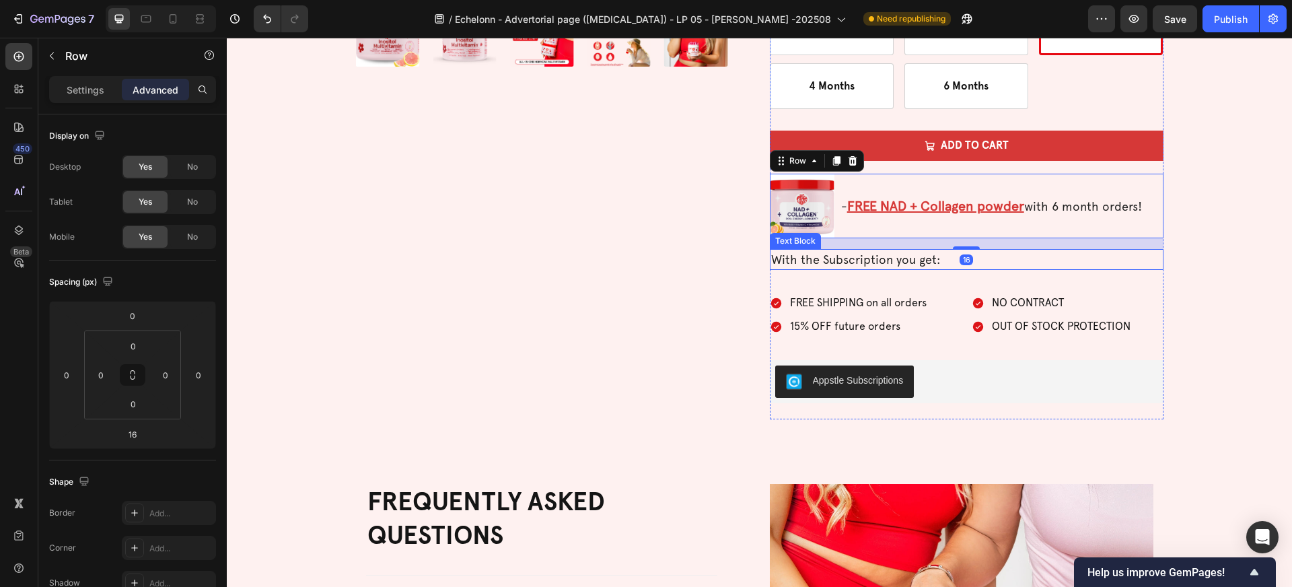
click at [934, 262] on p "With the Subscription you get:" at bounding box center [966, 259] width 391 height 18
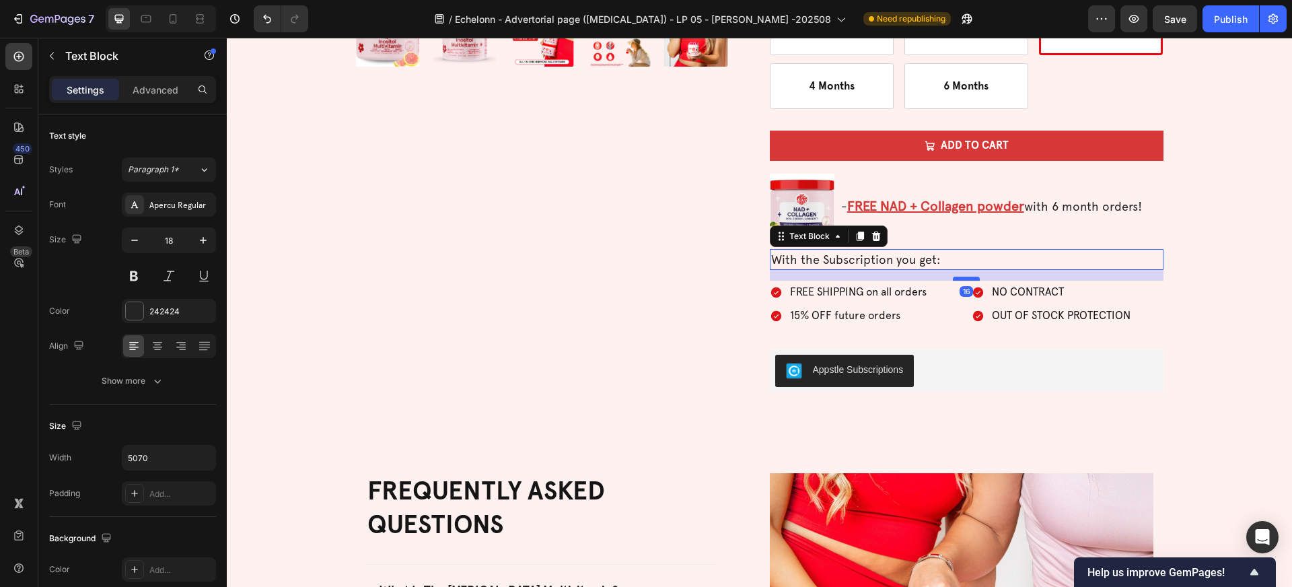
drag, startPoint x: 966, startPoint y: 291, endPoint x: 967, endPoint y: 280, distance: 10.8
click at [967, 280] on div at bounding box center [966, 278] width 27 height 4
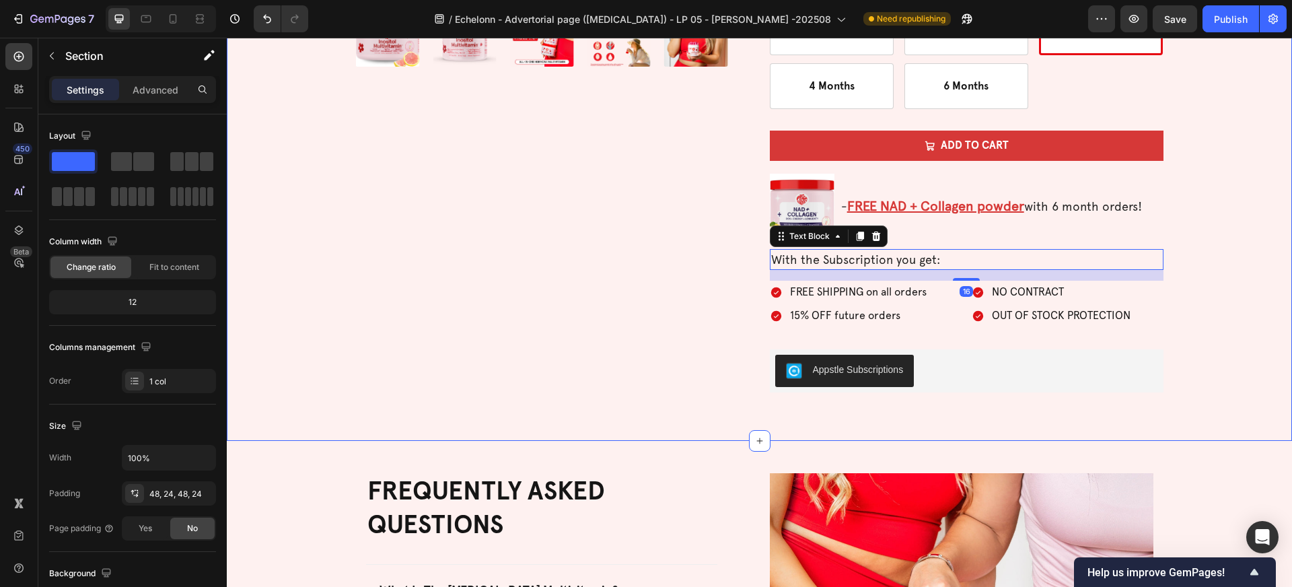
click at [1168, 334] on div "Product Images Icon Icon Icon Icon Icon Icon List 496 Reviews Text Block Row In…" at bounding box center [759, 15] width 1033 height 788
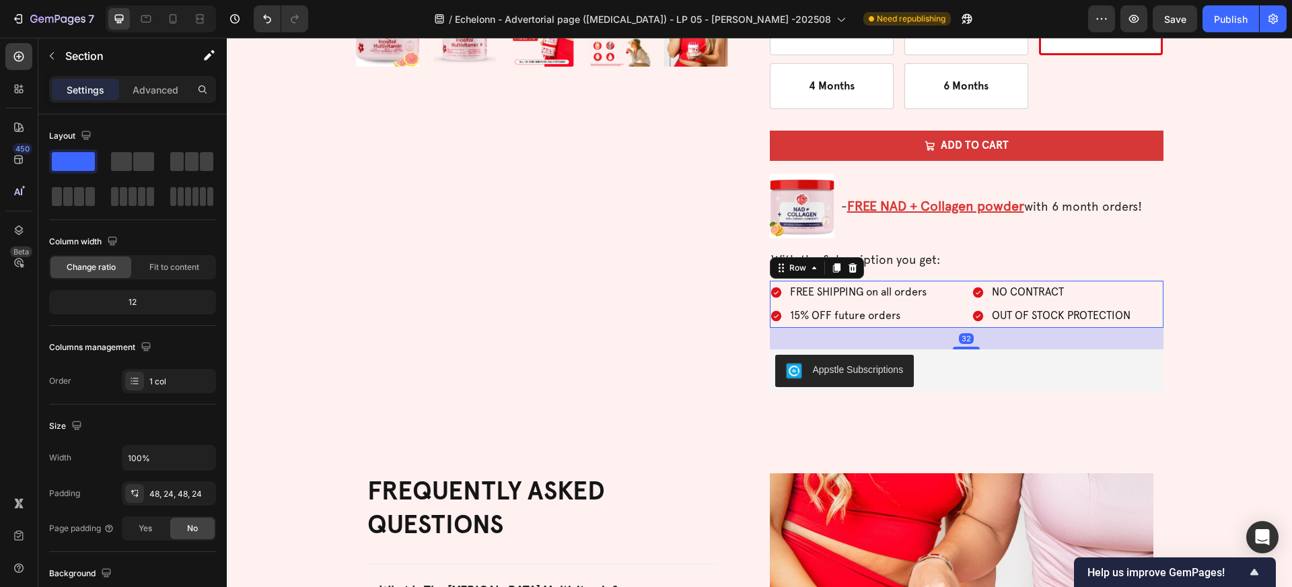
click at [961, 290] on div "FREE SHIPPING on all orders 15% OFF future orders Item List NO CONTRACT OUT OF …" at bounding box center [967, 304] width 394 height 47
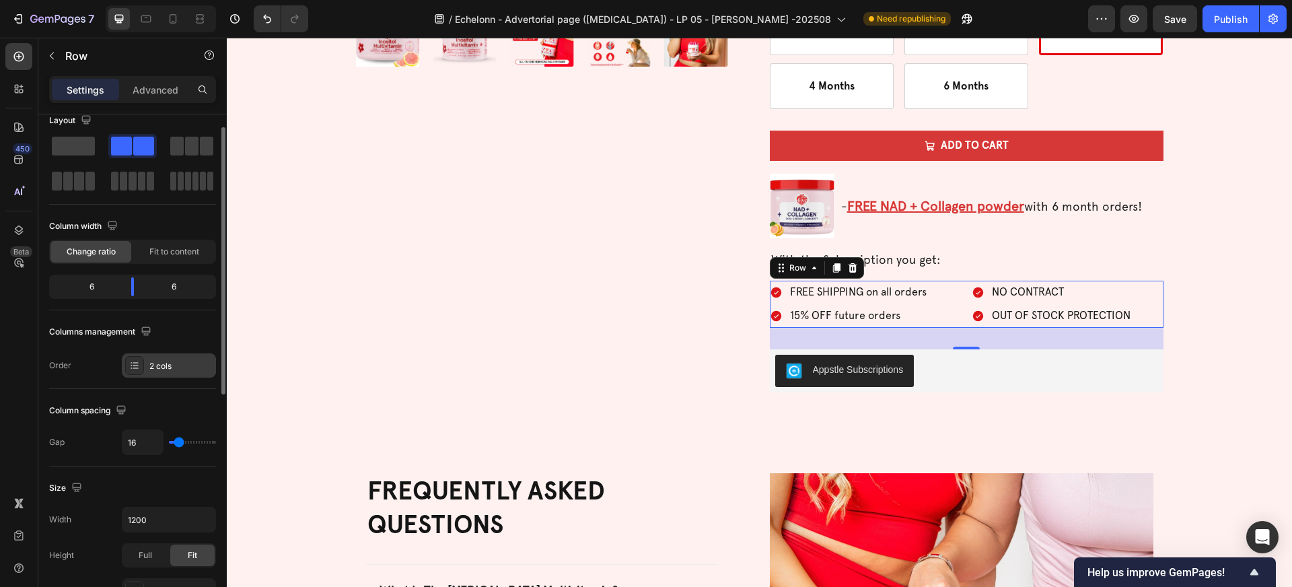
scroll to position [19, 0]
click at [144, 433] on input "16" at bounding box center [142, 438] width 40 height 24
type input "0"
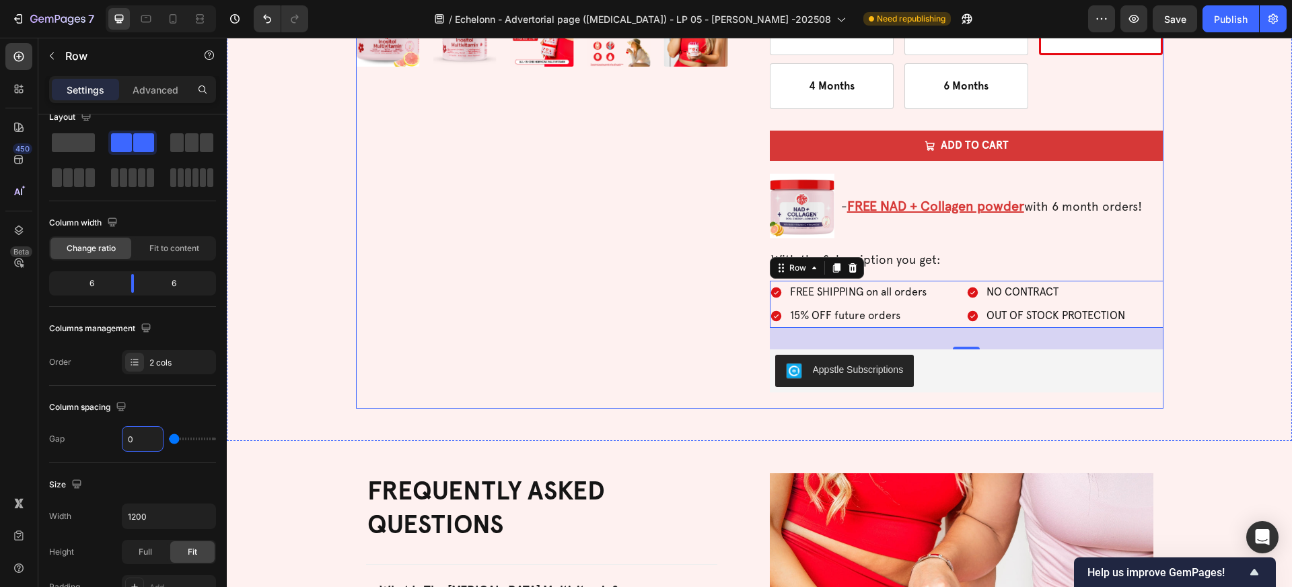
click at [566, 362] on div "Product Images" at bounding box center [553, 15] width 394 height 788
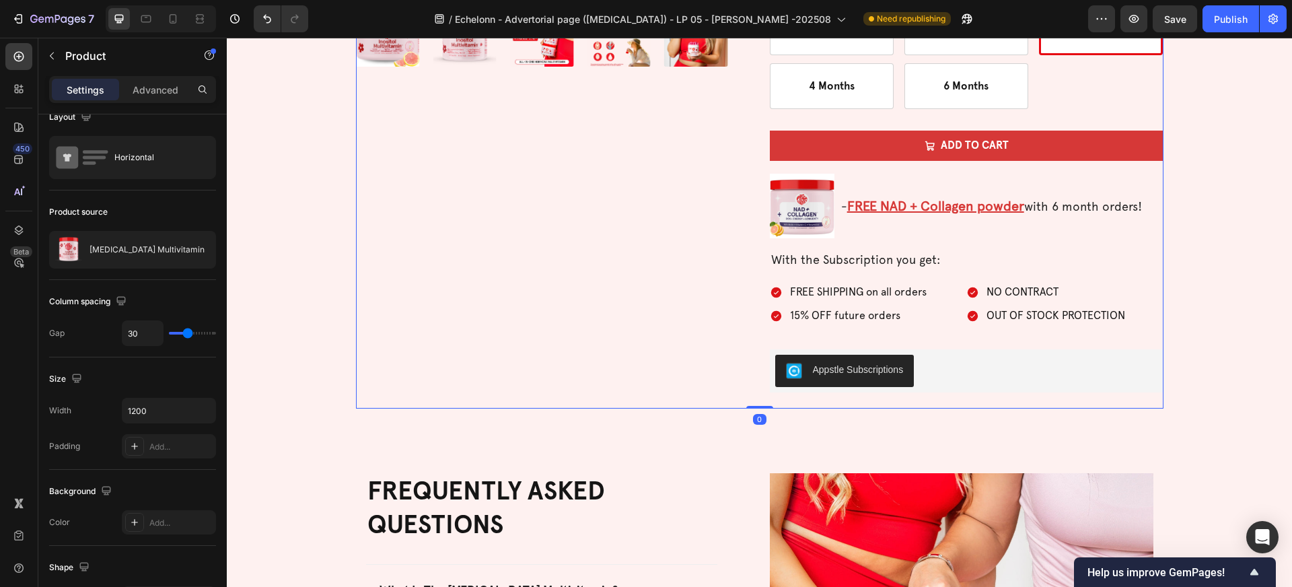
scroll to position [0, 0]
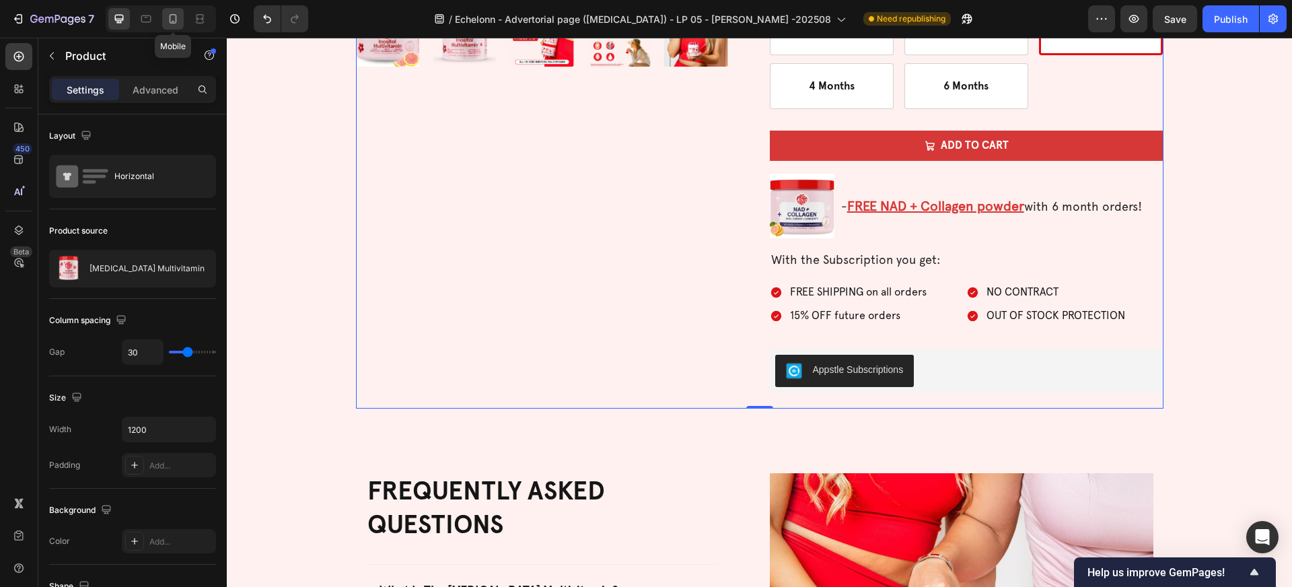
click at [167, 16] on icon at bounding box center [172, 18] width 13 height 13
type input "0"
type input "100%"
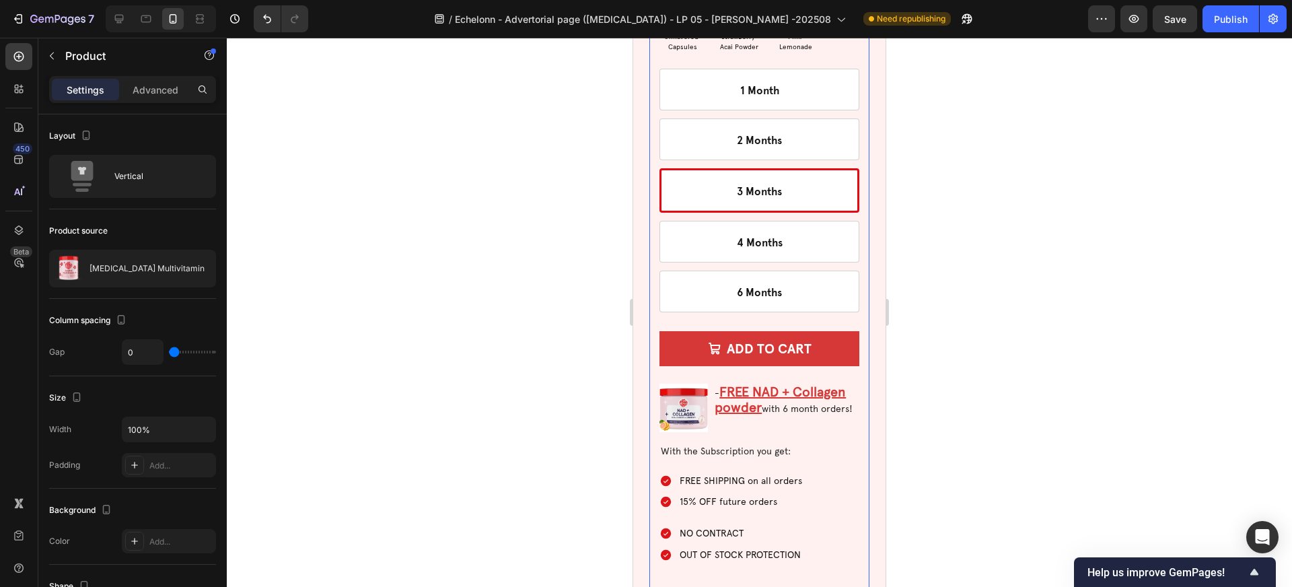
scroll to position [4153, 0]
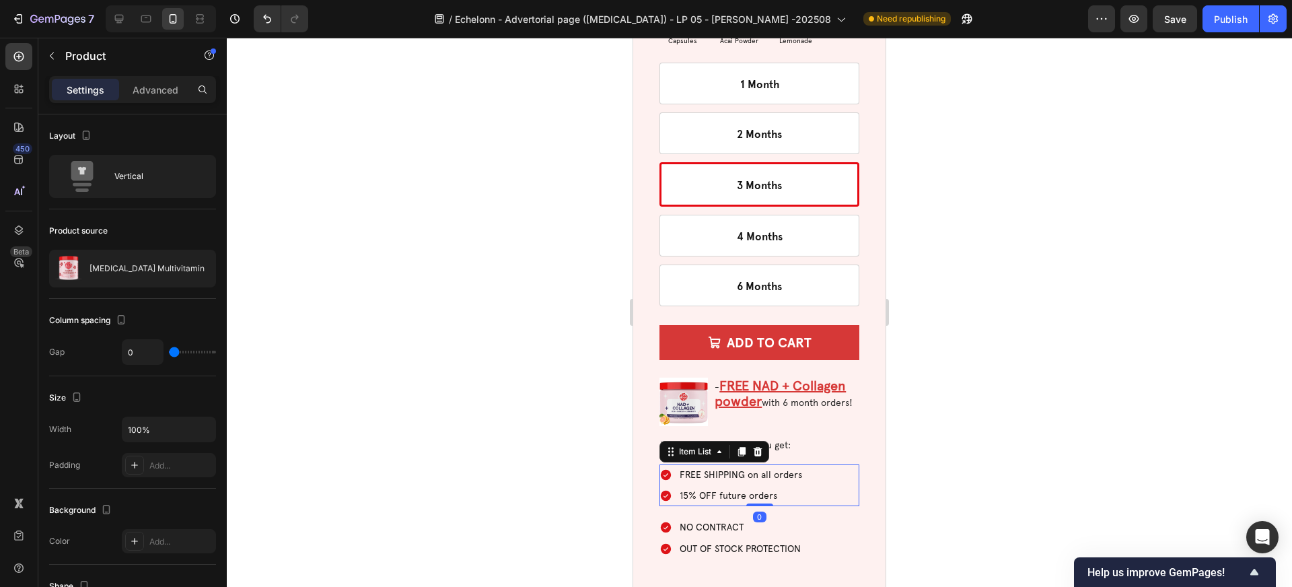
click at [704, 487] on p "15% OFF future orders" at bounding box center [740, 495] width 122 height 17
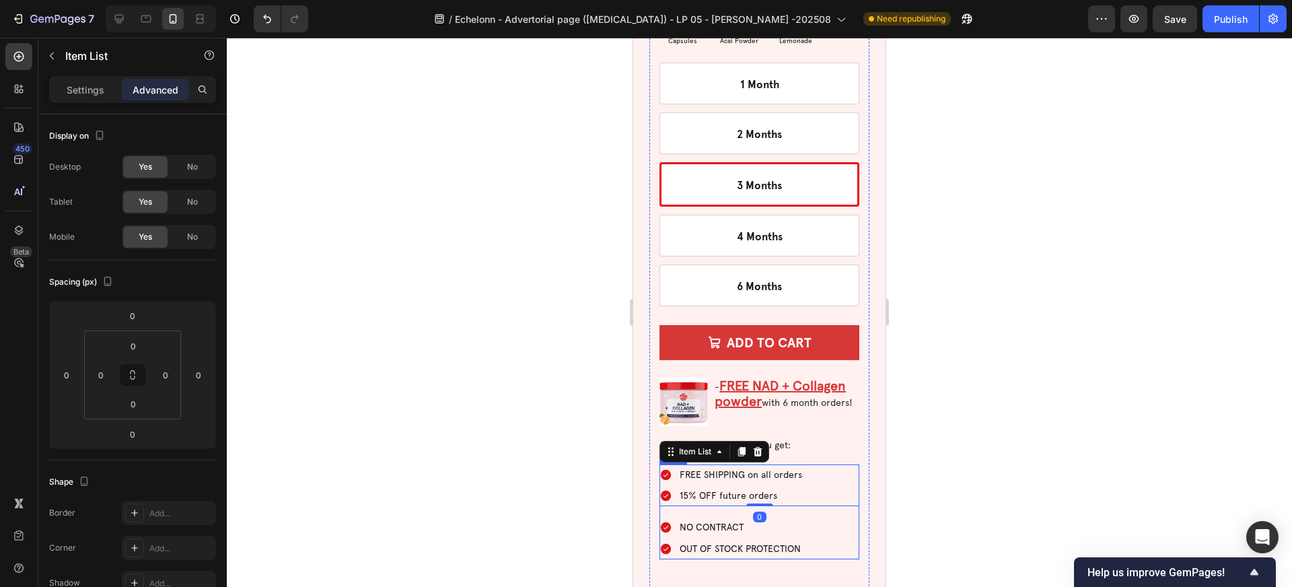
click at [781, 470] on div "FREE SHIPPING on all orders 15% OFF future orders Item List 0 NO CONTRACT OUT O…" at bounding box center [759, 511] width 200 height 95
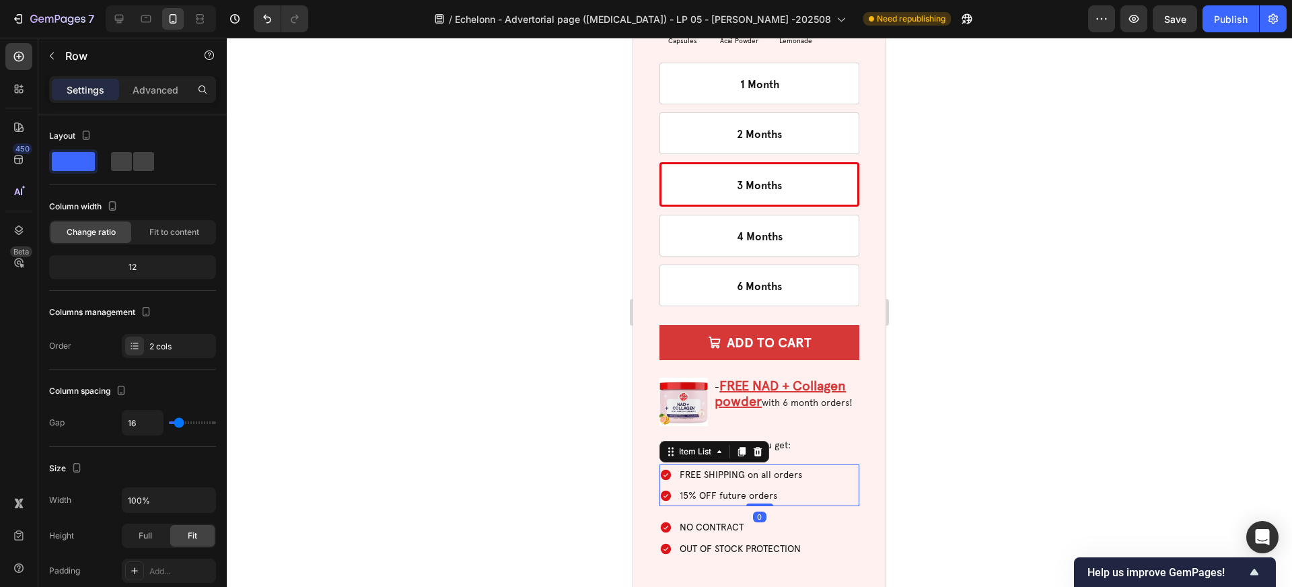
click at [815, 464] on div "FREE SHIPPING on all orders 15% OFF future orders" at bounding box center [759, 485] width 200 height 42
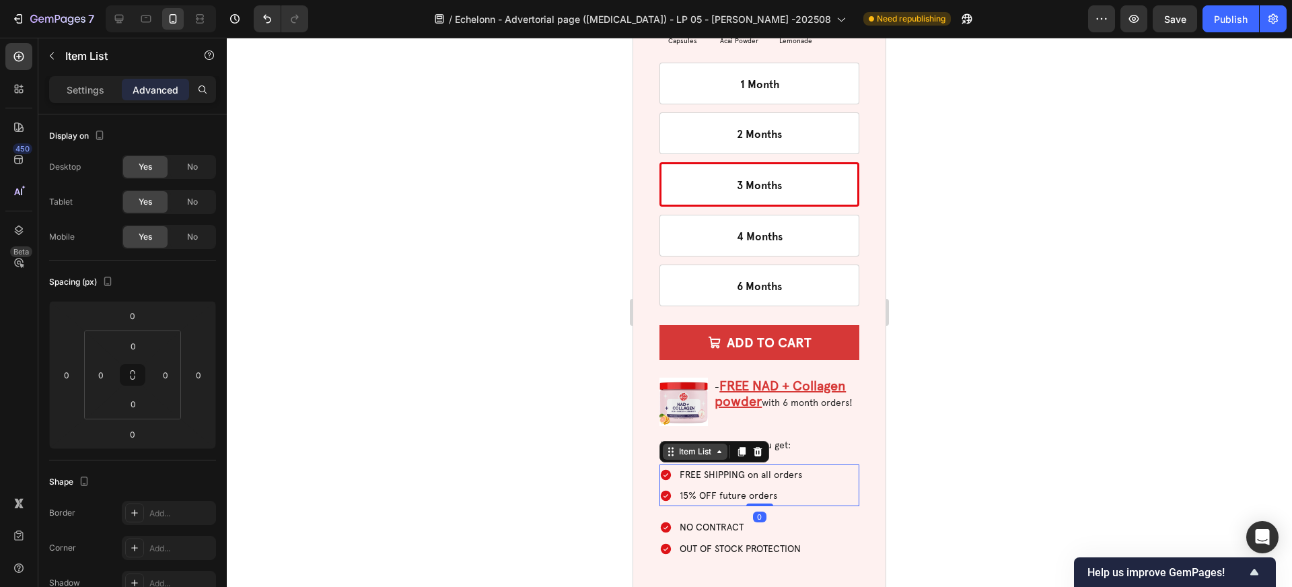
click at [690, 445] on div "Item List" at bounding box center [695, 451] width 38 height 12
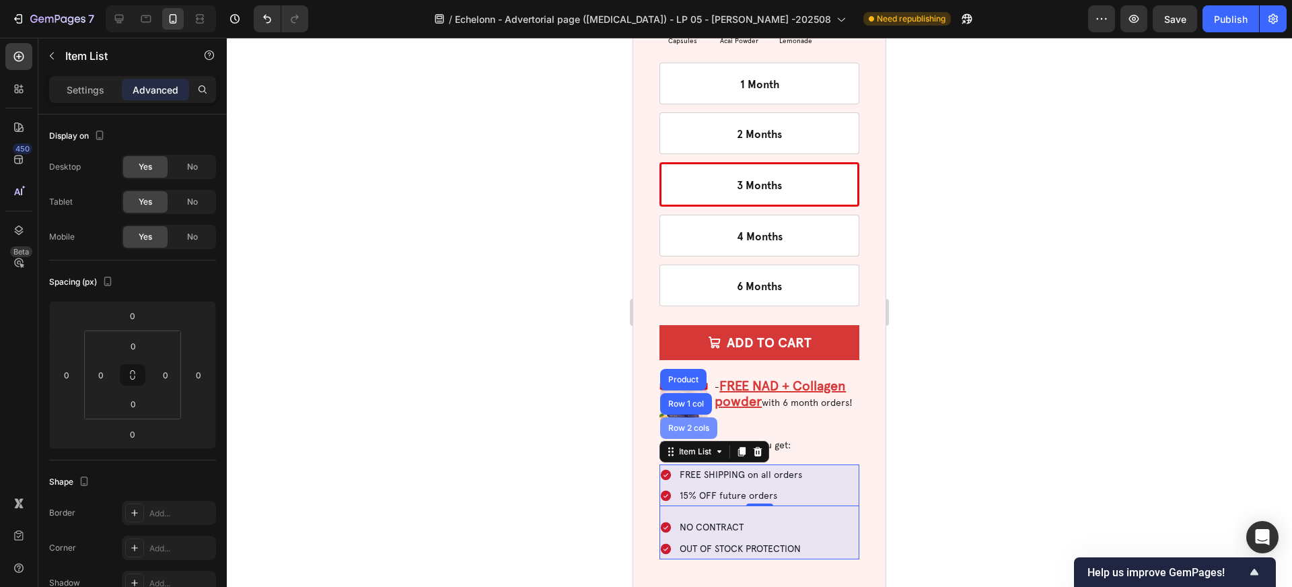
click at [690, 417] on div "Row 2 cols" at bounding box center [688, 428] width 57 height 22
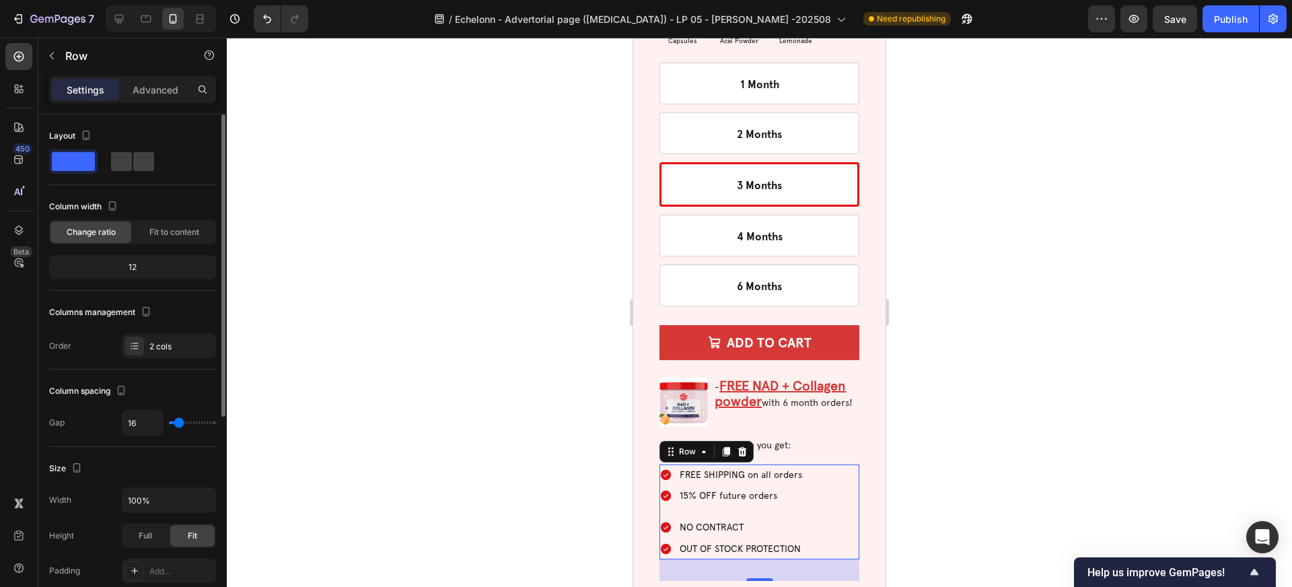
type input "13"
type input "4"
type input "0"
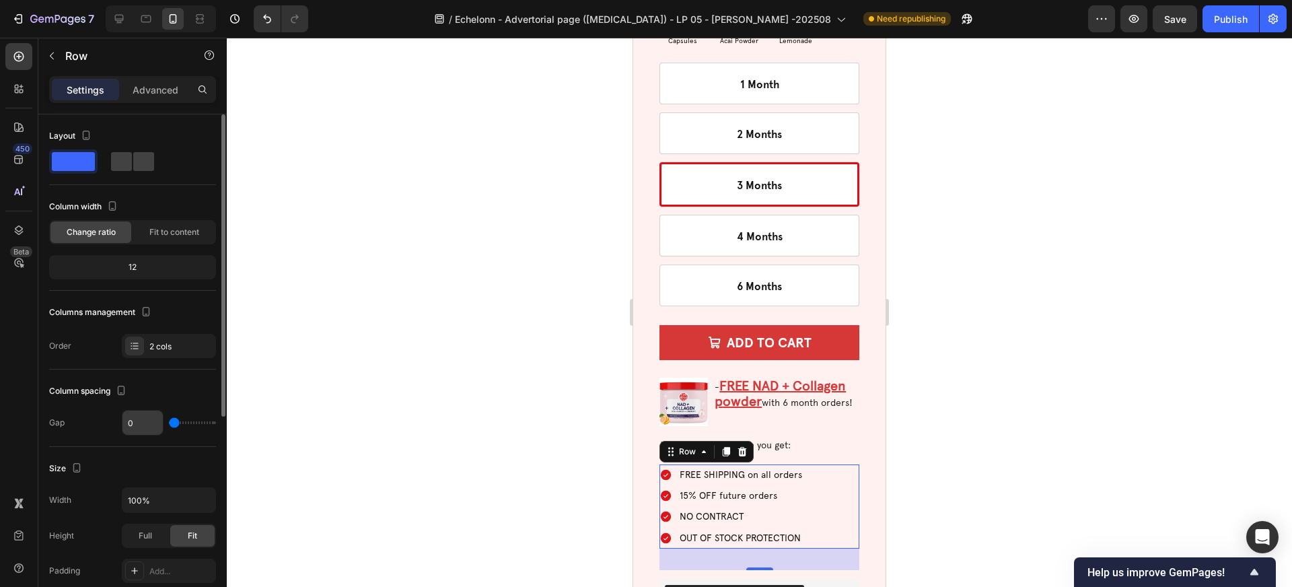
drag, startPoint x: 178, startPoint y: 423, endPoint x: 155, endPoint y: 421, distance: 23.6
type input "0"
click at [169, 422] on input "range" at bounding box center [192, 422] width 47 height 3
click at [453, 463] on div at bounding box center [759, 312] width 1065 height 549
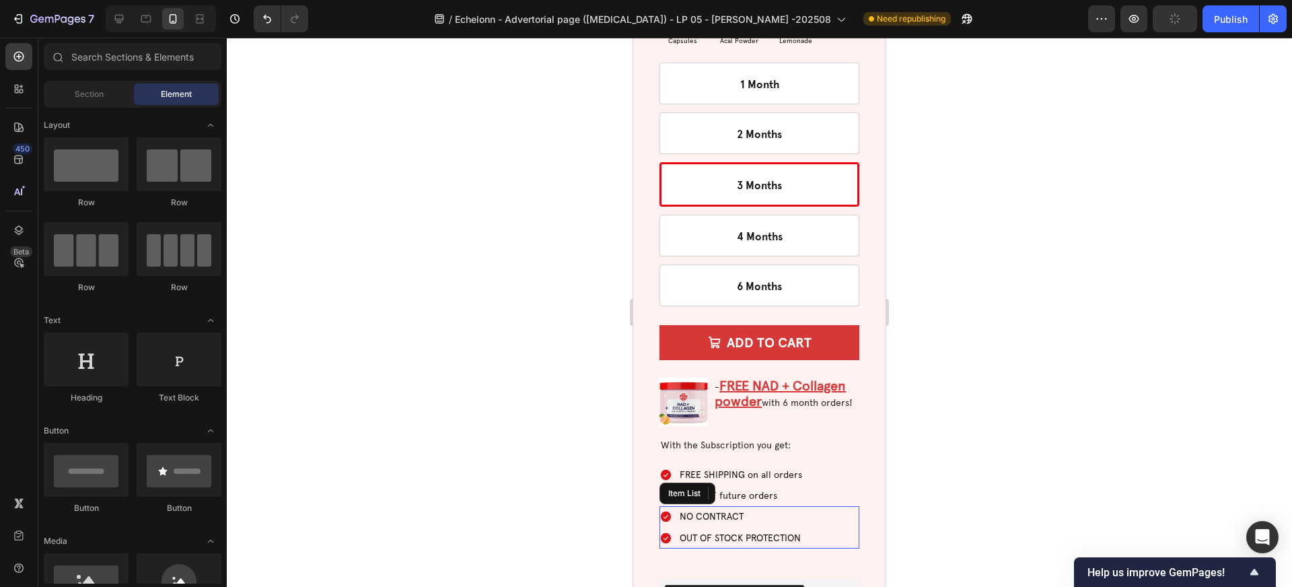
click at [825, 506] on div "NO CONTRACT OUT OF STOCK PROTECTION" at bounding box center [759, 527] width 200 height 42
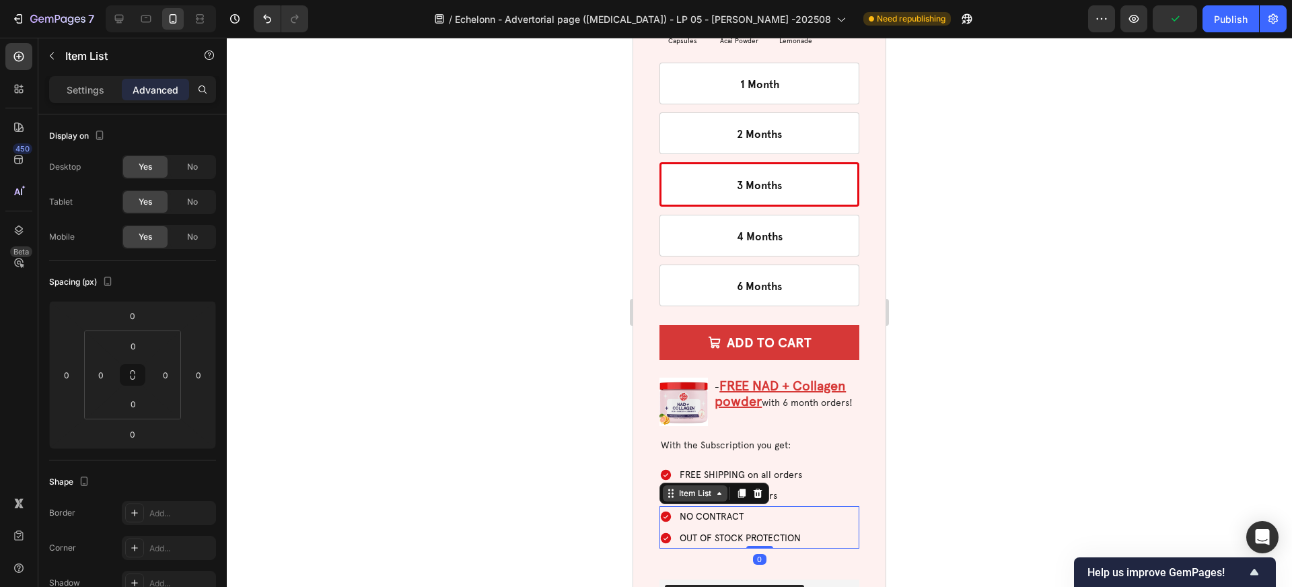
click at [719, 492] on icon at bounding box center [719, 493] width 4 height 3
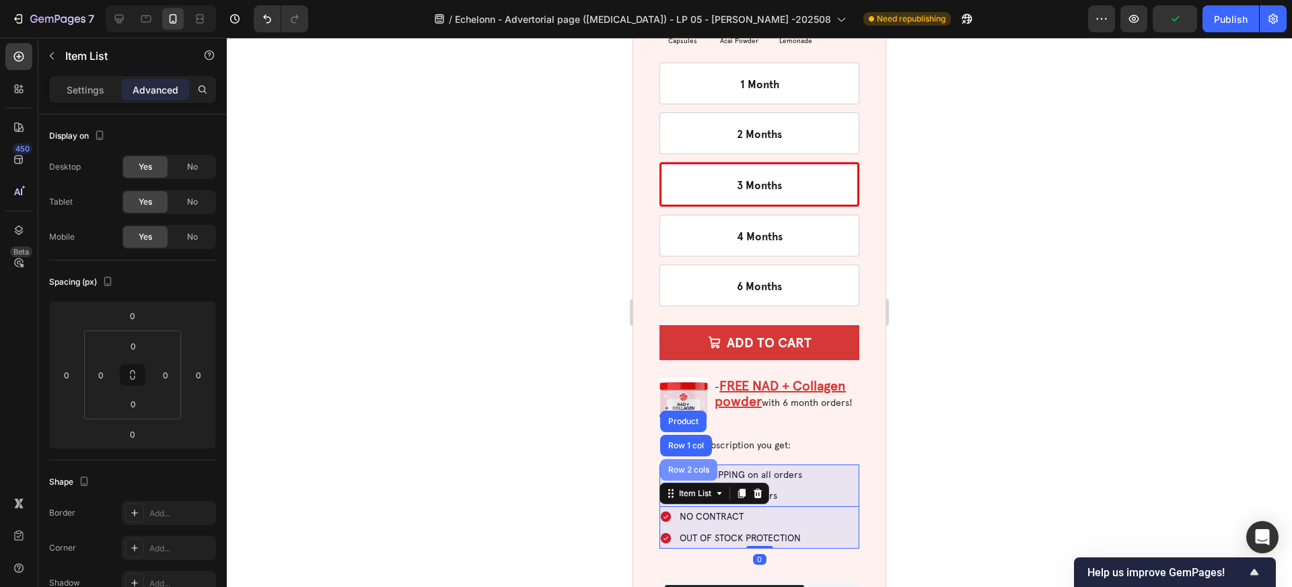
click at [696, 466] on div "Row 2 cols" at bounding box center [688, 470] width 46 height 8
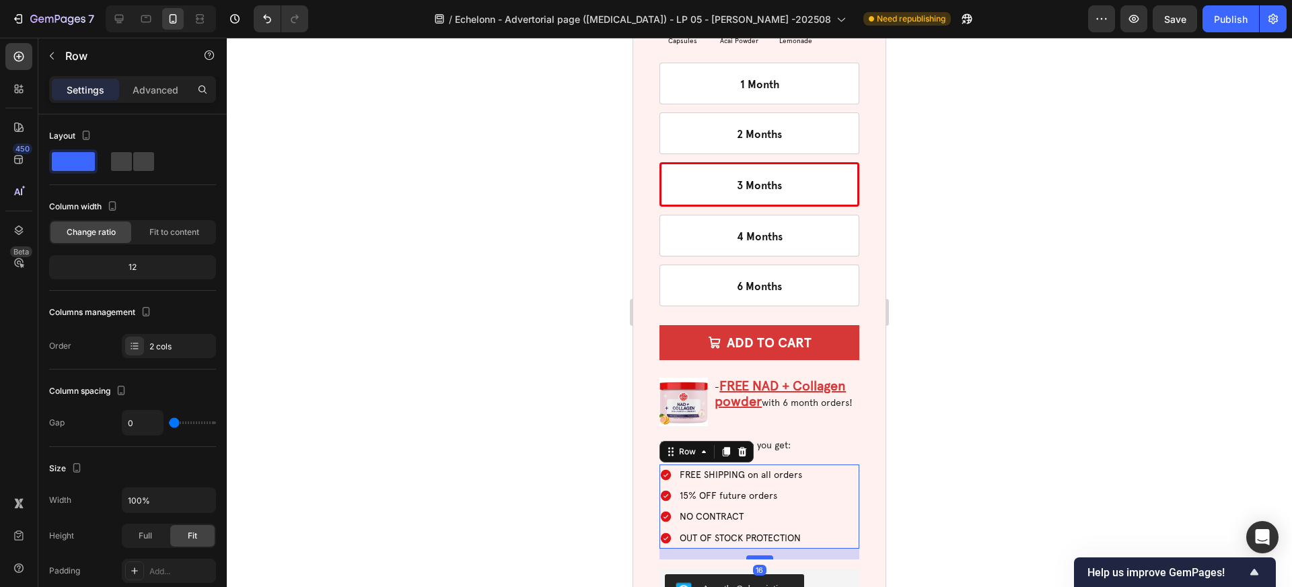
drag, startPoint x: 760, startPoint y: 525, endPoint x: 760, endPoint y: 515, distance: 10.8
click at [760, 555] on div at bounding box center [759, 557] width 27 height 4
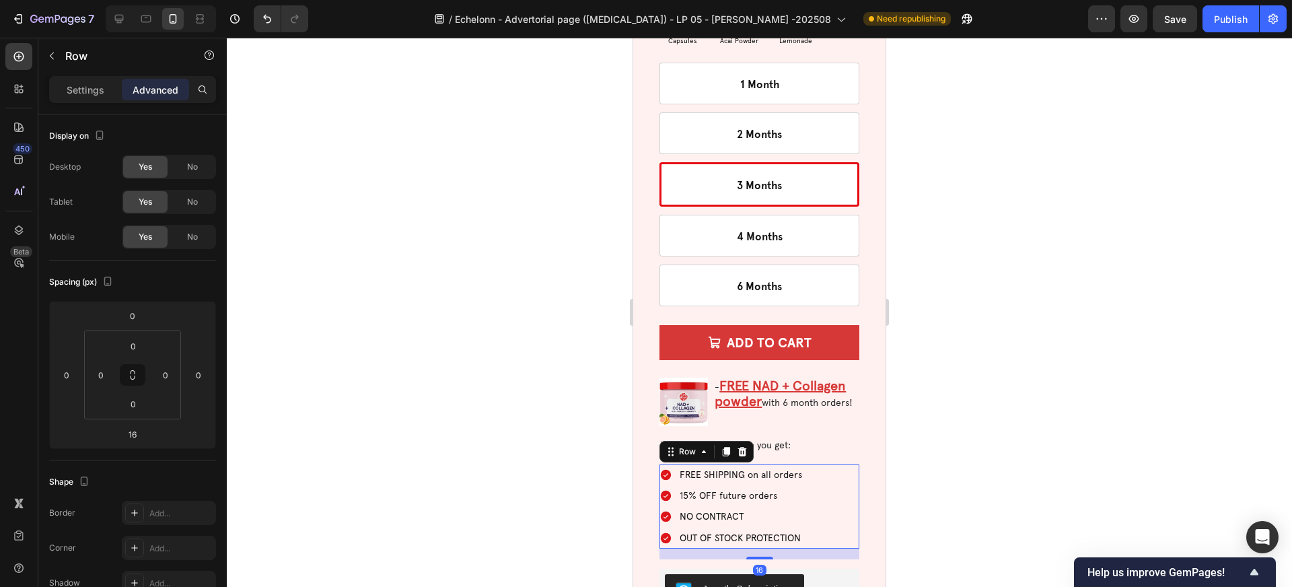
click at [934, 491] on div at bounding box center [759, 312] width 1065 height 549
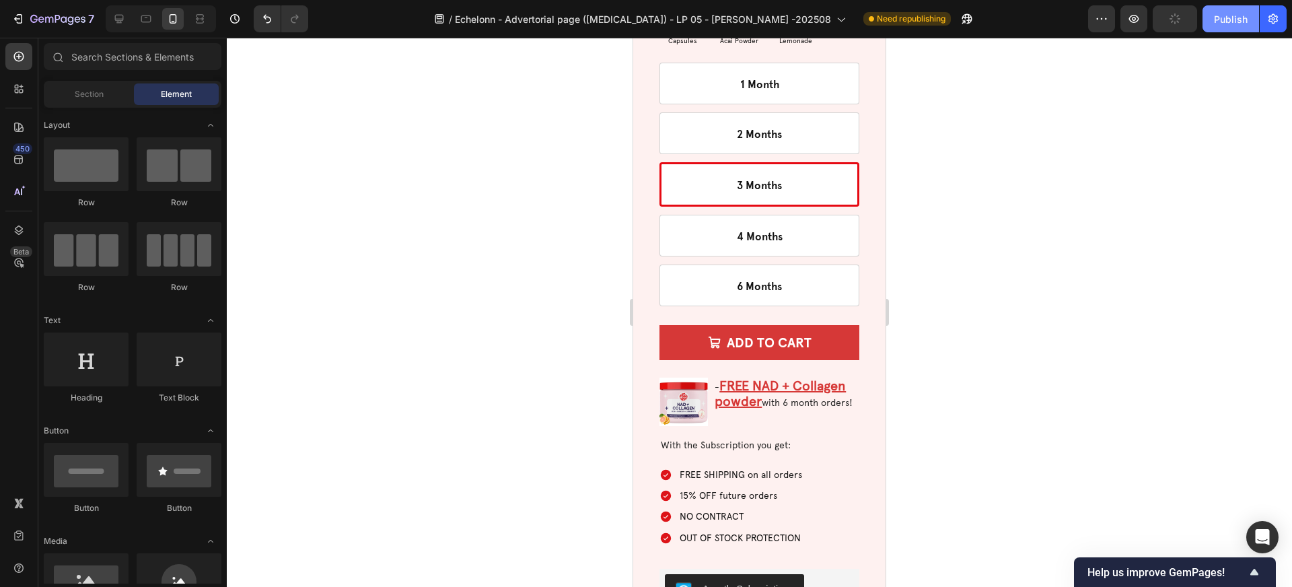
click at [1228, 19] on div "Publish" at bounding box center [1231, 19] width 34 height 14
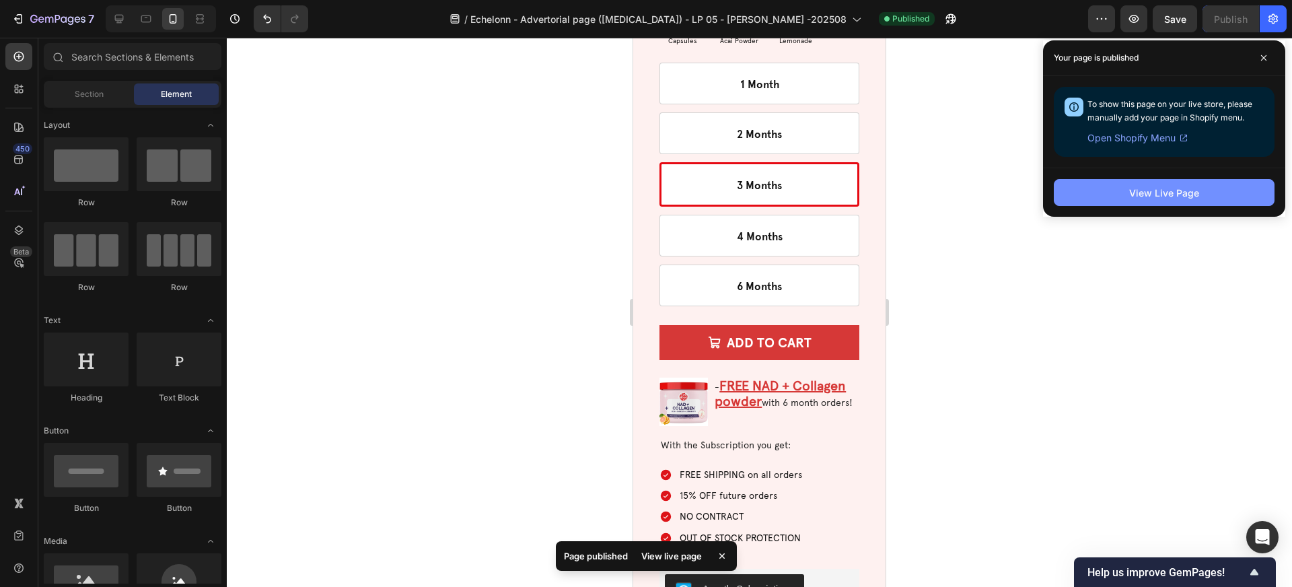
click at [1148, 197] on div "View Live Page" at bounding box center [1164, 193] width 70 height 14
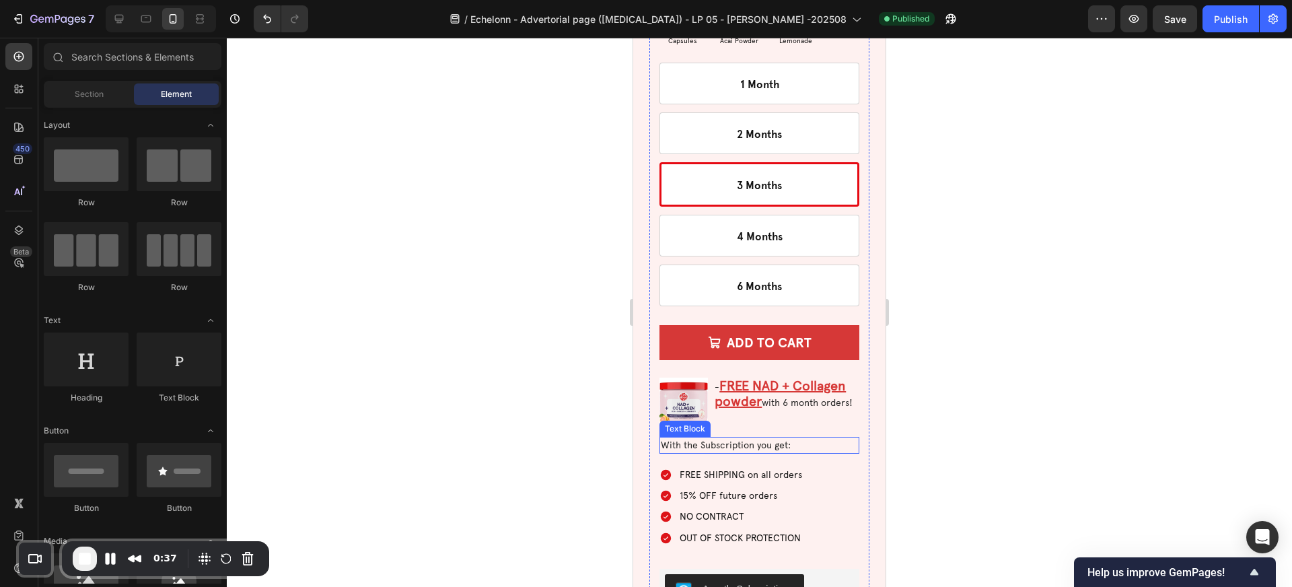
click at [723, 438] on p "With the Subscription you get:" at bounding box center [759, 445] width 197 height 14
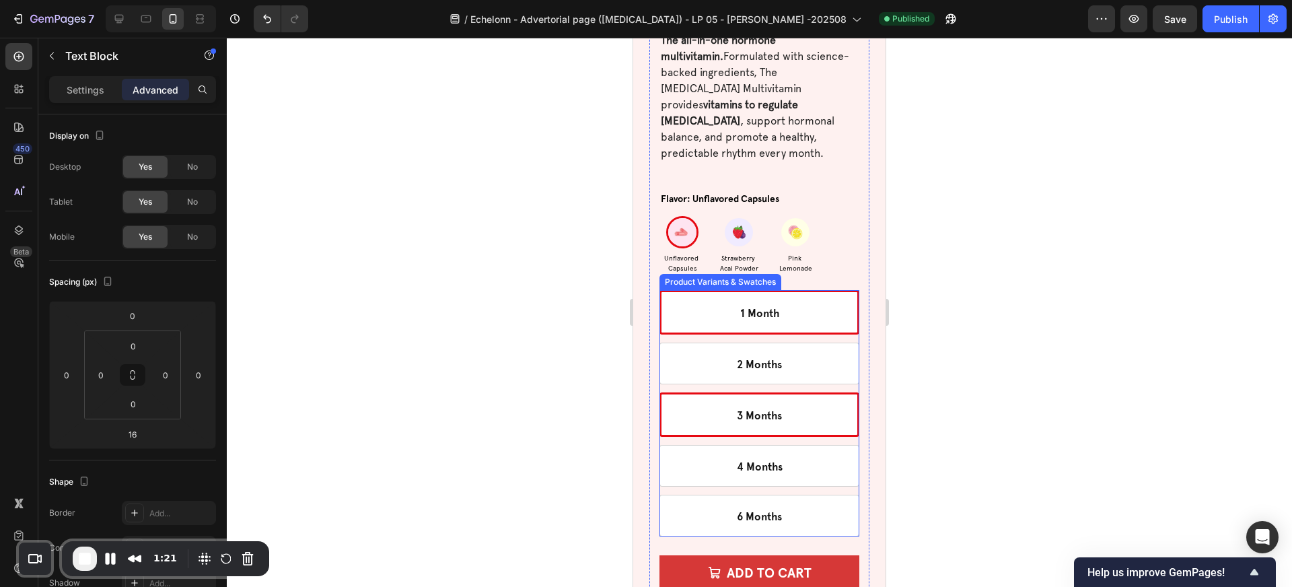
scroll to position [3860, 0]
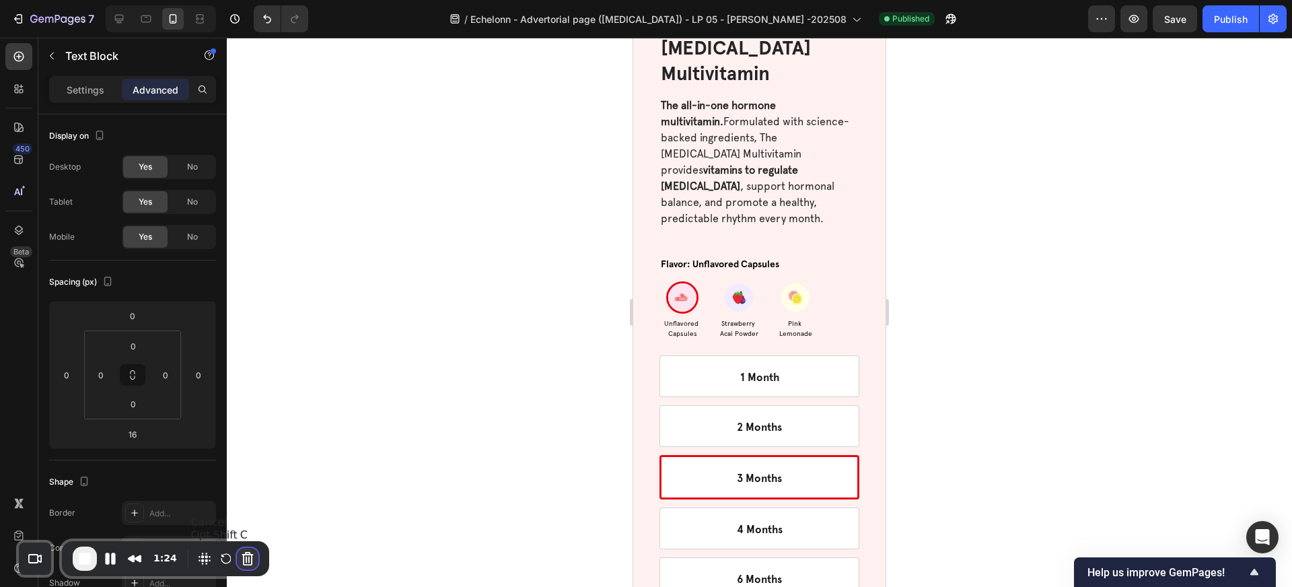
click at [248, 558] on button "Cancel Recording" at bounding box center [248, 559] width 22 height 22
click at [84, 564] on span "End Recording" at bounding box center [85, 558] width 16 height 16
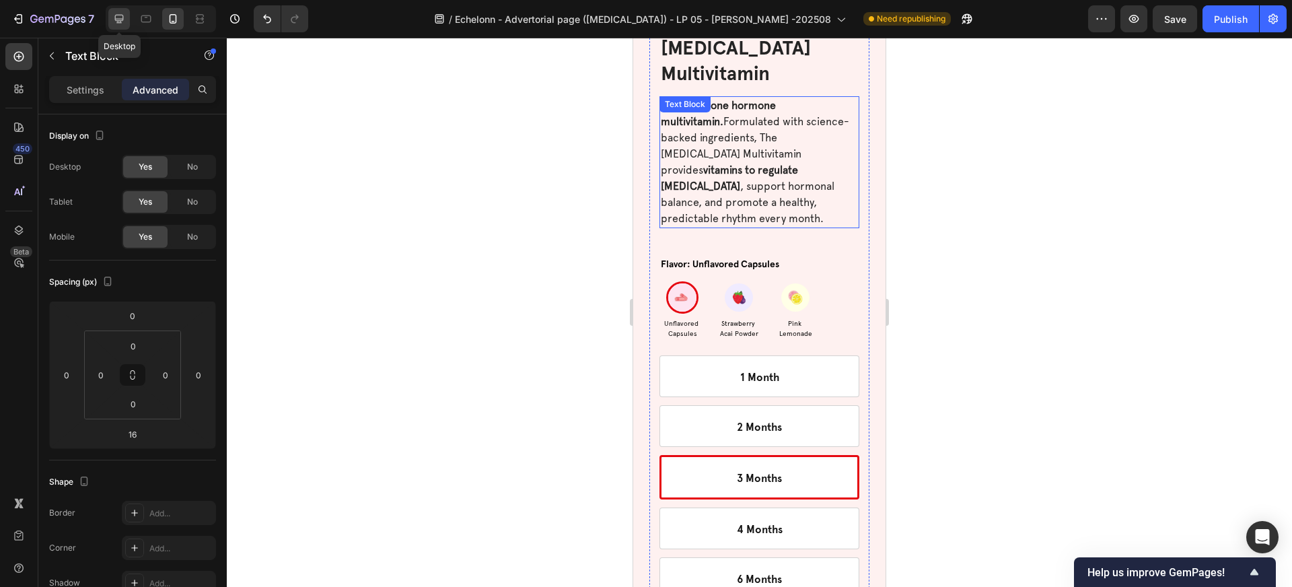
click at [118, 19] on icon at bounding box center [119, 19] width 9 height 9
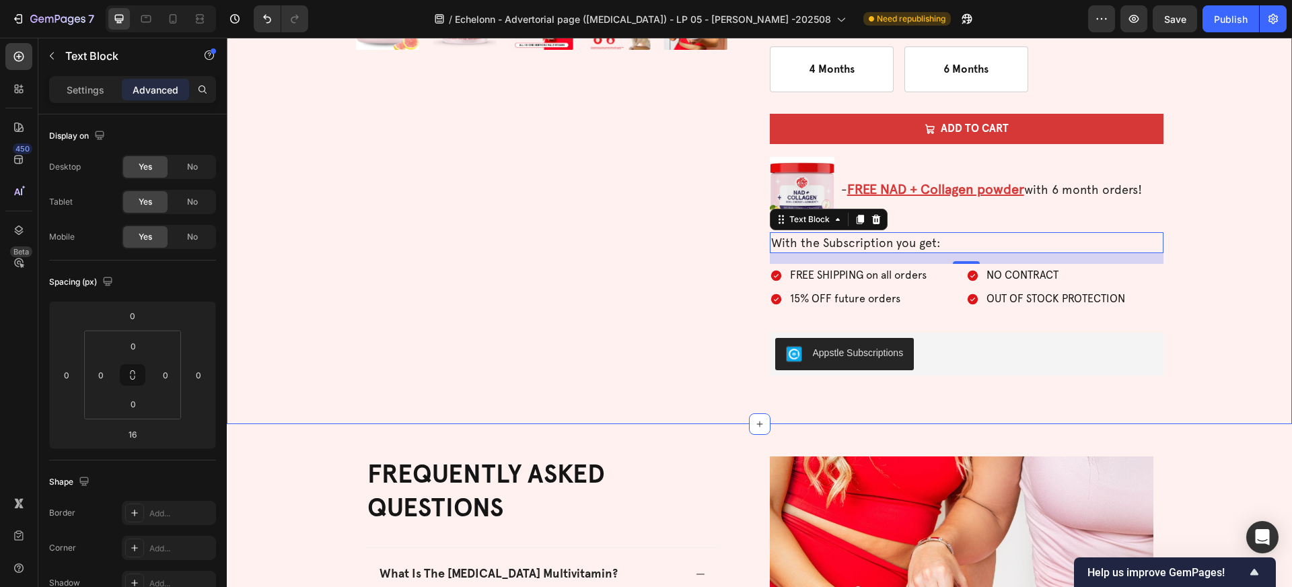
scroll to position [4048, 0]
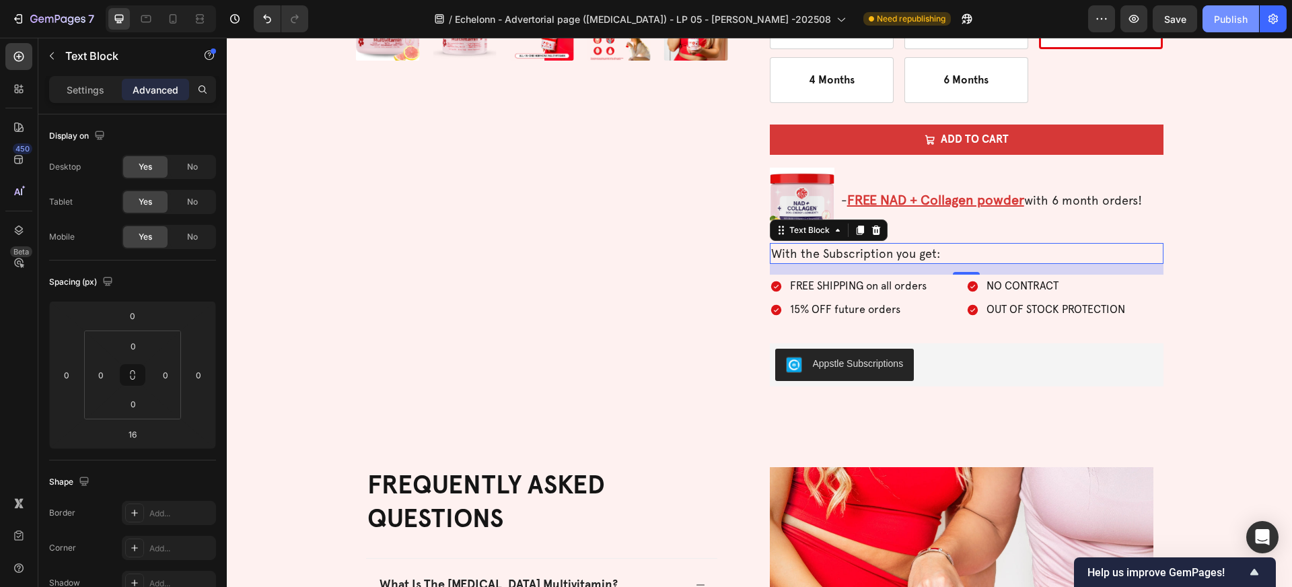
click at [1222, 17] on div "Publish" at bounding box center [1231, 19] width 34 height 14
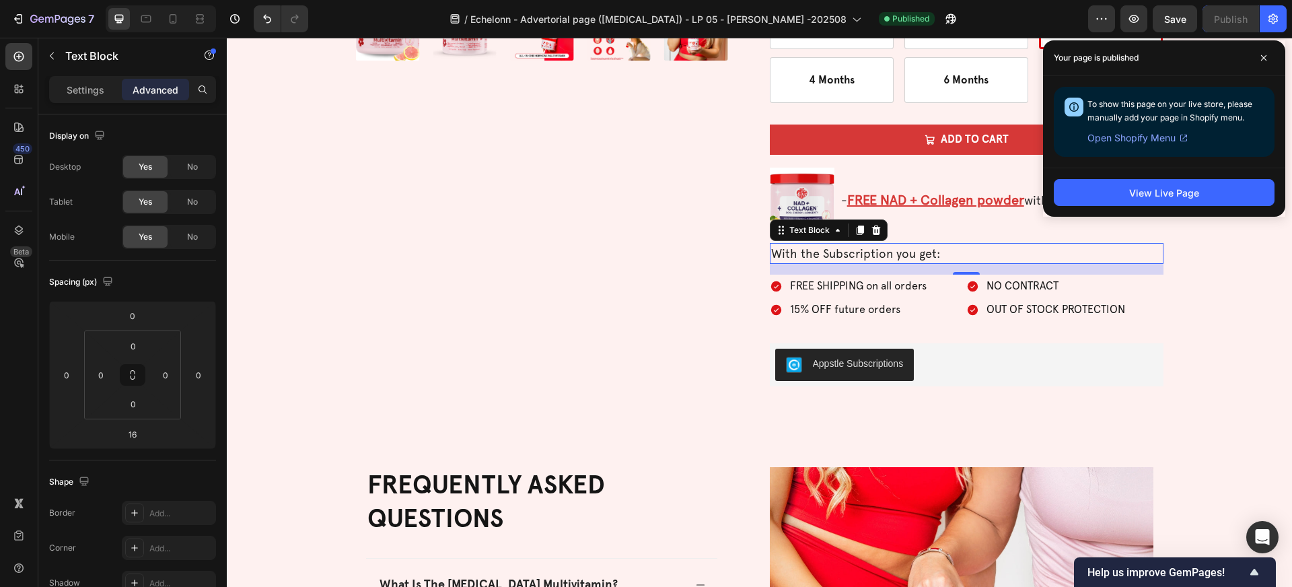
click at [908, 269] on div "16" at bounding box center [967, 269] width 394 height 11
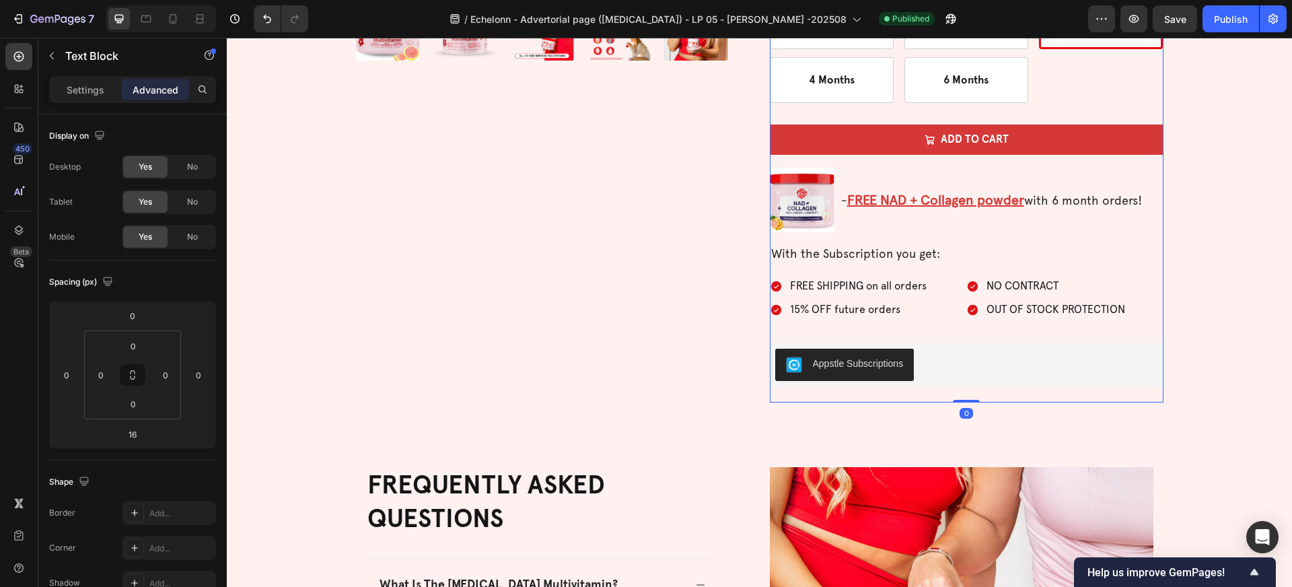
click at [957, 264] on div "Icon Icon Icon Icon Icon Icon List 496 Reviews Text Block Row Inositol Multivit…" at bounding box center [967, 9] width 394 height 788
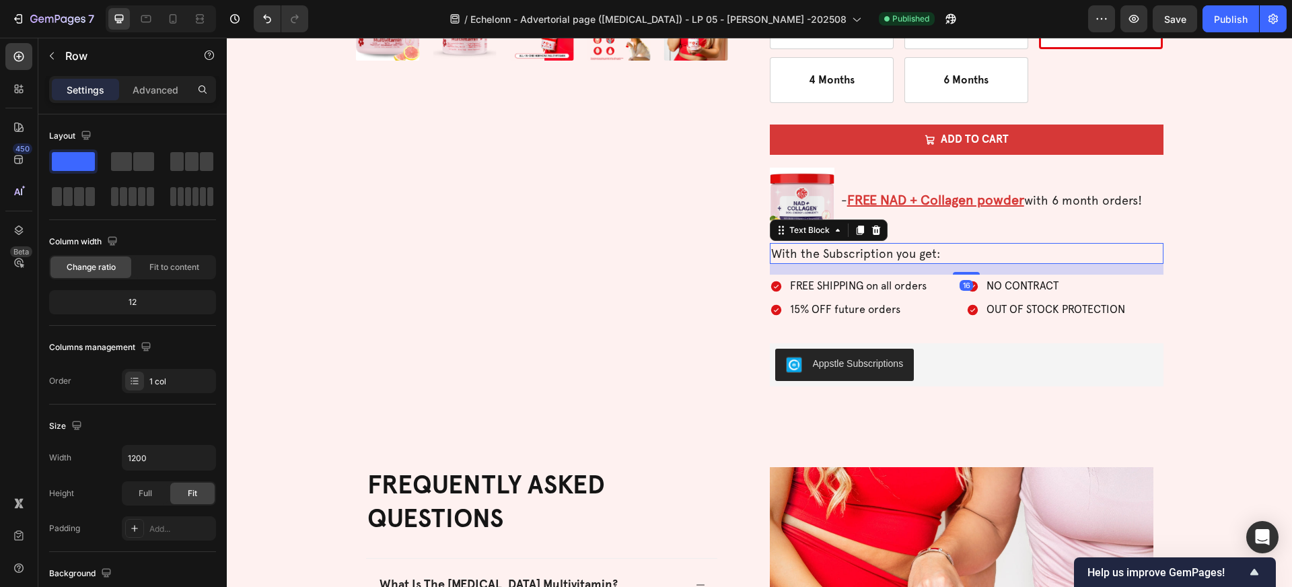
click at [940, 255] on p "With the Subscription you get:" at bounding box center [966, 253] width 391 height 18
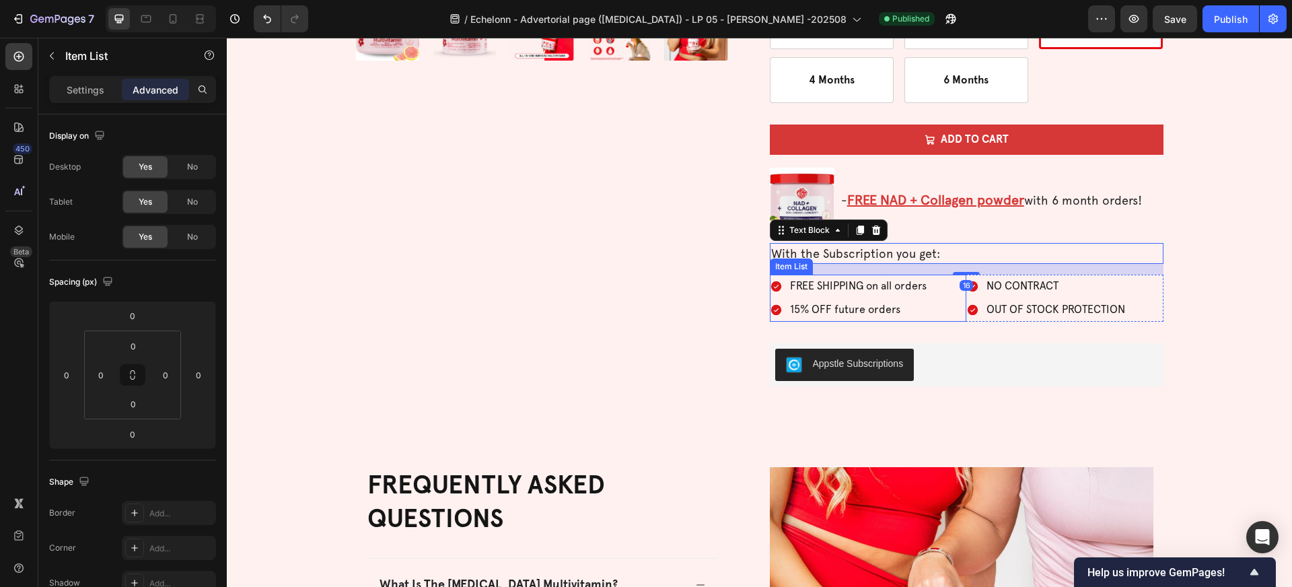
click at [794, 270] on div "Item List" at bounding box center [791, 266] width 43 height 16
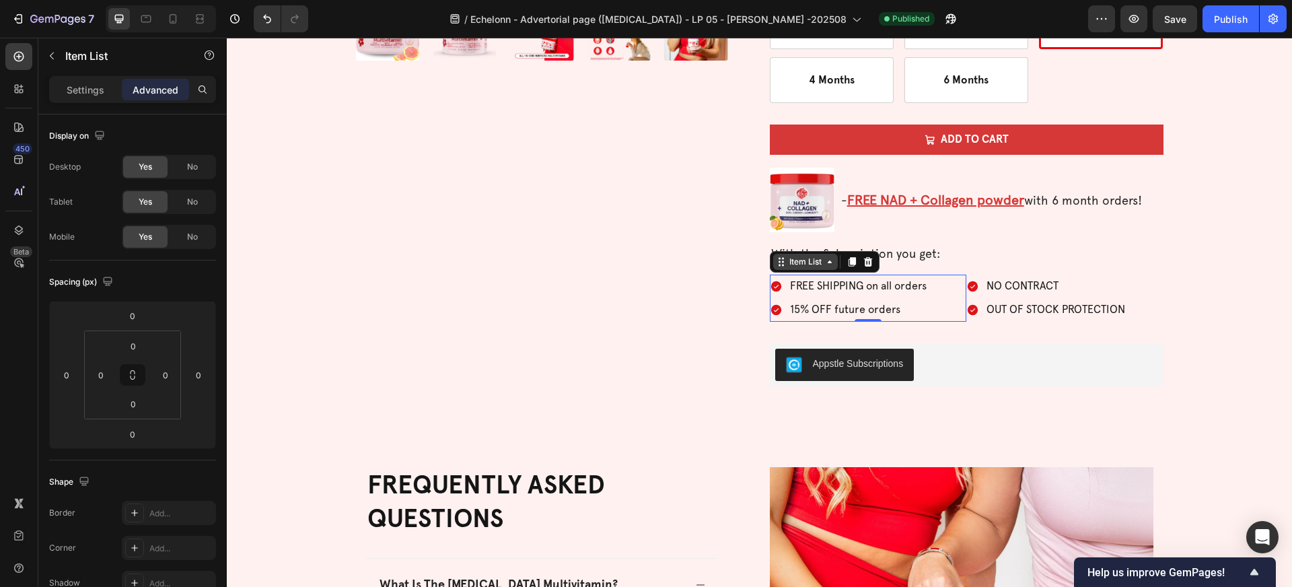
click at [816, 264] on div "Item List" at bounding box center [805, 262] width 38 height 12
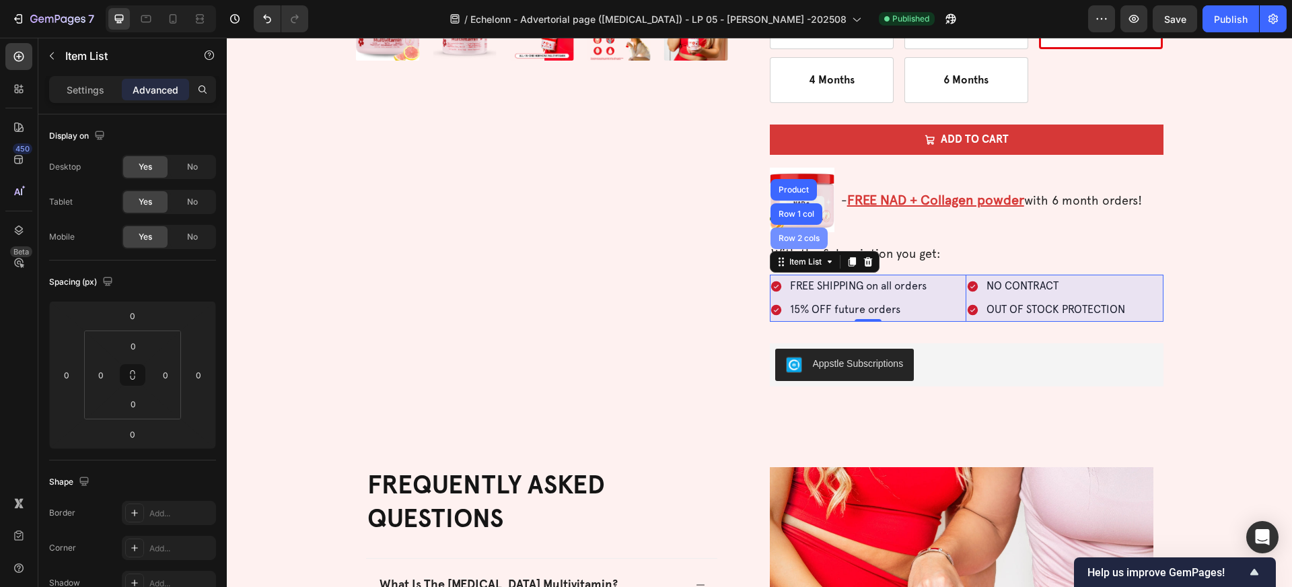
click at [809, 242] on div "Row 2 cols" at bounding box center [798, 238] width 57 height 22
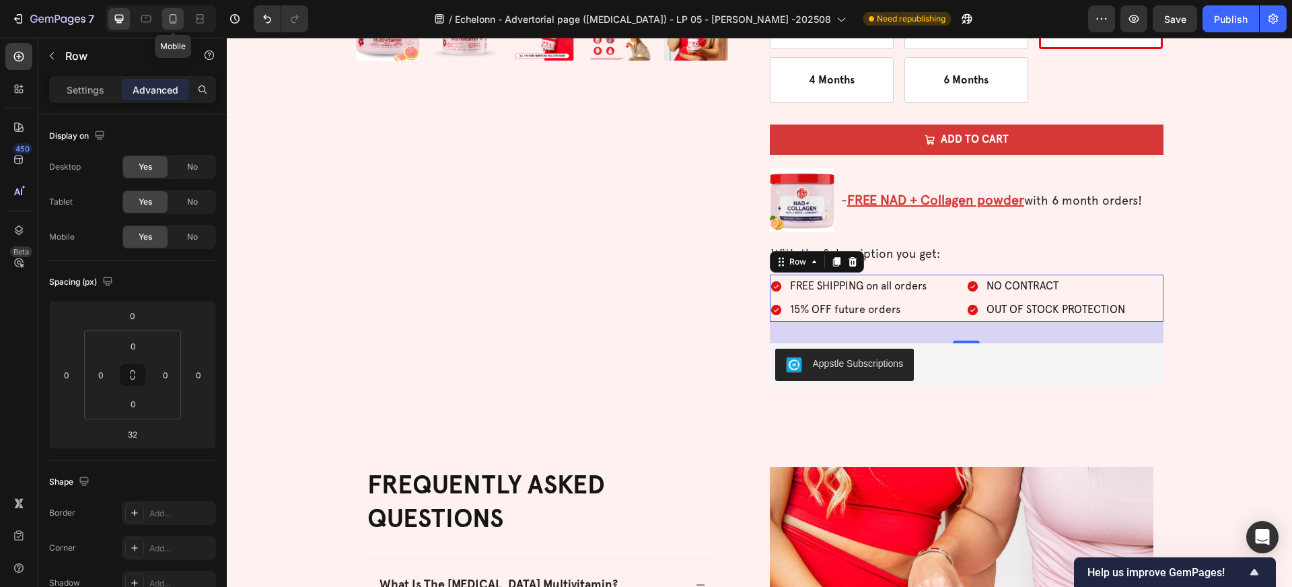
click at [180, 16] on div at bounding box center [173, 19] width 22 height 22
type input "16"
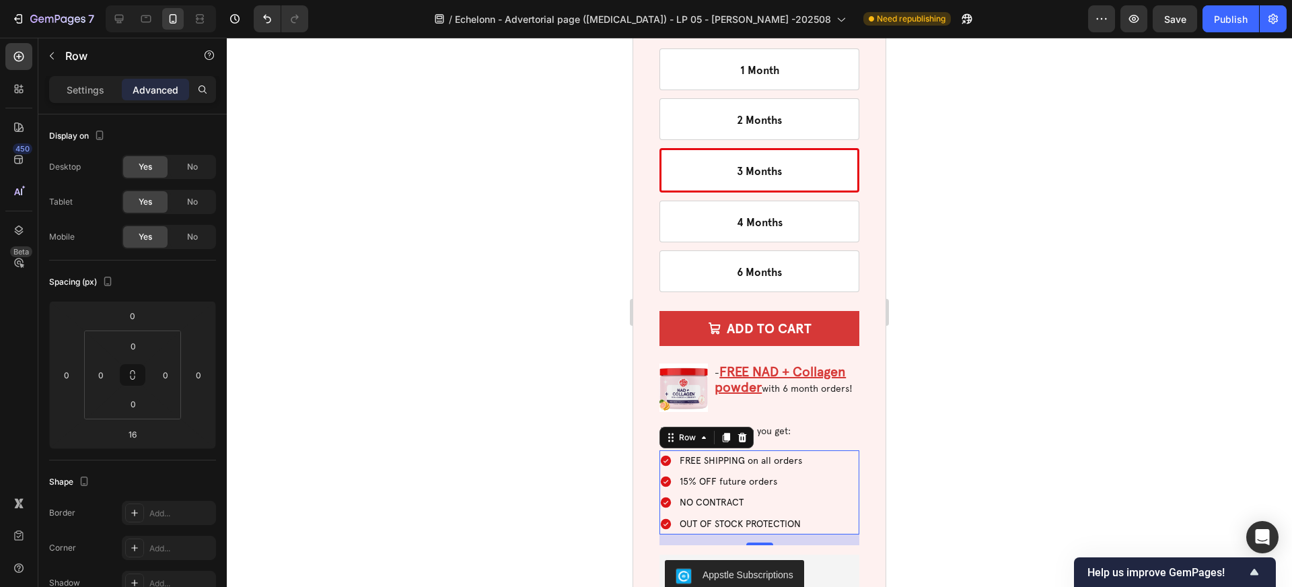
scroll to position [4126, 0]
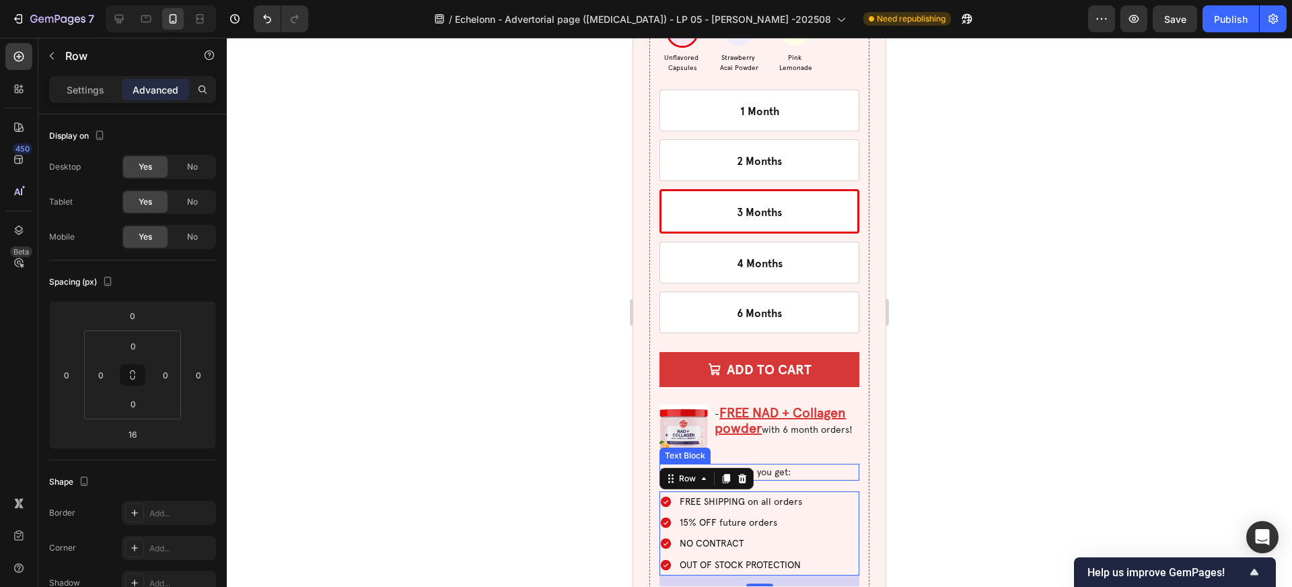
click at [769, 465] on p "With the Subscription you get:" at bounding box center [759, 472] width 197 height 14
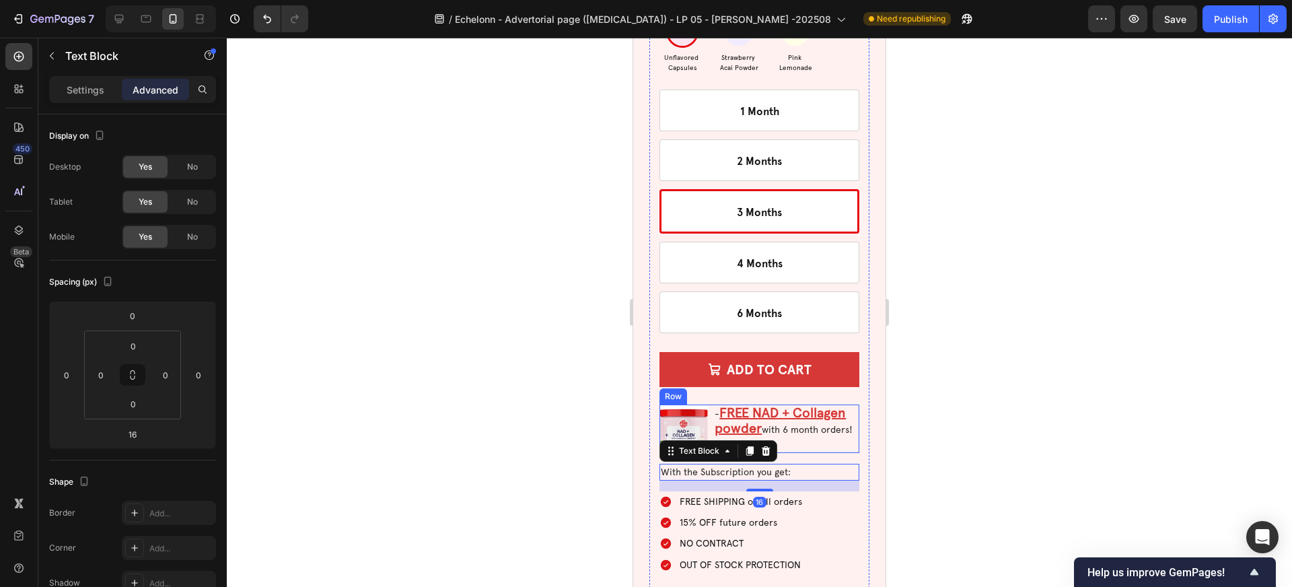
click at [786, 404] on div "- FREE NAD + Collagen powder with 6 month orders! Text Block" at bounding box center [786, 428] width 146 height 48
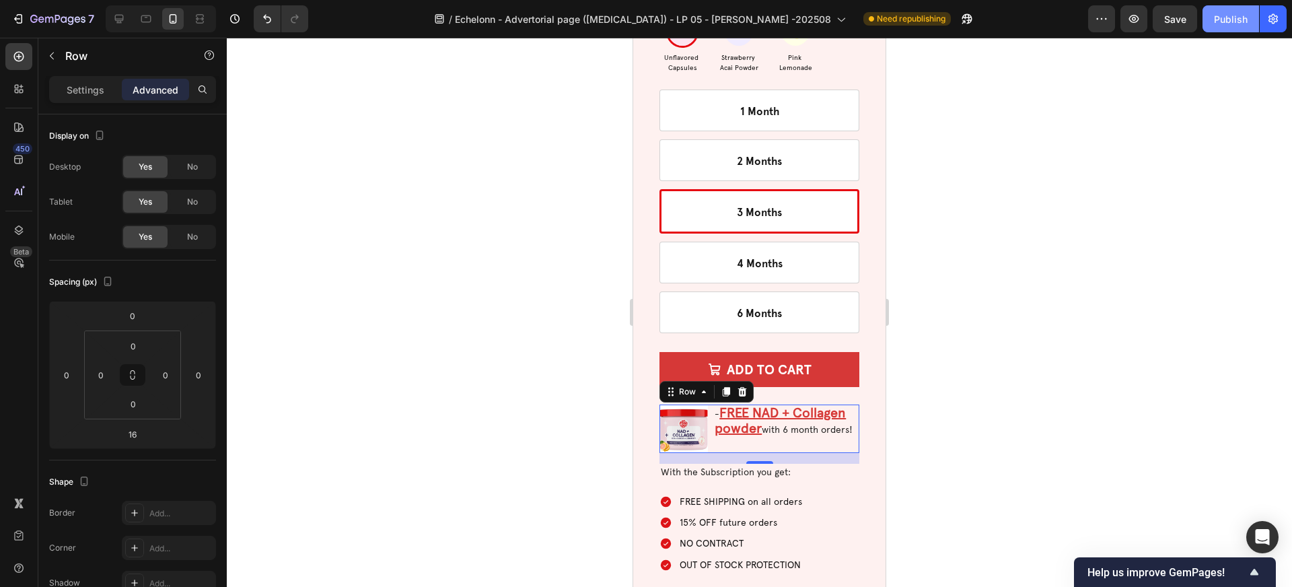
click at [1240, 22] on div "Publish" at bounding box center [1231, 19] width 34 height 14
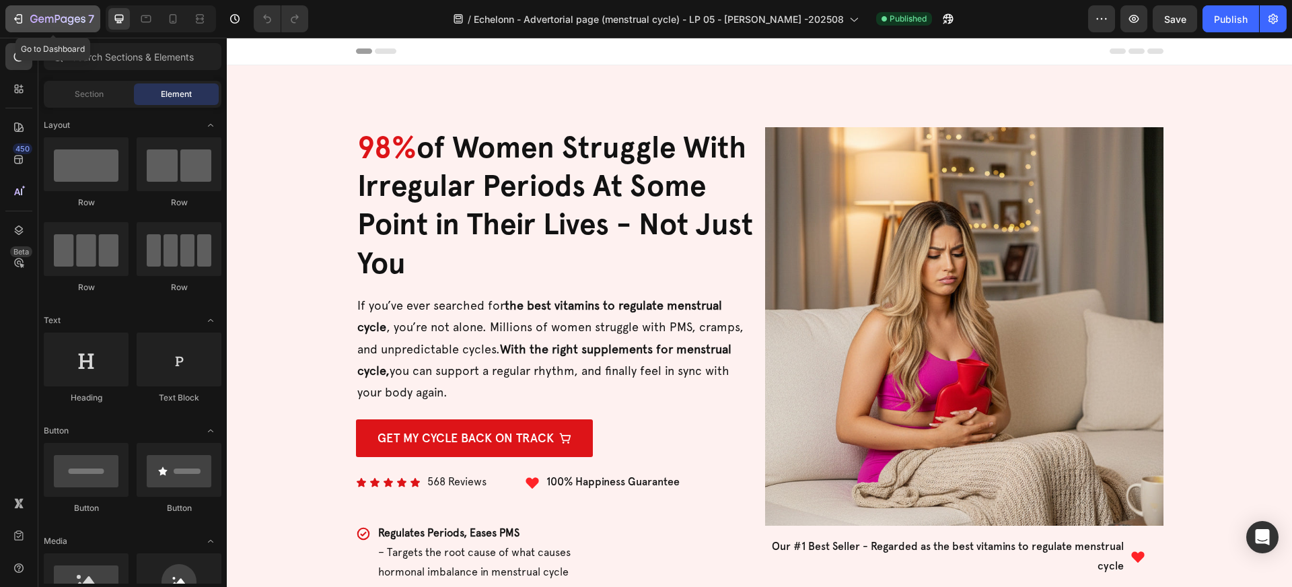
click at [47, 15] on icon "button" at bounding box center [57, 19] width 55 height 11
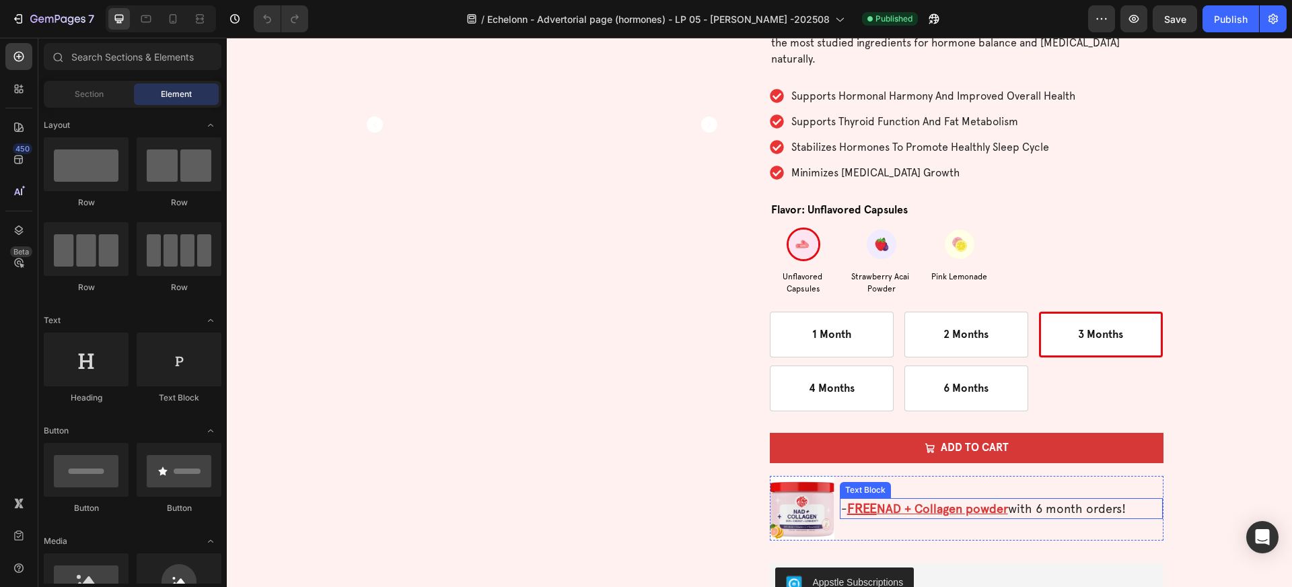
scroll to position [4138, 0]
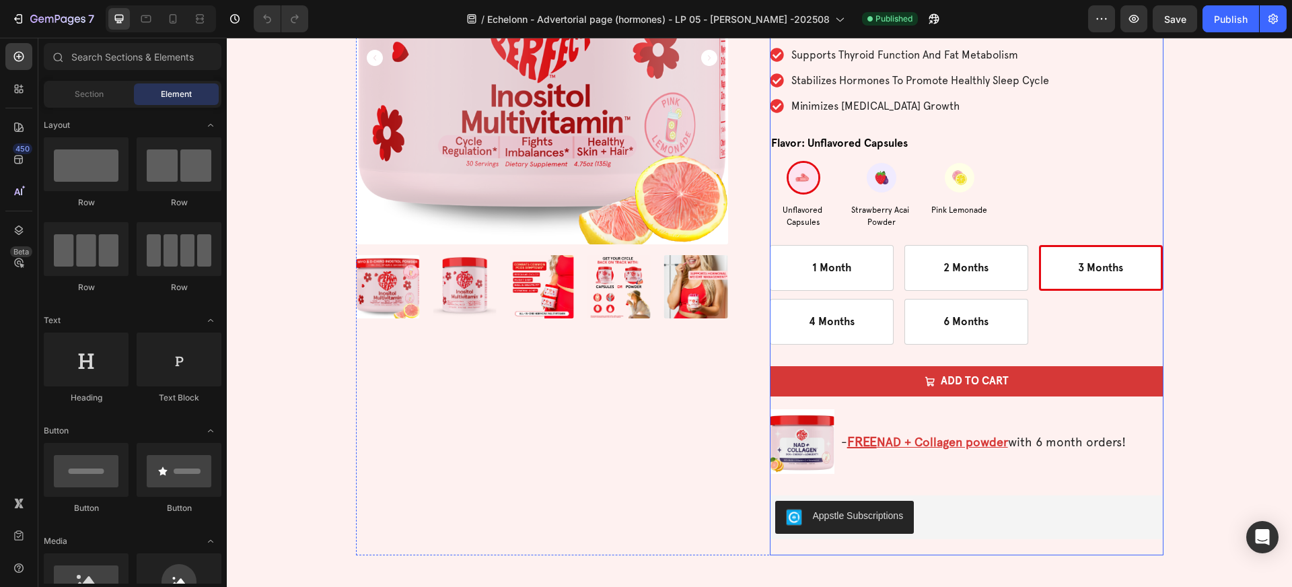
click at [894, 481] on div "Icon Icon Icon Icon Icon Icon List 496 Reviews Text Block Row Inositol Multivit…" at bounding box center [967, 213] width 394 height 683
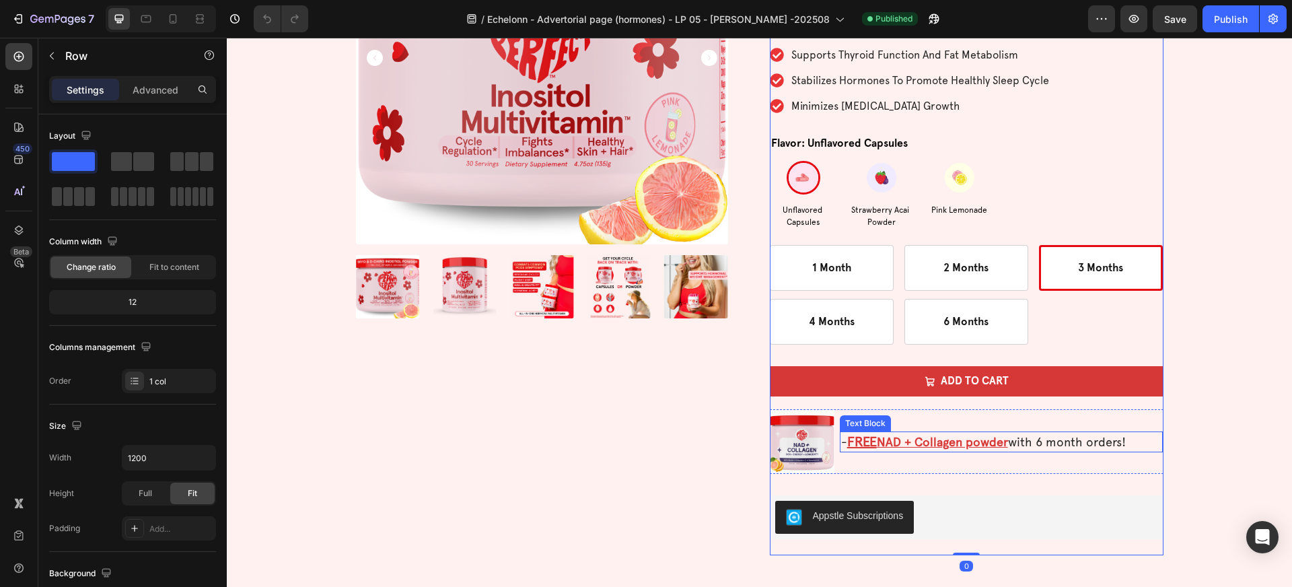
click at [858, 449] on p "- FREE NAD + Collagen powder with 6 month orders!" at bounding box center [1001, 442] width 321 height 18
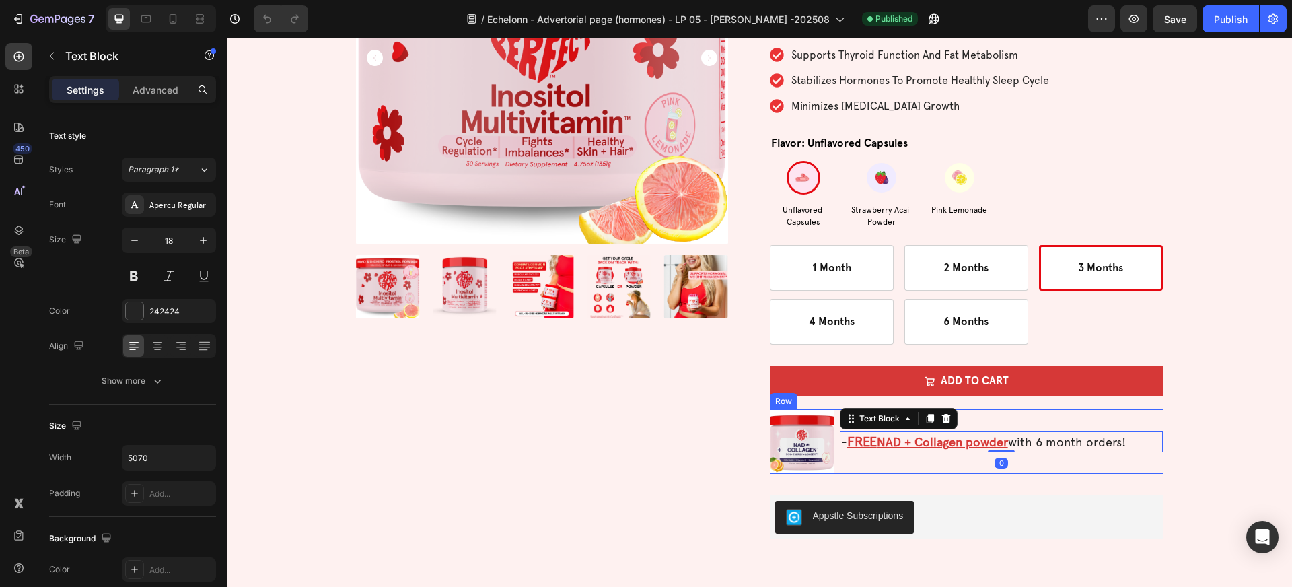
click at [858, 466] on div "- FREE NAD + Collagen powder with 6 month orders! Text Block 0" at bounding box center [1002, 441] width 324 height 65
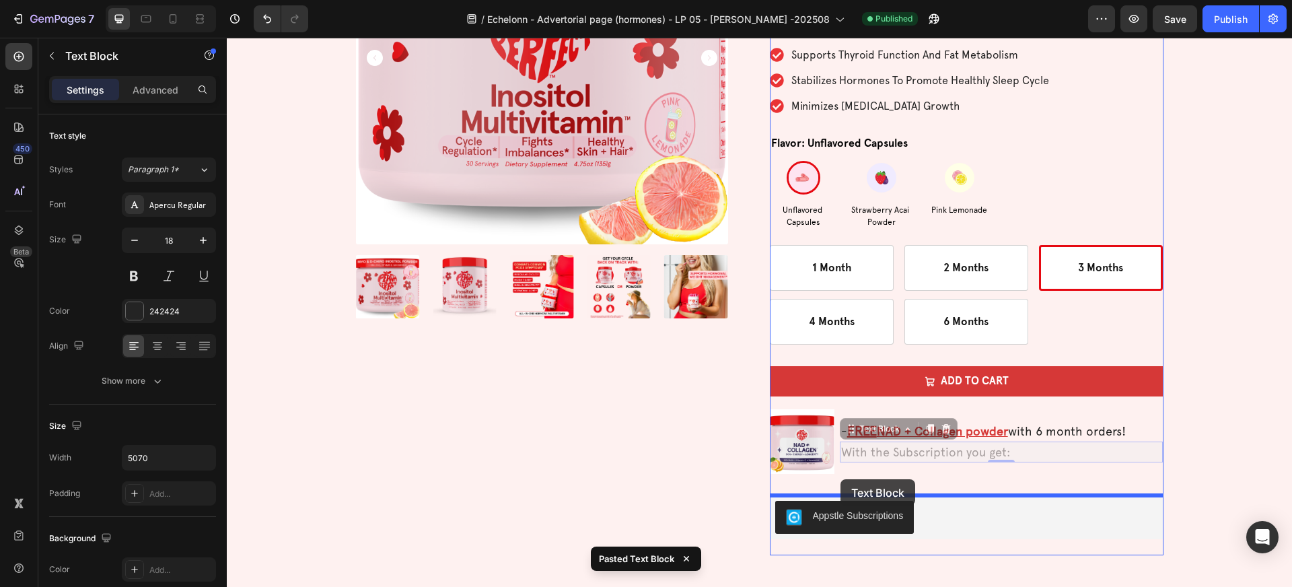
drag, startPoint x: 872, startPoint y: 433, endPoint x: 840, endPoint y: 479, distance: 56.5
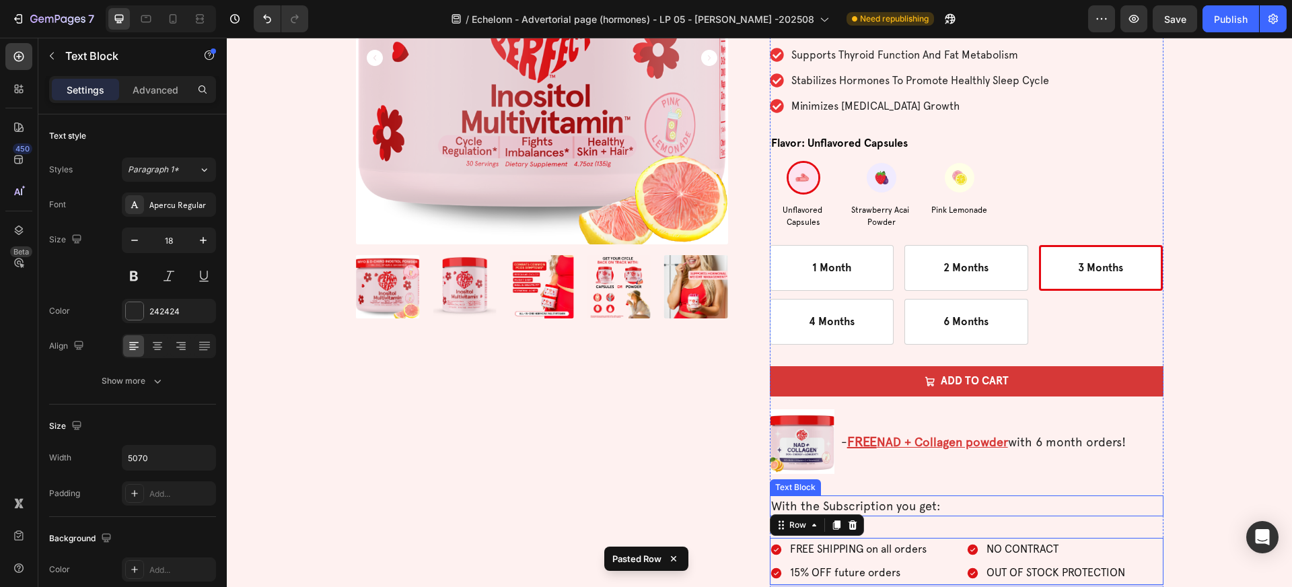
click at [920, 505] on p "With the Subscription you get:" at bounding box center [966, 505] width 391 height 18
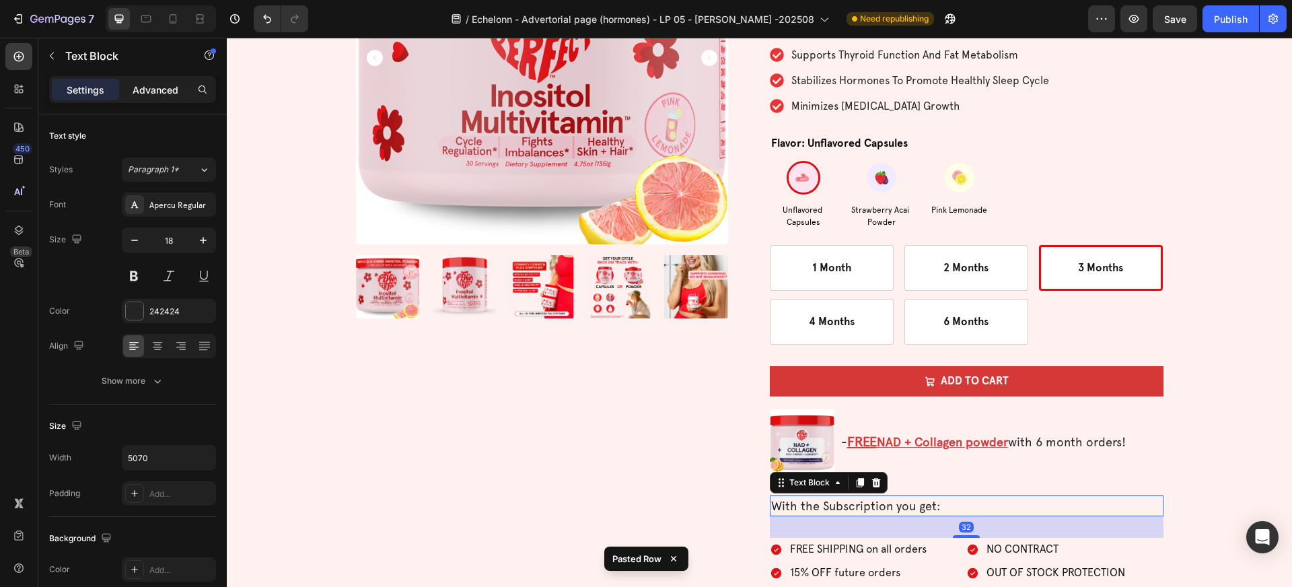
click at [151, 89] on p "Advanced" at bounding box center [156, 90] width 46 height 14
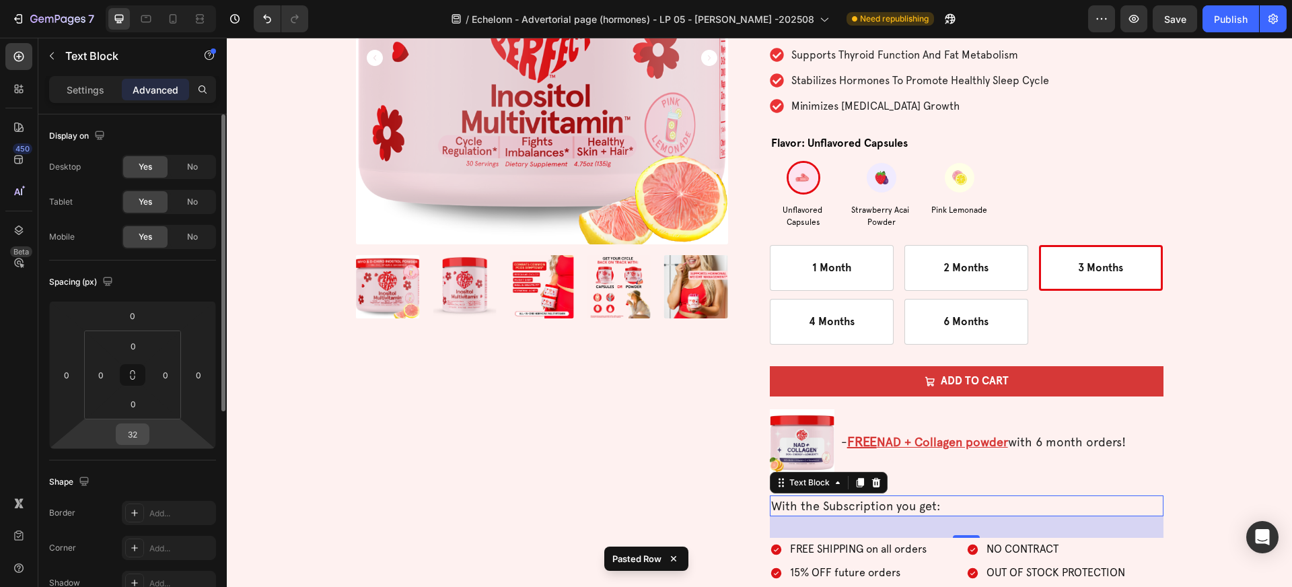
click at [137, 433] on input "32" at bounding box center [132, 434] width 27 height 20
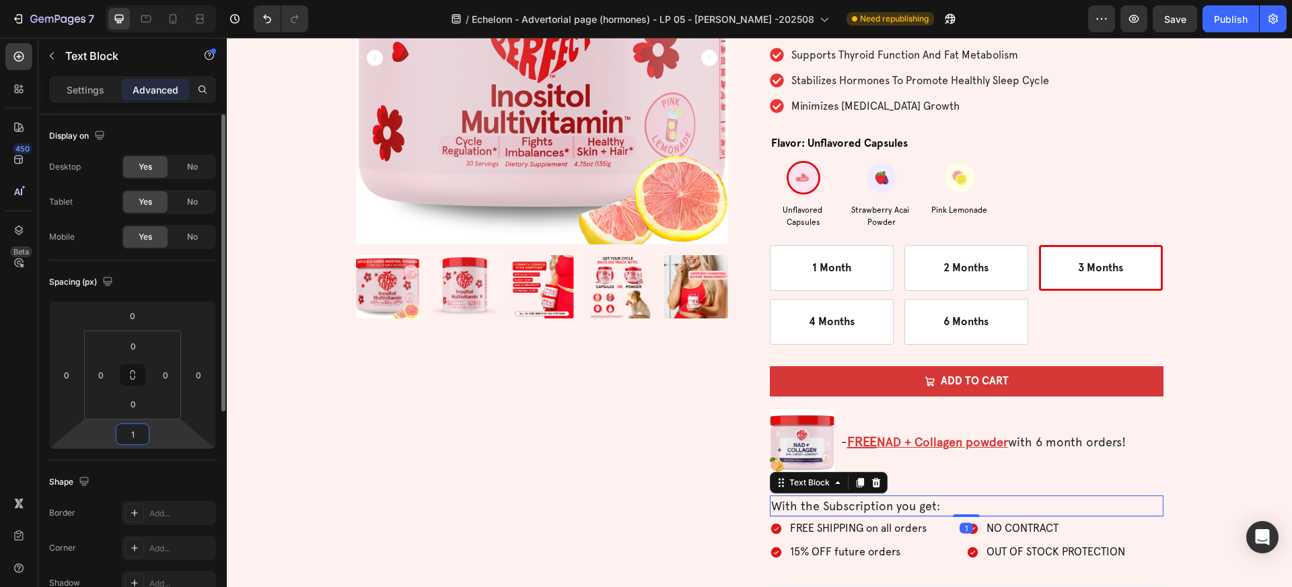
type input "16"
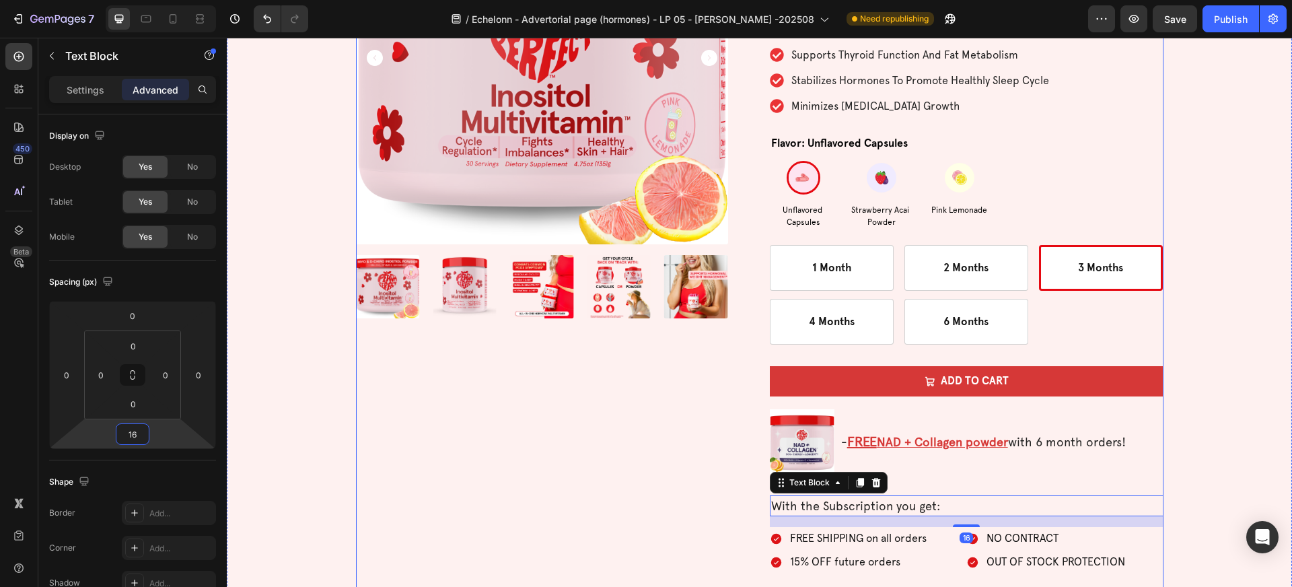
click at [519, 493] on div "Product Images" at bounding box center [553, 263] width 394 height 783
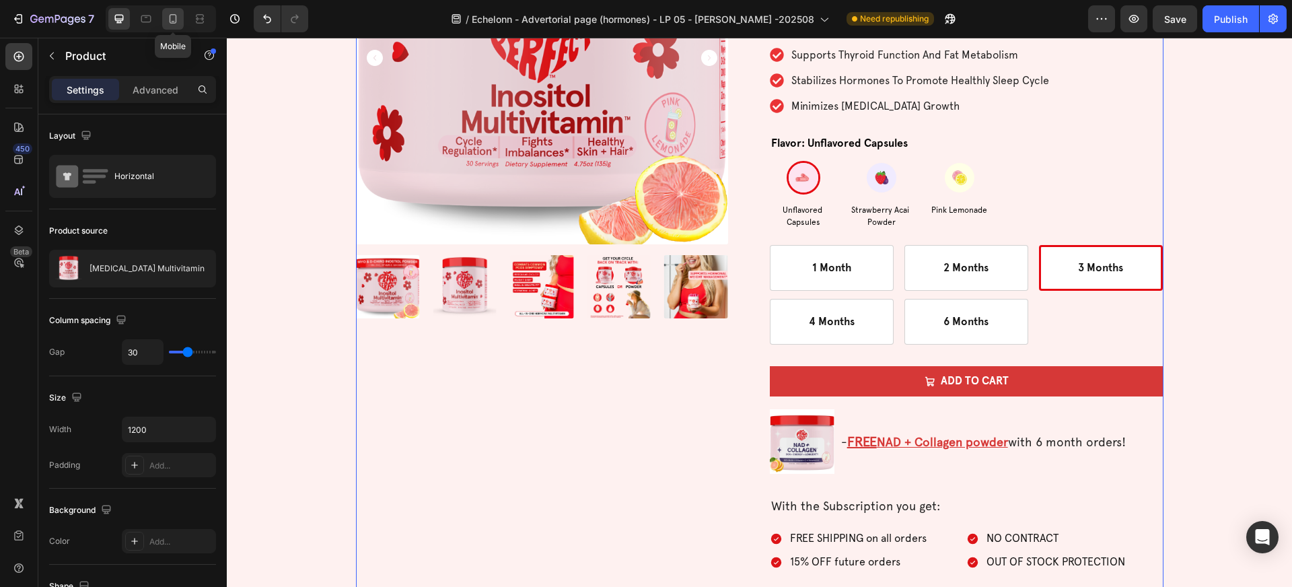
click at [172, 28] on div at bounding box center [173, 19] width 22 height 22
type input "0"
type input "100%"
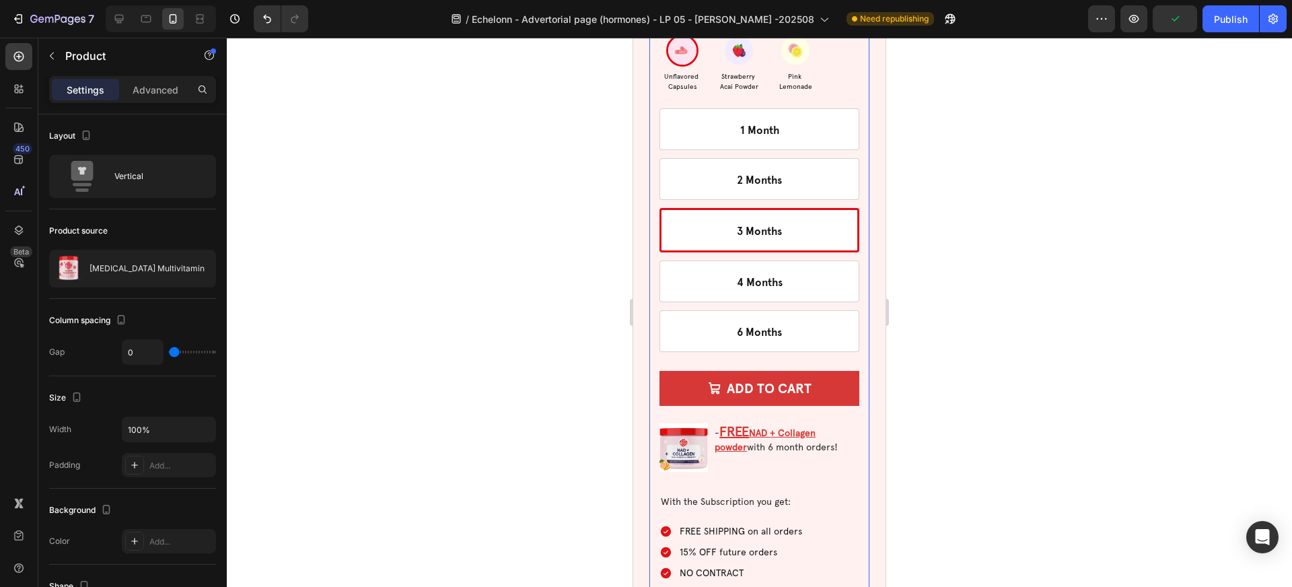
scroll to position [4422, 0]
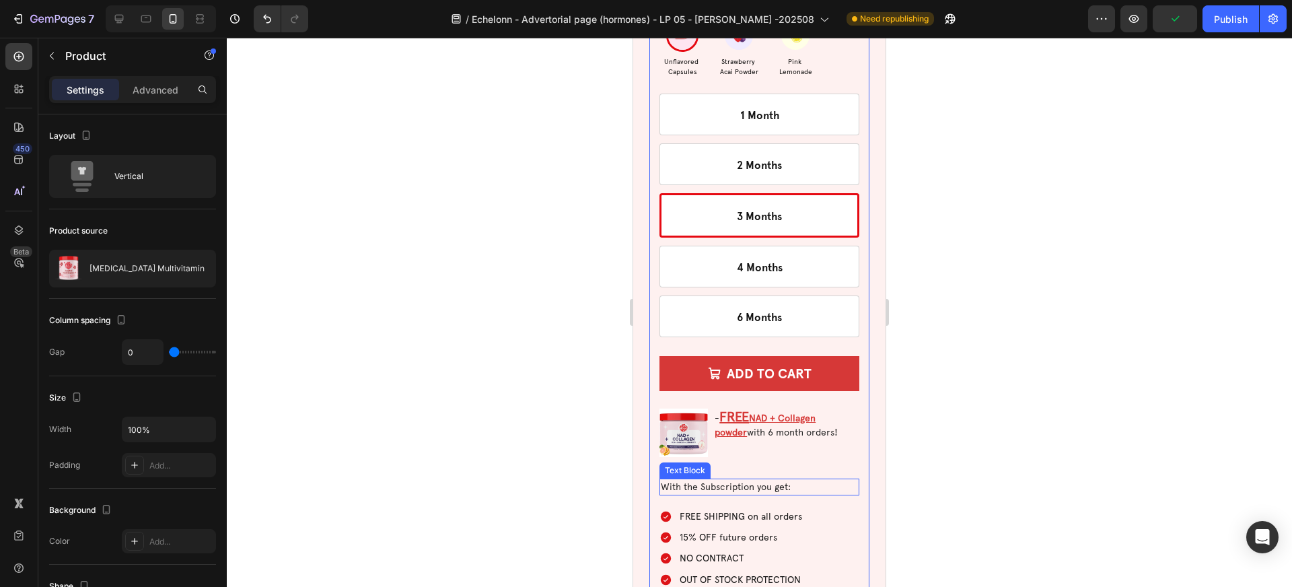
click at [751, 480] on p "With the Subscription you get:" at bounding box center [759, 487] width 197 height 14
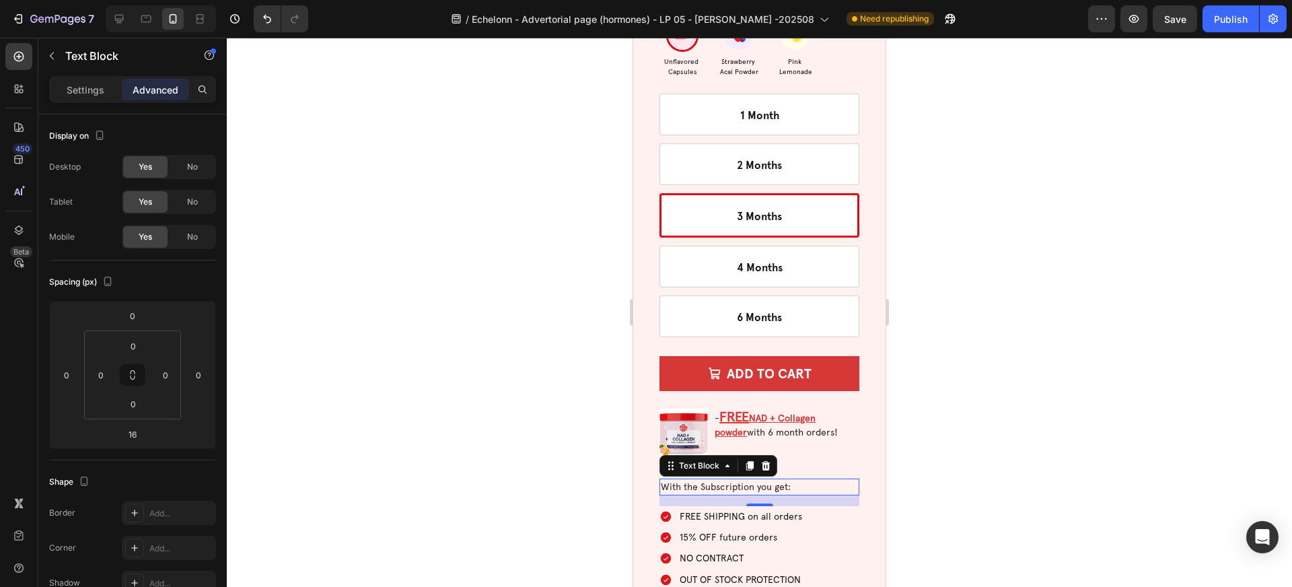
click at [584, 452] on div at bounding box center [759, 312] width 1065 height 549
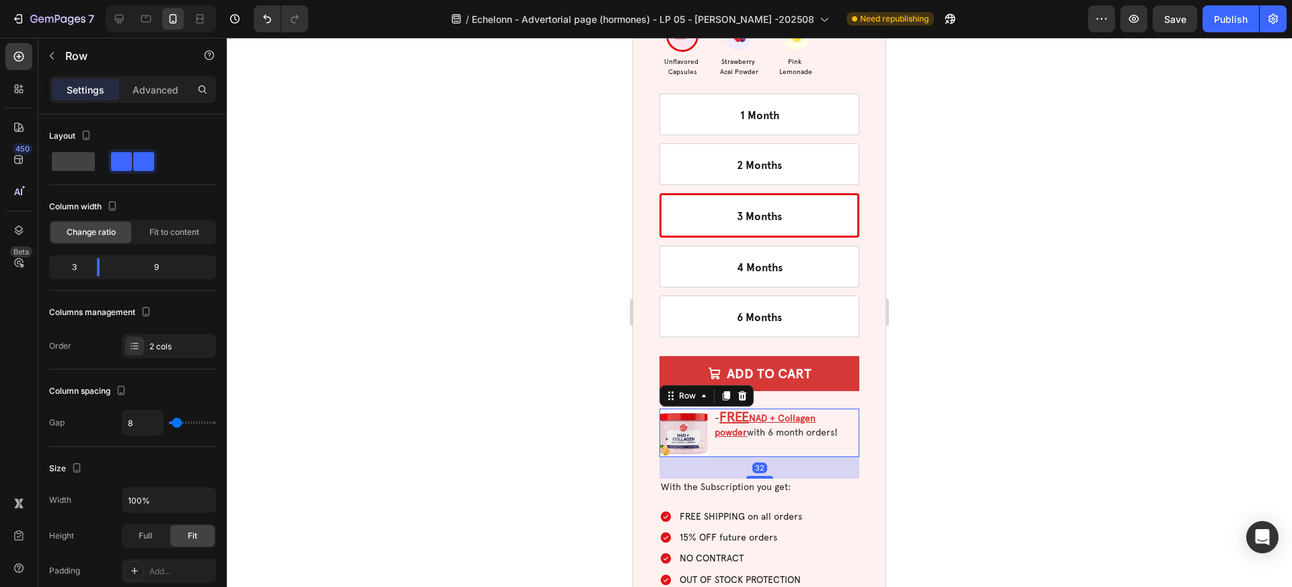
click at [722, 429] on div "- FREE NAD + Collagen powder with 6 month orders! Text Block" at bounding box center [786, 432] width 146 height 48
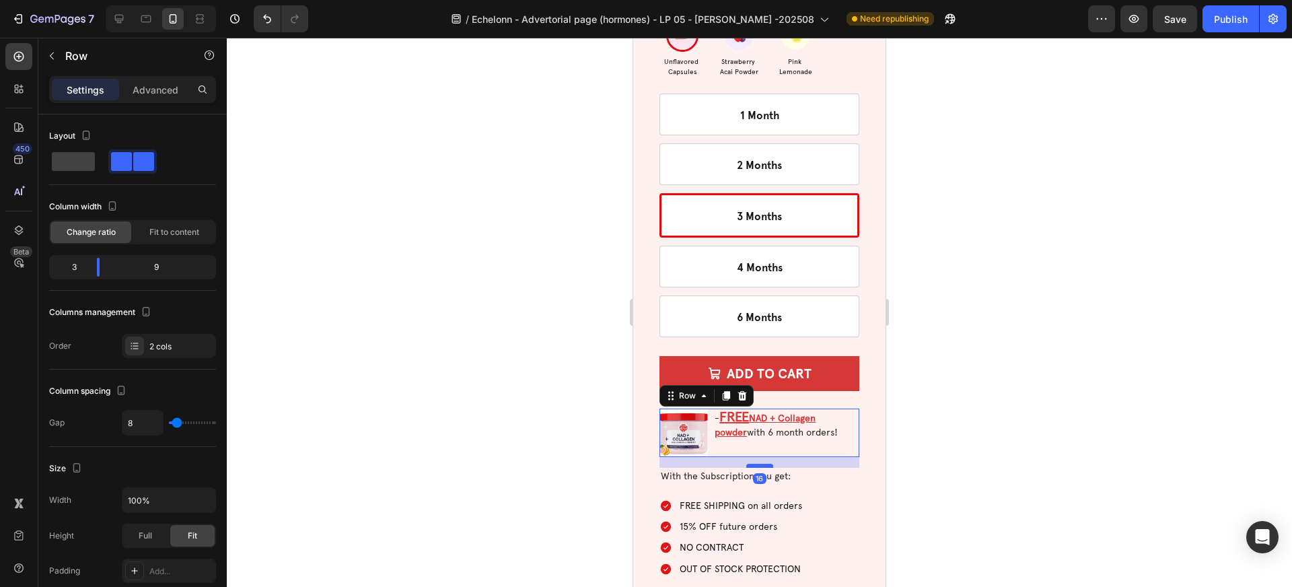
drag, startPoint x: 755, startPoint y: 450, endPoint x: 756, endPoint y: 439, distance: 10.8
click at [756, 463] on div at bounding box center [759, 465] width 27 height 4
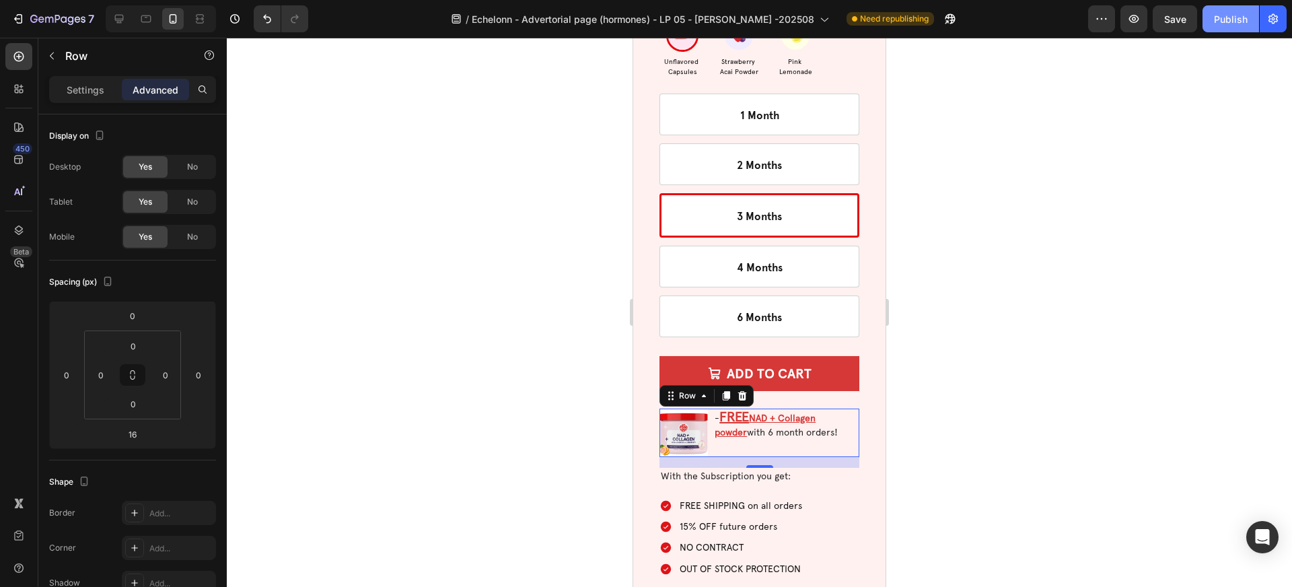
click at [1228, 20] on div "Publish" at bounding box center [1231, 19] width 34 height 14
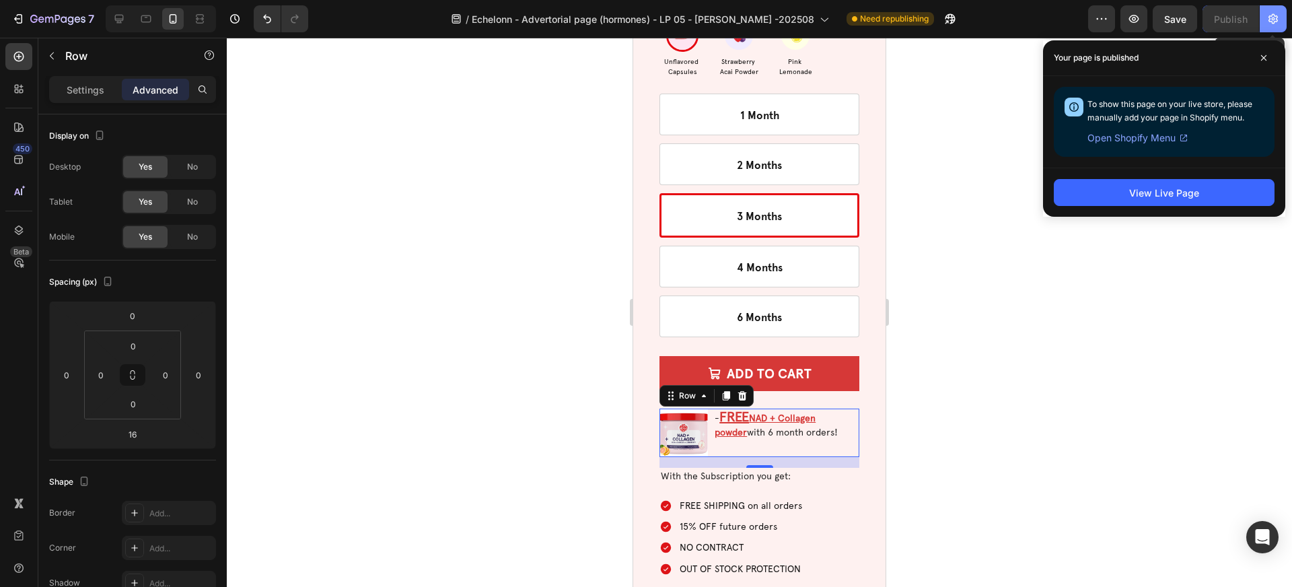
click at [1271, 20] on icon "button" at bounding box center [1272, 18] width 3 height 3
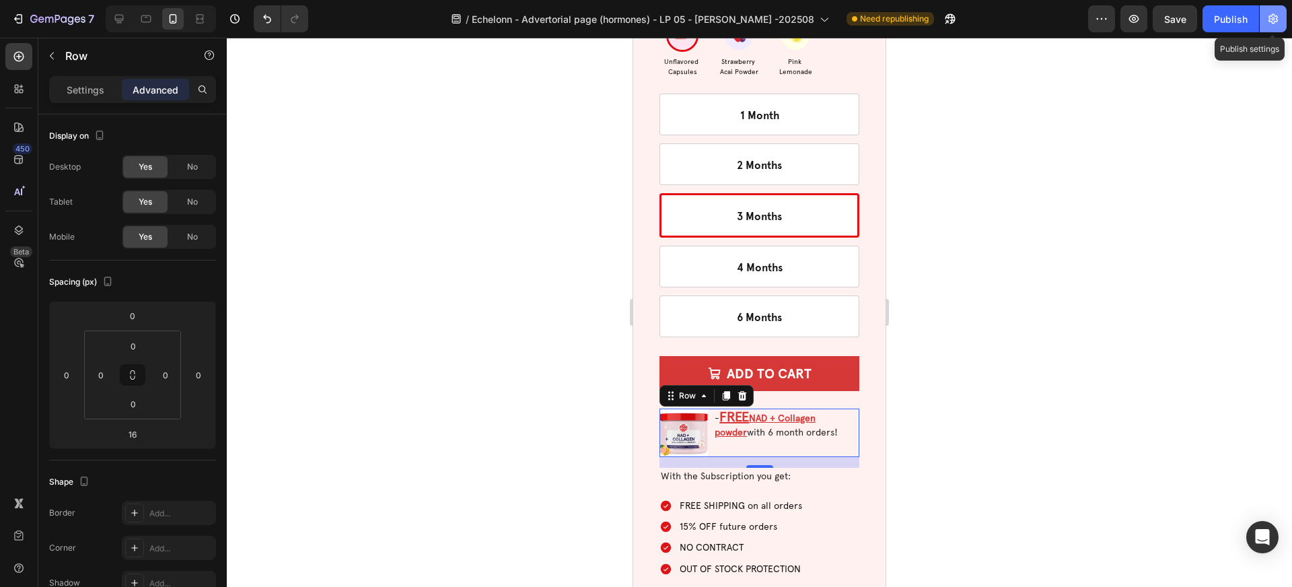
click at [1272, 25] on icon "button" at bounding box center [1272, 18] width 13 height 13
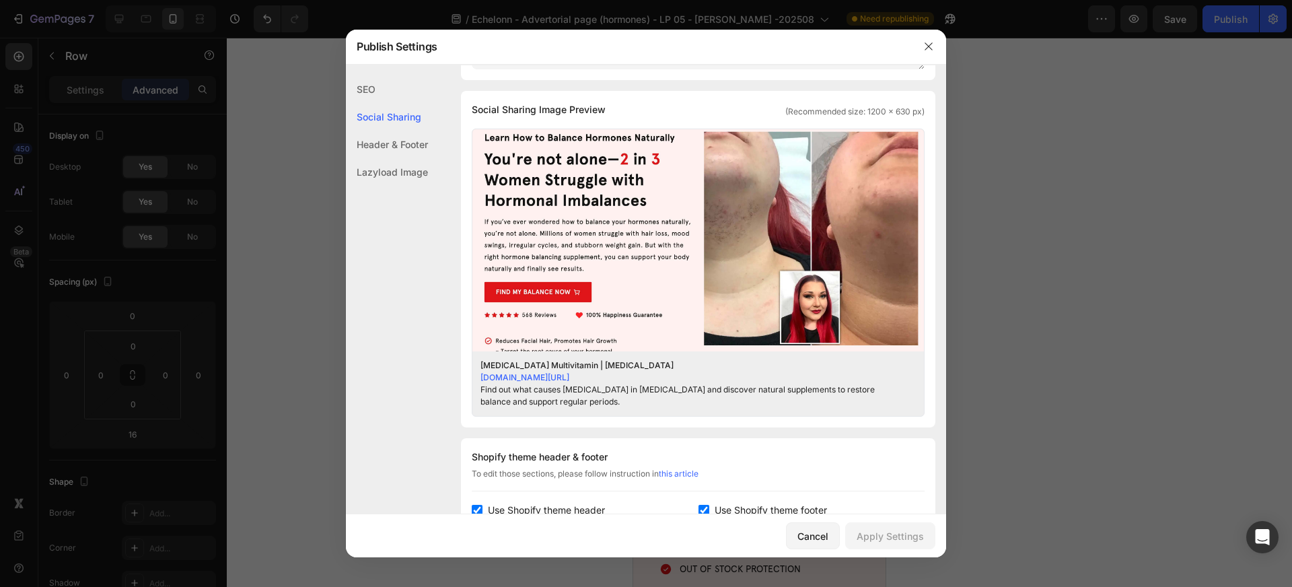
scroll to position [0, 0]
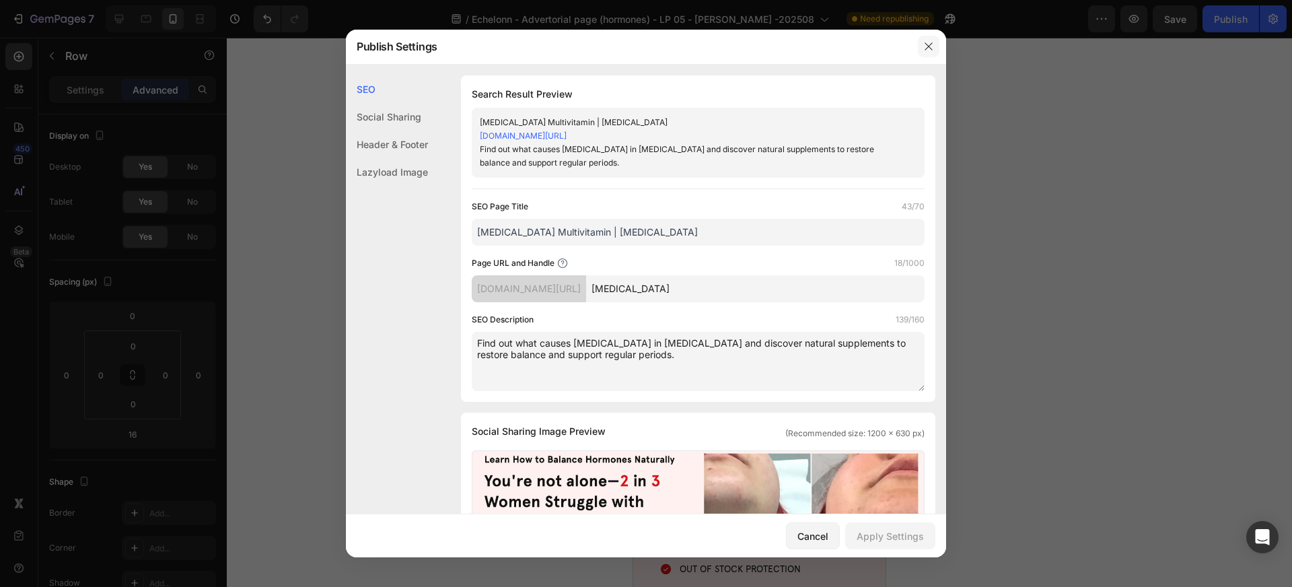
click at [930, 50] on icon "button" at bounding box center [928, 46] width 11 height 11
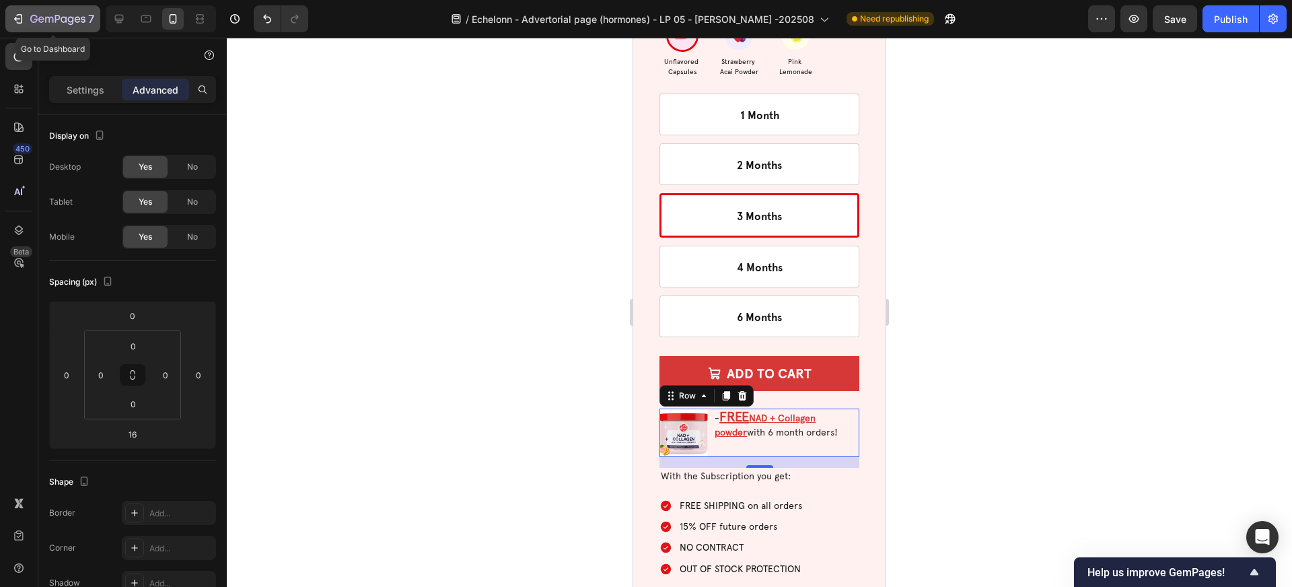
click at [54, 15] on icon "button" at bounding box center [57, 19] width 55 height 11
